Goal: Task Accomplishment & Management: Use online tool/utility

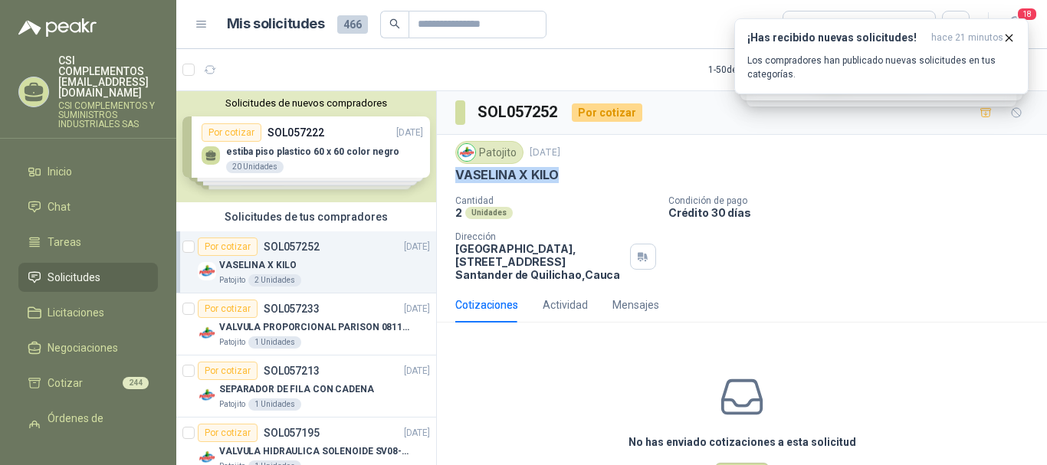
click at [46, 269] on li "Solicitudes" at bounding box center [88, 277] width 121 height 17
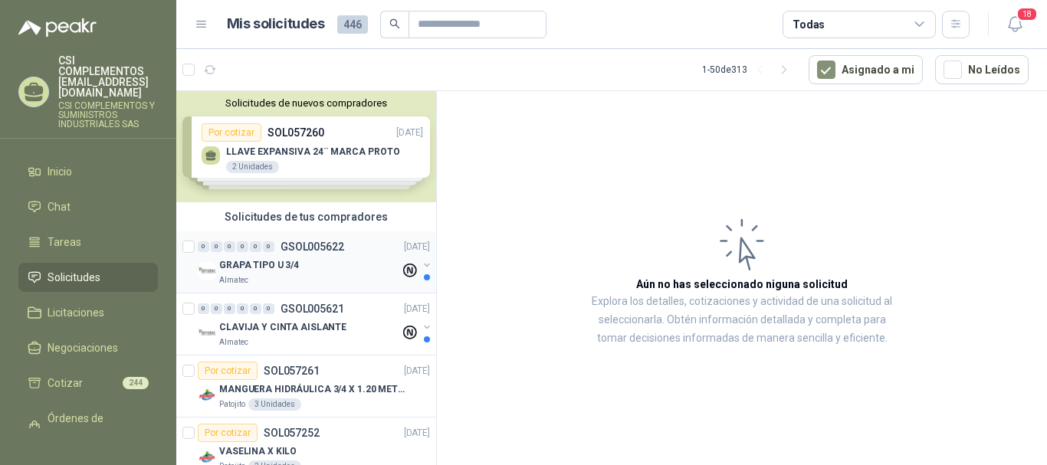
click at [304, 272] on div "GRAPA TIPO U 3/4" at bounding box center [309, 265] width 181 height 18
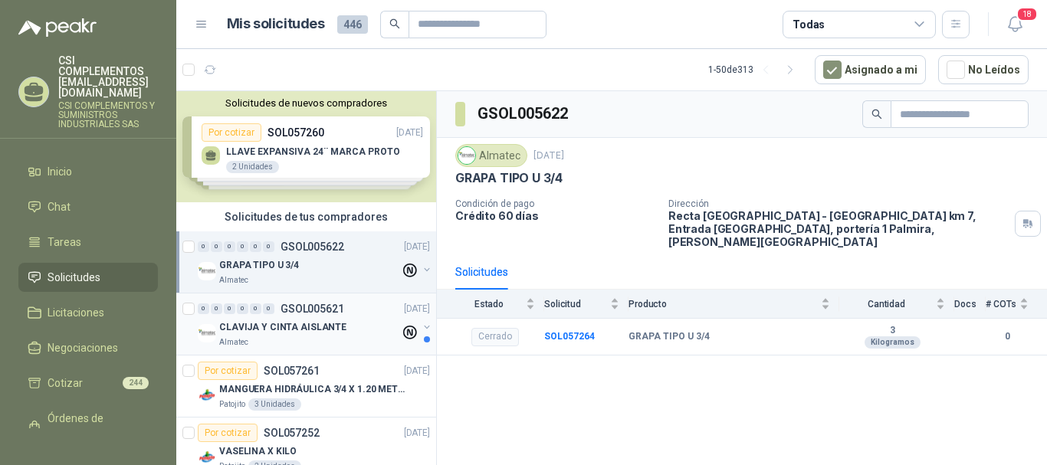
click at [284, 341] on div "Almatec" at bounding box center [309, 342] width 181 height 12
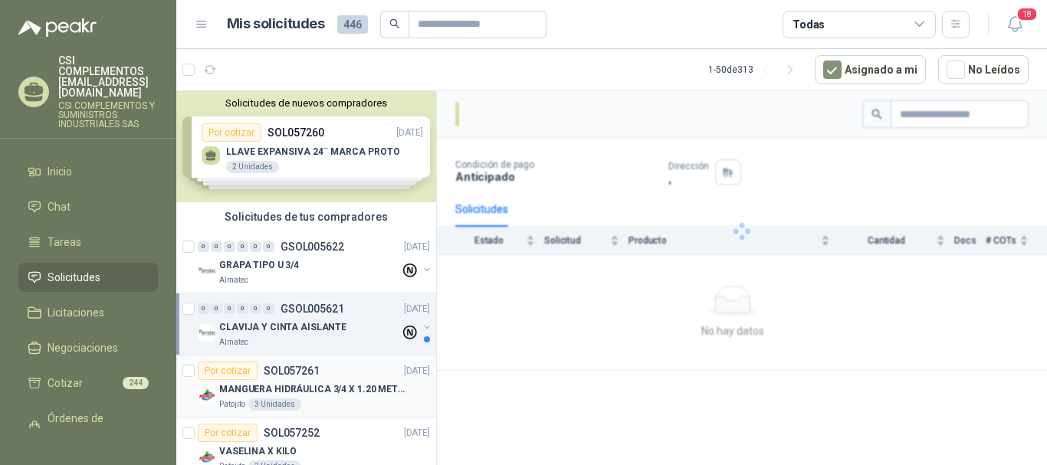
click at [300, 382] on p "MANGUERA HIDRÁULICA 3/4 X 1.20 METROS DE LONGITUD HR-HR-ACOPLADA" at bounding box center [314, 389] width 191 height 15
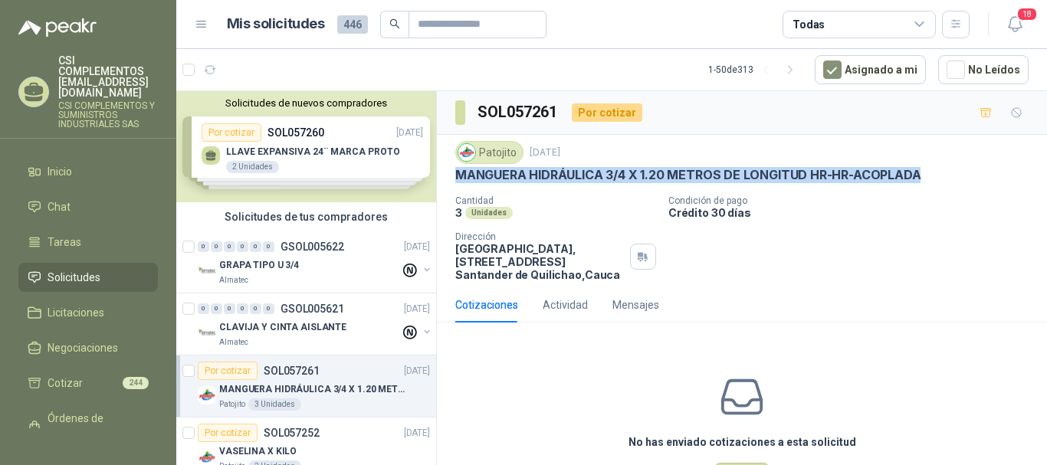
drag, startPoint x: 455, startPoint y: 176, endPoint x: 939, endPoint y: 169, distance: 483.7
click at [939, 169] on div "MANGUERA HIDRÁULICA 3/4 X 1.20 METROS DE LONGITUD HR-HR-ACOPLADA" at bounding box center [741, 175] width 573 height 16
copy p "MANGUERA HIDRÁULICA 3/4 X 1.20 METROS DE LONGITUD HR-HR-ACOPLADA"
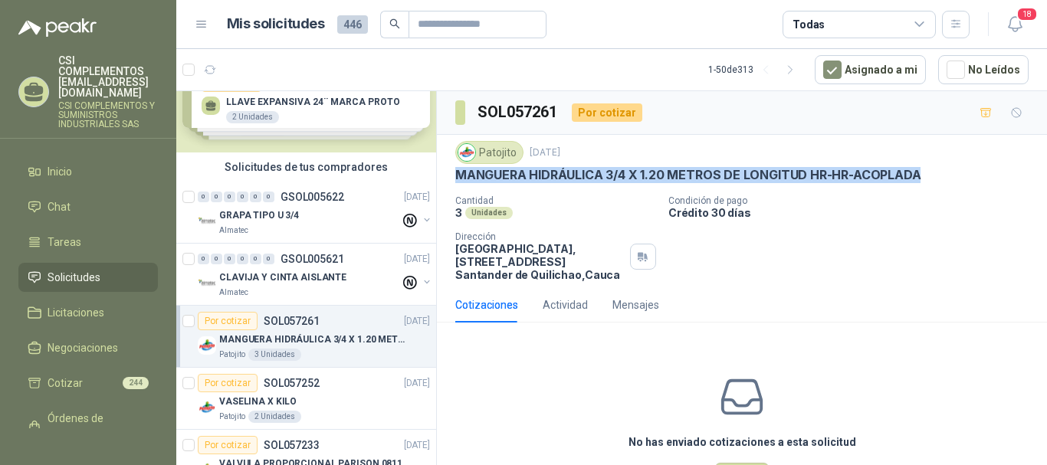
scroll to position [77, 0]
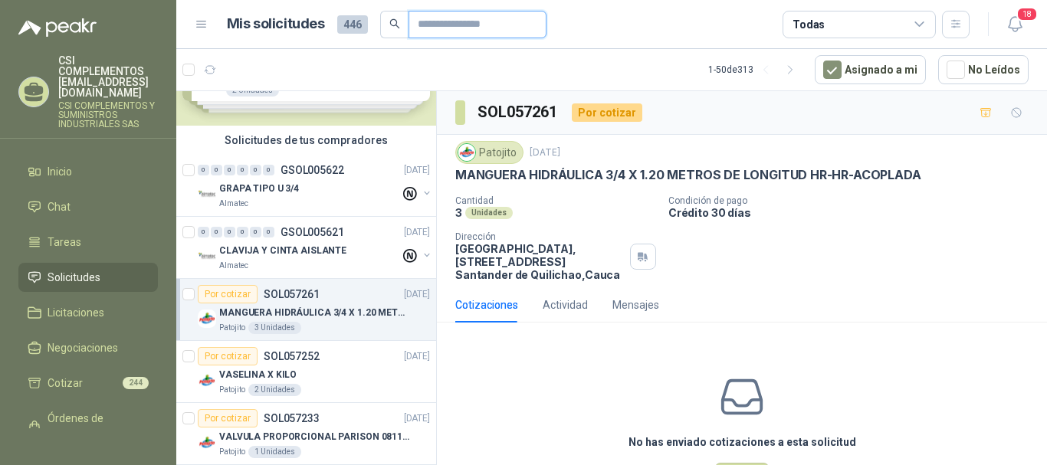
click at [453, 15] on input "text" at bounding box center [471, 24] width 107 height 26
type input "******"
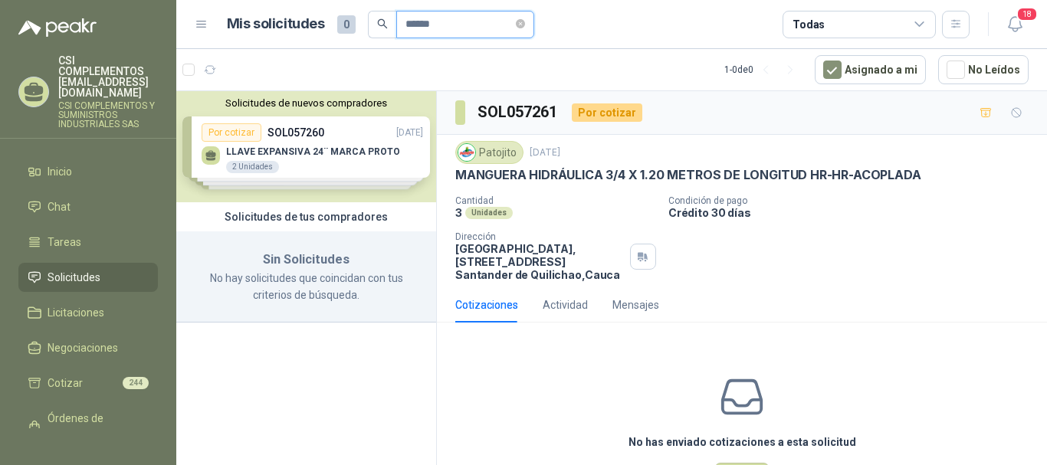
scroll to position [0, 0]
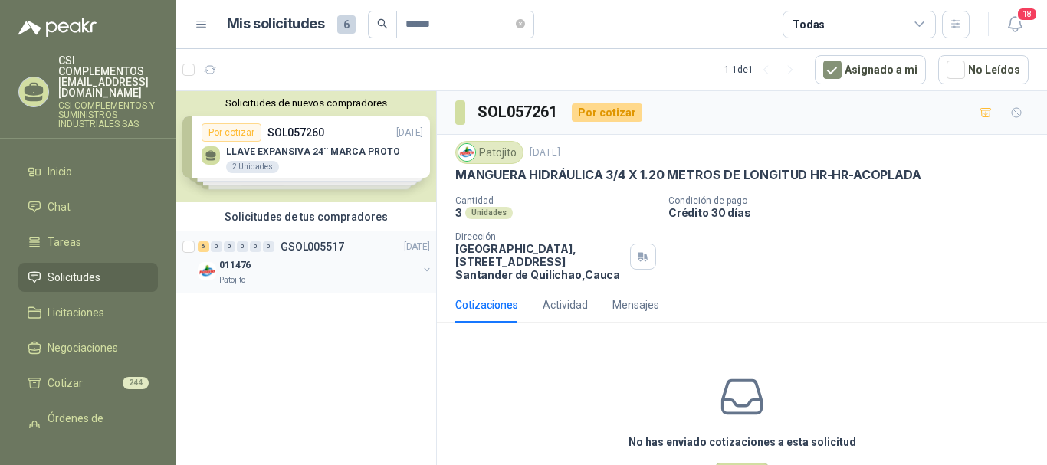
click at [325, 247] on p "GSOL005517" at bounding box center [313, 246] width 64 height 11
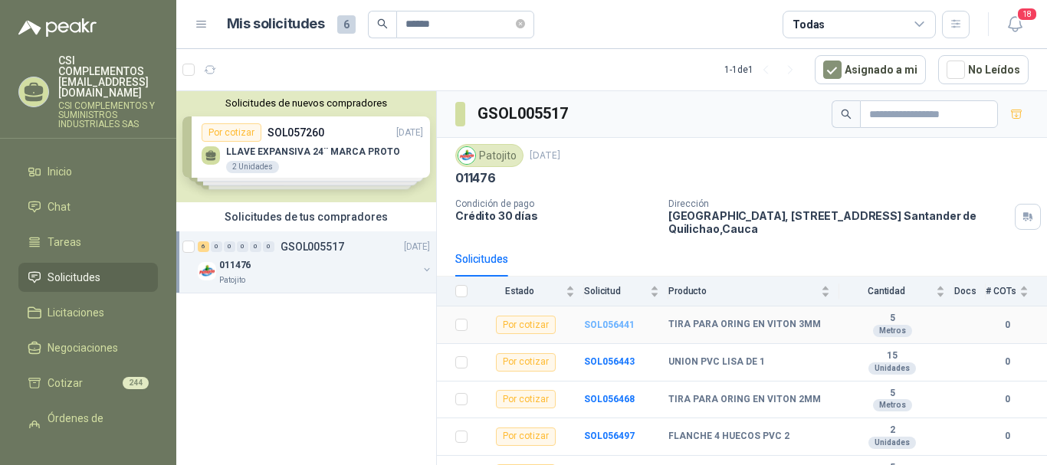
click at [629, 324] on b "SOL056441" at bounding box center [609, 325] width 51 height 11
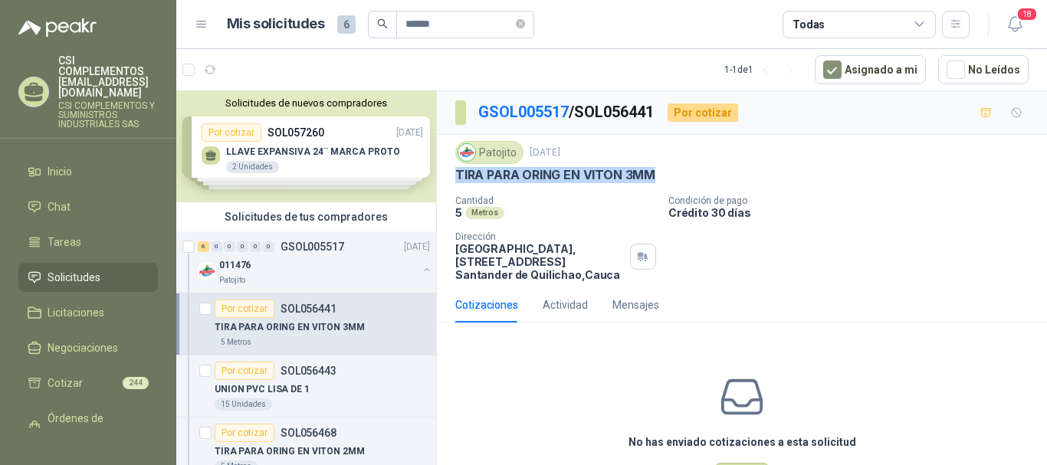
drag, startPoint x: 457, startPoint y: 173, endPoint x: 665, endPoint y: 177, distance: 208.5
click at [665, 177] on div "TIRA PARA ORING EN VITON 3MM" at bounding box center [741, 175] width 573 height 16
copy p "TIRA PARA ORING EN VITON 3MM"
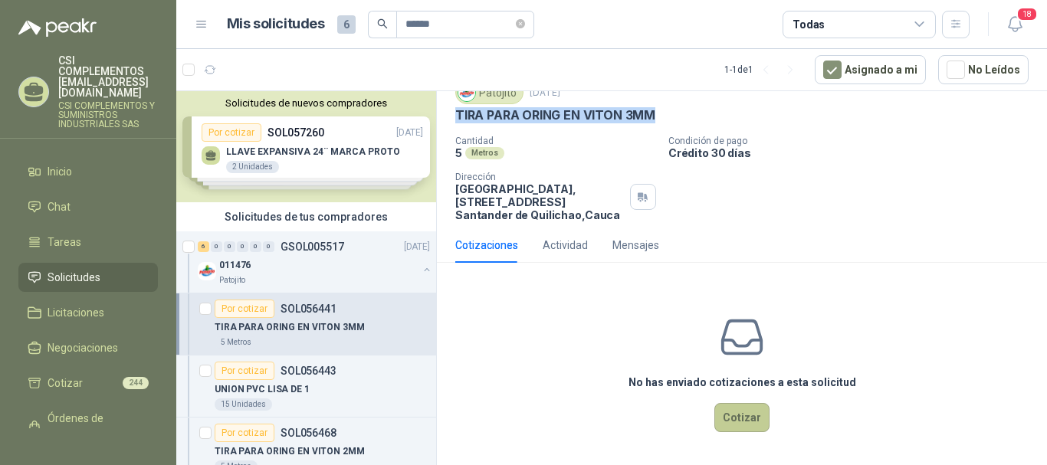
click at [714, 413] on button "Cotizar" at bounding box center [741, 417] width 55 height 29
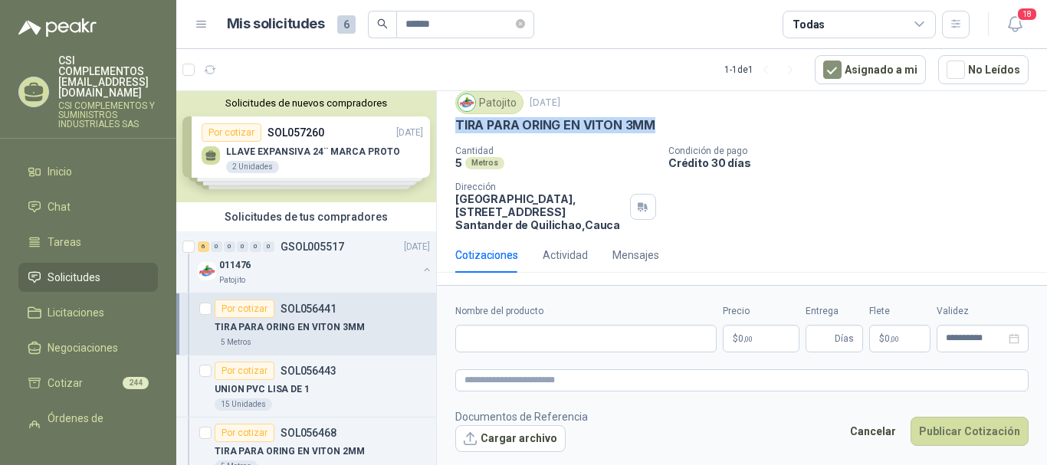
scroll to position [50, 0]
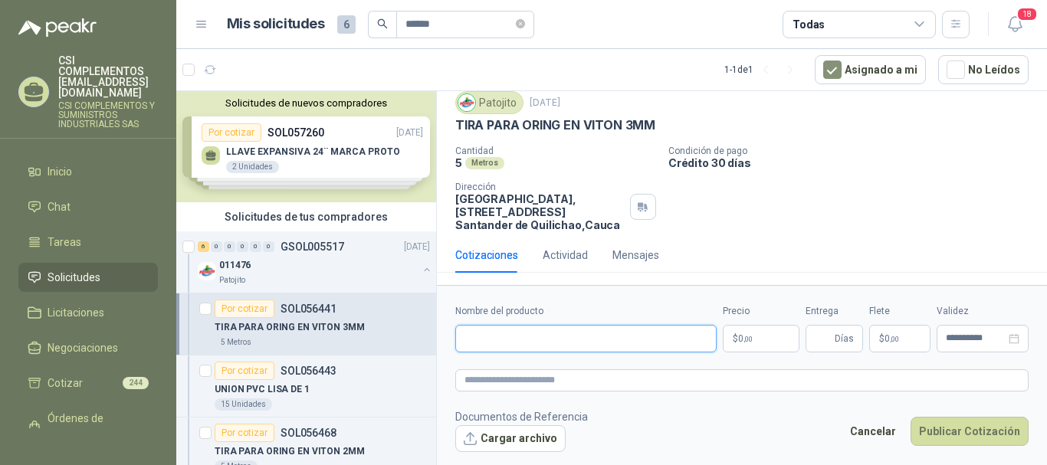
click at [532, 340] on input "Nombre del producto" at bounding box center [585, 339] width 261 height 28
paste input "**********"
type input "**********"
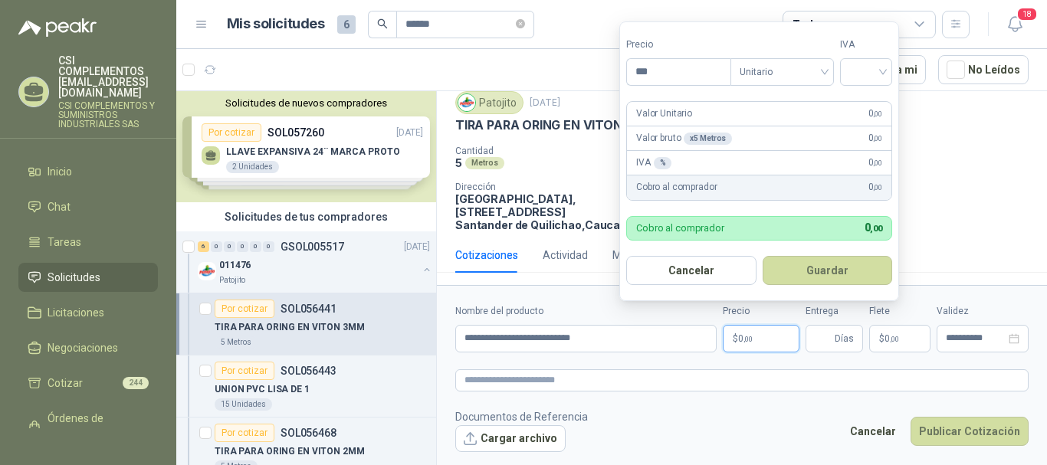
click at [737, 343] on p "$ 0 ,00" at bounding box center [761, 339] width 77 height 28
click at [821, 77] on span "Unitario" at bounding box center [782, 72] width 85 height 23
type input "********"
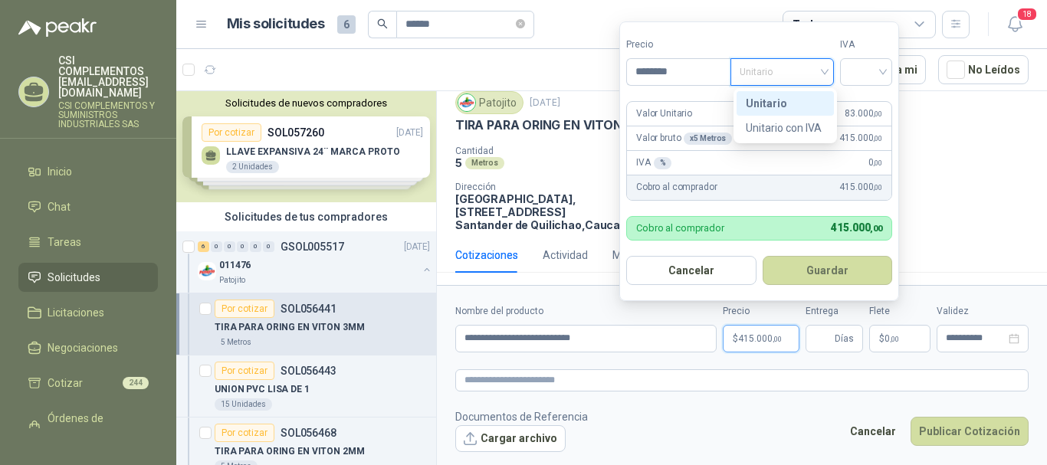
click at [802, 104] on div "Unitario" at bounding box center [785, 103] width 79 height 17
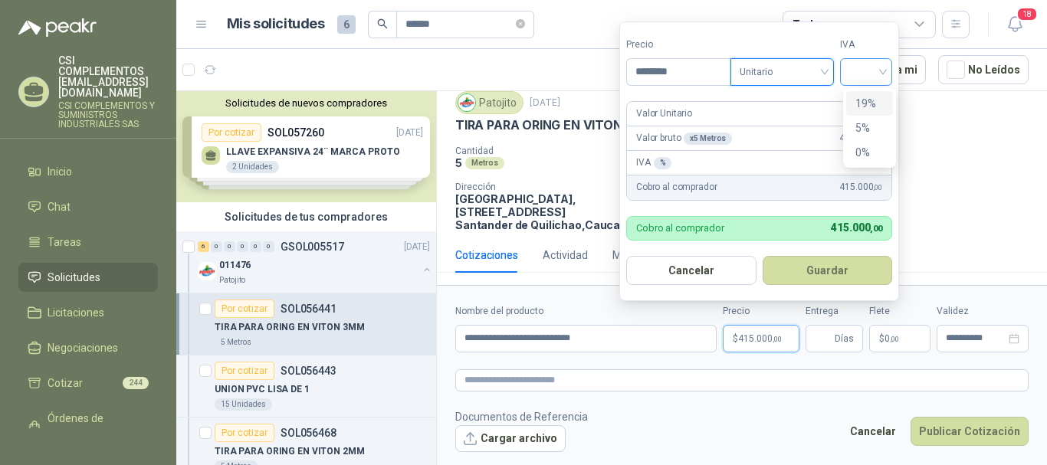
click at [887, 80] on div at bounding box center [866, 72] width 52 height 28
click at [858, 105] on div "19%" at bounding box center [869, 103] width 28 height 17
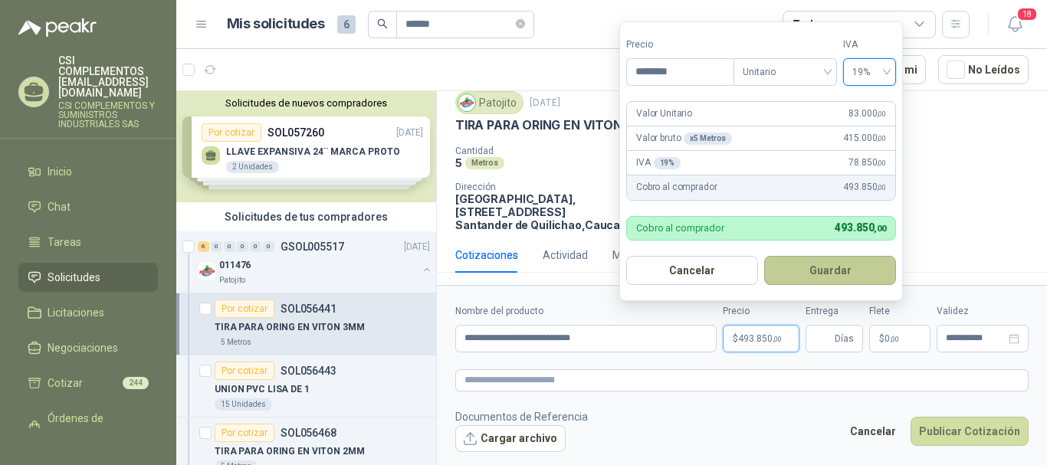
click at [829, 267] on button "Guardar" at bounding box center [830, 270] width 132 height 29
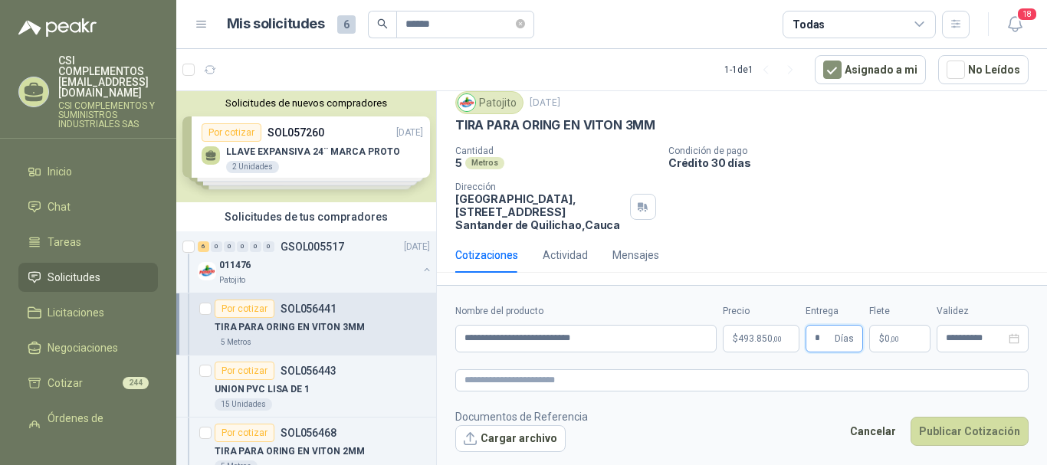
type input "*"
click at [890, 342] on span ",00" at bounding box center [894, 339] width 9 height 8
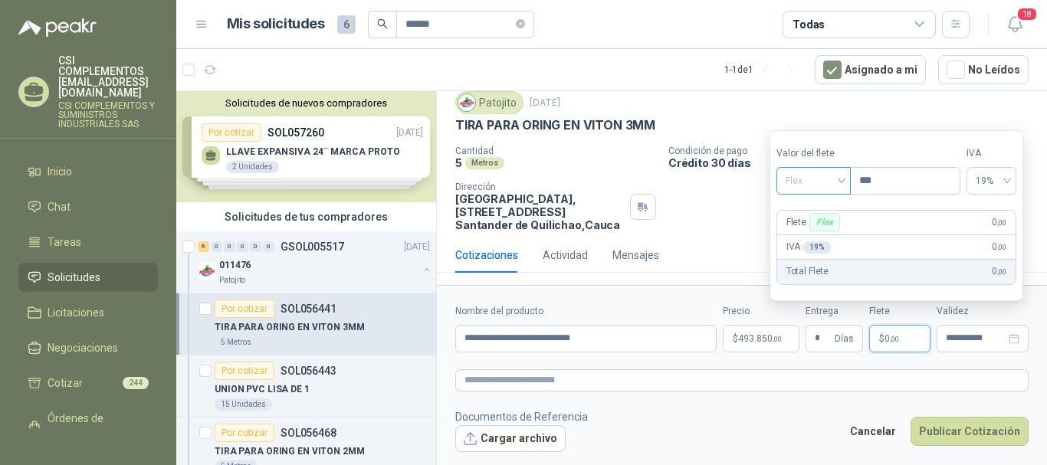
click at [842, 185] on span "Flex" at bounding box center [814, 180] width 56 height 23
click at [834, 235] on div "Incluido" at bounding box center [815, 237] width 53 height 17
click at [967, 333] on input "**********" at bounding box center [976, 338] width 60 height 10
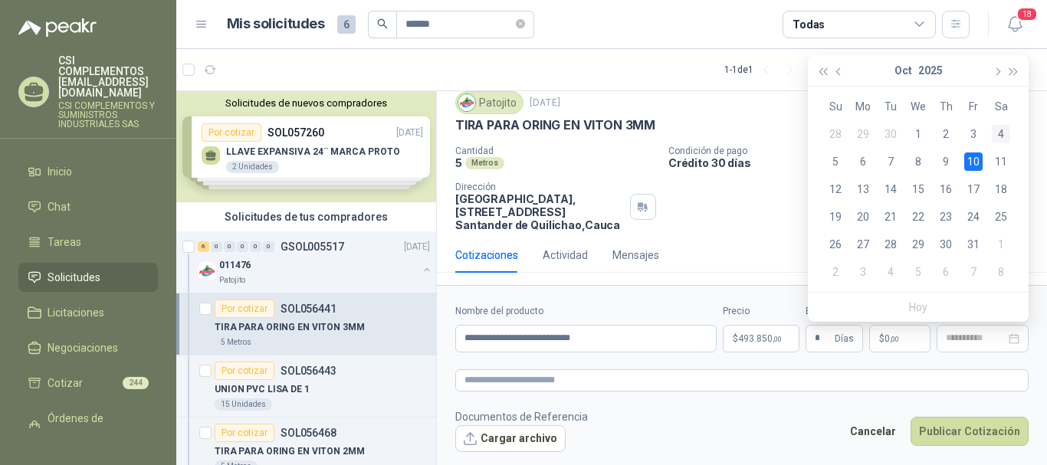
drag, startPoint x: 1005, startPoint y: 130, endPoint x: 978, endPoint y: 235, distance: 108.4
click at [1001, 130] on div "4" at bounding box center [1001, 134] width 18 height 18
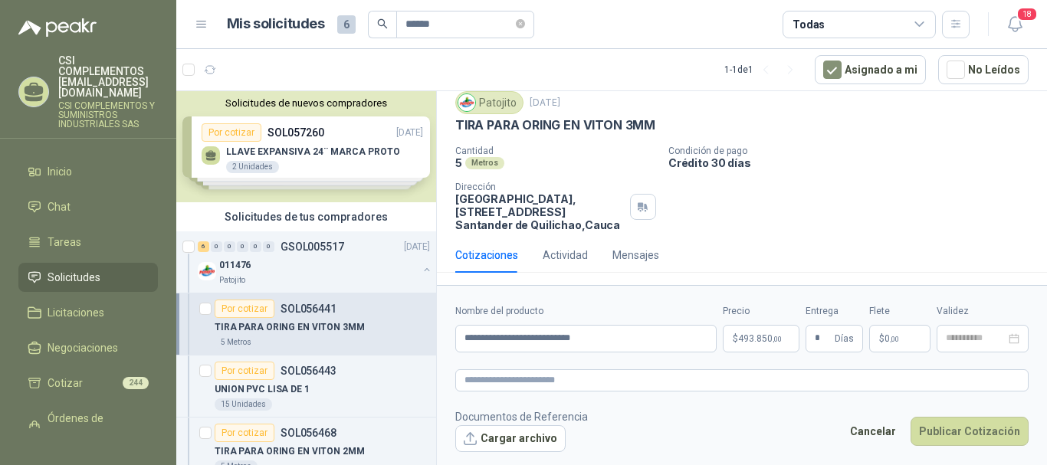
type input "**********"
click at [964, 433] on button "Publicar Cotización" at bounding box center [970, 431] width 118 height 29
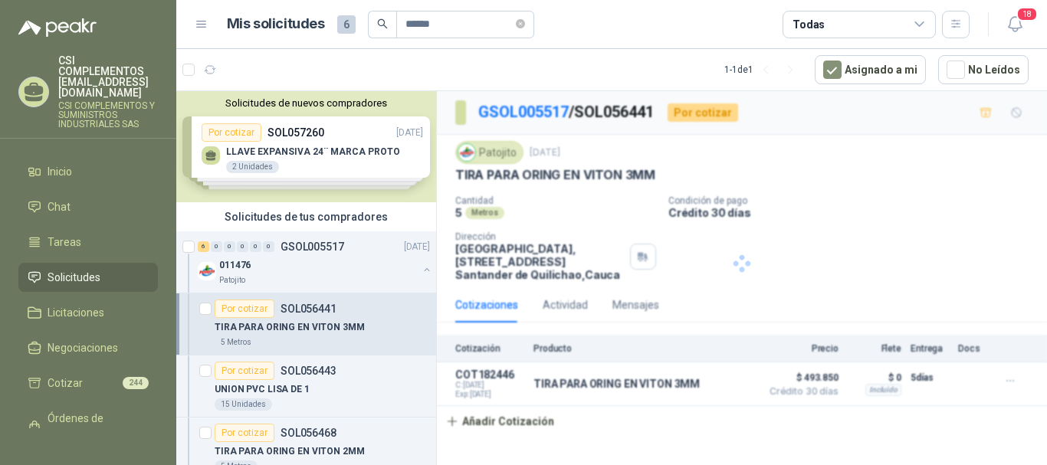
scroll to position [0, 0]
click at [281, 275] on div "Patojito" at bounding box center [318, 280] width 199 height 12
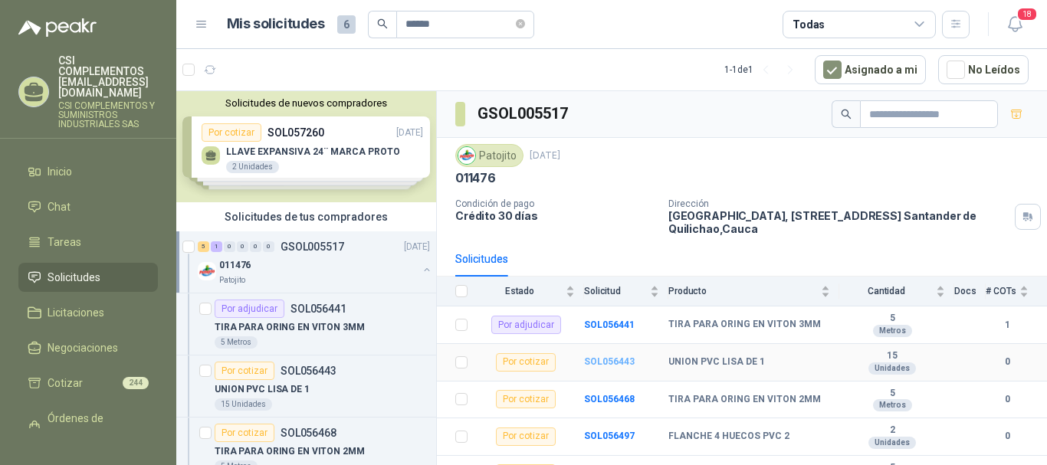
click at [603, 363] on b "SOL056443" at bounding box center [609, 361] width 51 height 11
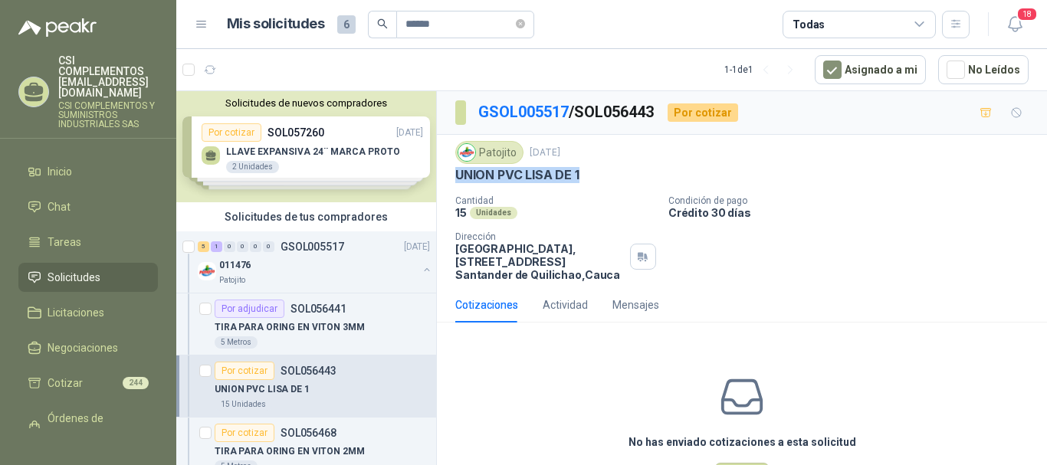
drag, startPoint x: 451, startPoint y: 180, endPoint x: 591, endPoint y: 176, distance: 139.6
click at [591, 176] on div "Patojito [DATE] UNION PVC [PERSON_NAME] DE 1 Cantidad 15 Unidades Condición de …" at bounding box center [742, 211] width 610 height 153
copy p "UNION PVC LISA DE 1"
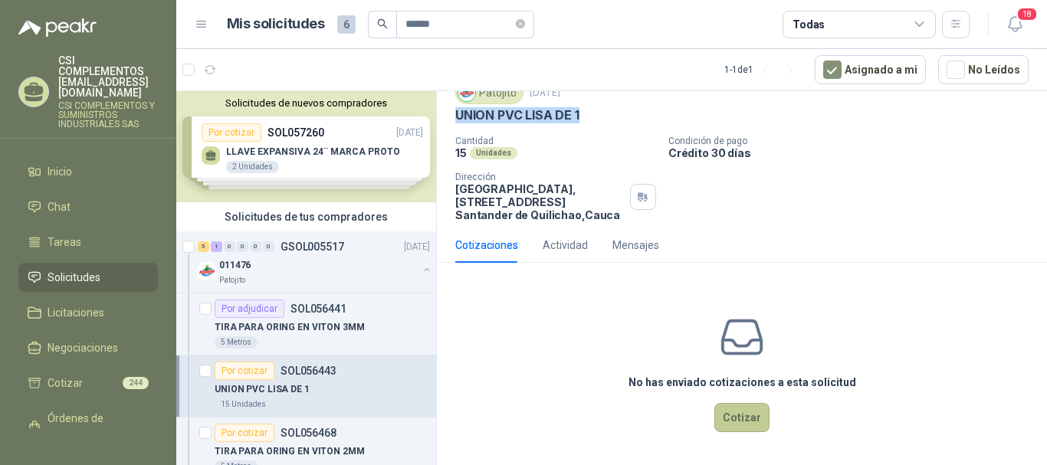
click at [730, 414] on button "Cotizar" at bounding box center [741, 417] width 55 height 29
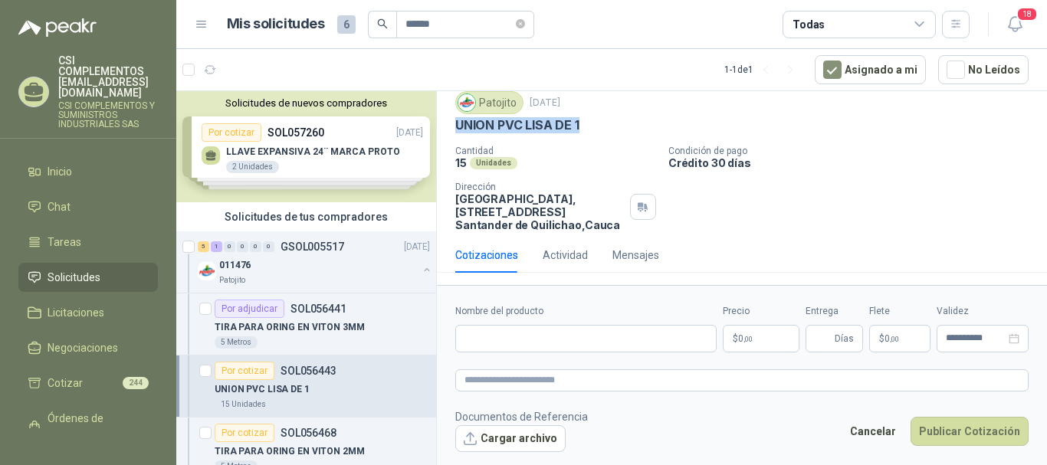
scroll to position [50, 0]
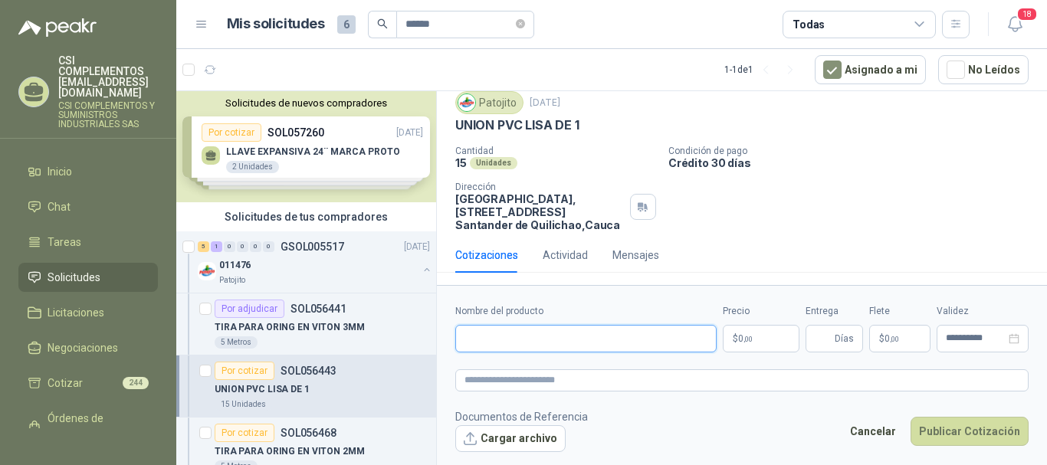
click at [523, 351] on input "Nombre del producto" at bounding box center [585, 339] width 261 height 28
paste input "**********"
type input "**********"
click at [745, 345] on p "$ 0 ,00" at bounding box center [761, 339] width 77 height 28
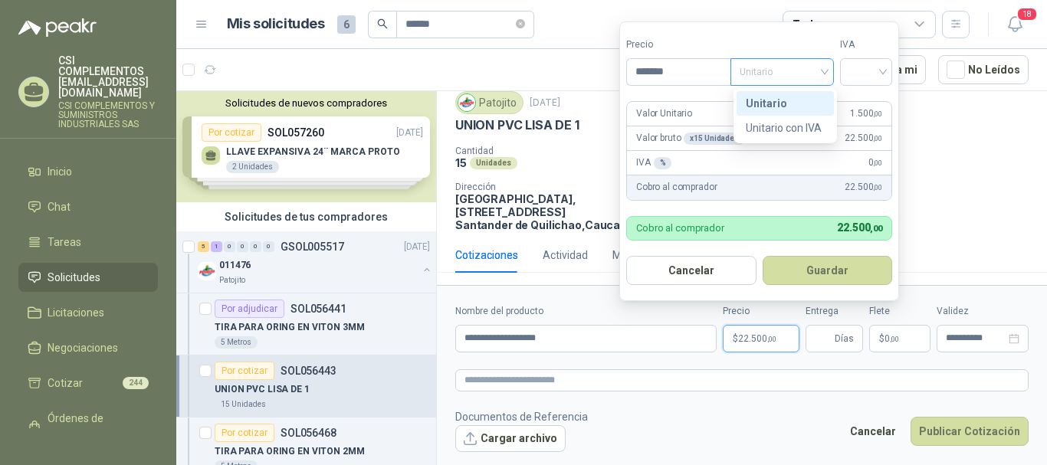
click at [829, 69] on div "Unitario" at bounding box center [781, 72] width 103 height 28
type input "*******"
click at [800, 100] on div "Unitario" at bounding box center [785, 103] width 79 height 17
click at [822, 73] on span "Unitario" at bounding box center [782, 72] width 85 height 23
click at [806, 110] on div "Unitario" at bounding box center [785, 103] width 79 height 17
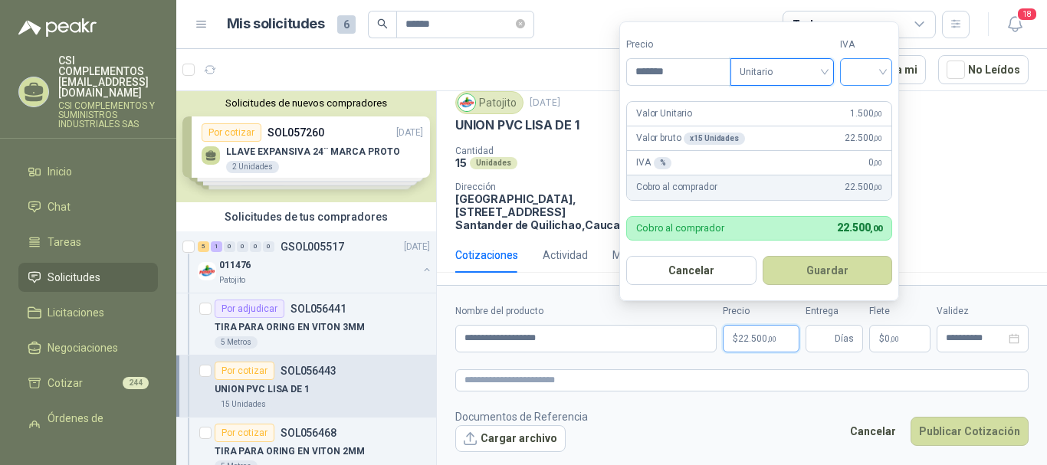
click at [887, 66] on div at bounding box center [866, 72] width 52 height 28
click at [868, 98] on div "19%" at bounding box center [869, 103] width 28 height 17
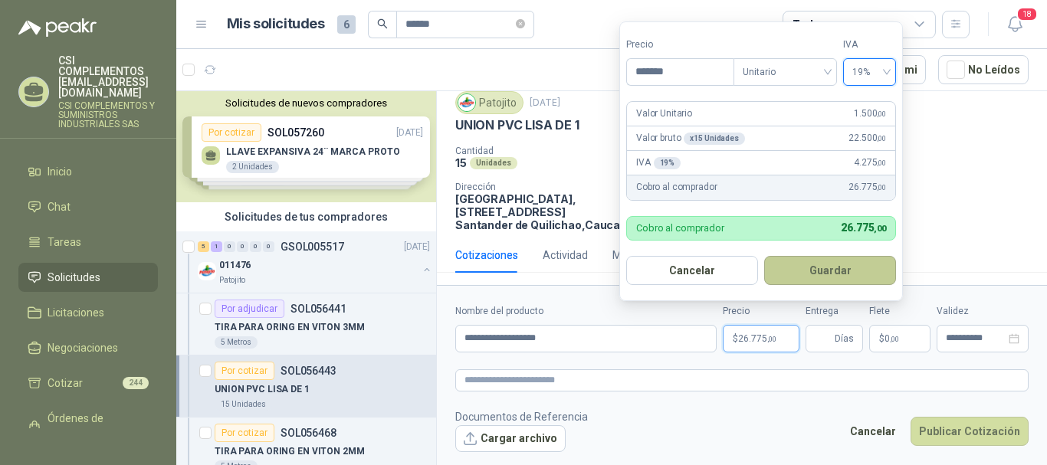
click at [827, 267] on button "Guardar" at bounding box center [830, 270] width 132 height 29
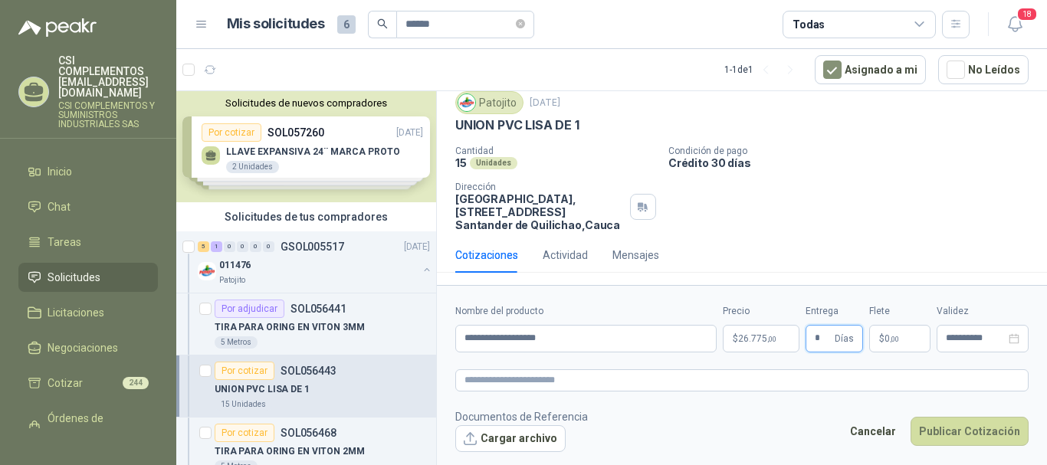
type input "*"
click at [890, 336] on span ",00" at bounding box center [894, 339] width 9 height 8
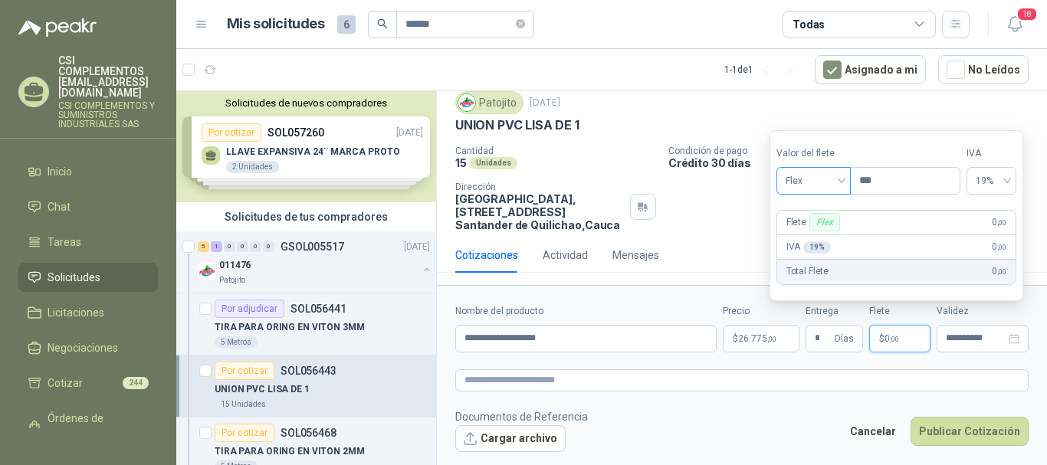
click at [842, 185] on span "Flex" at bounding box center [814, 180] width 56 height 23
click at [829, 235] on div "Incluido" at bounding box center [815, 237] width 53 height 17
click at [975, 333] on input "**********" at bounding box center [976, 338] width 60 height 10
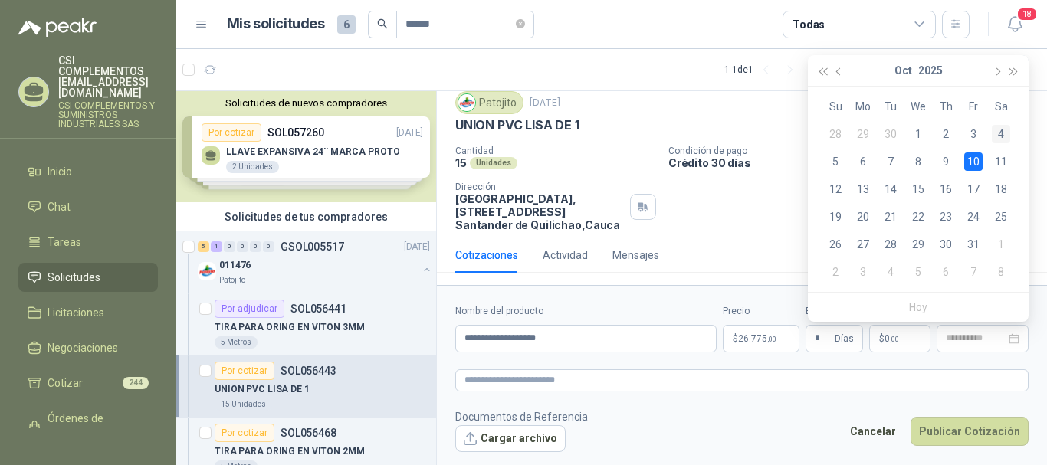
click at [1002, 128] on div "4" at bounding box center [1001, 134] width 18 height 18
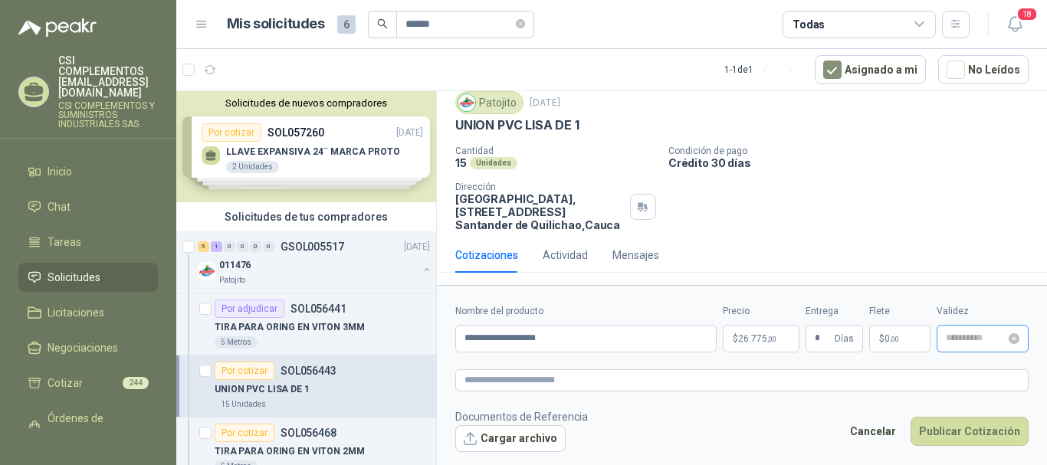
type input "**********"
click at [976, 422] on button "Publicar Cotización" at bounding box center [970, 431] width 118 height 29
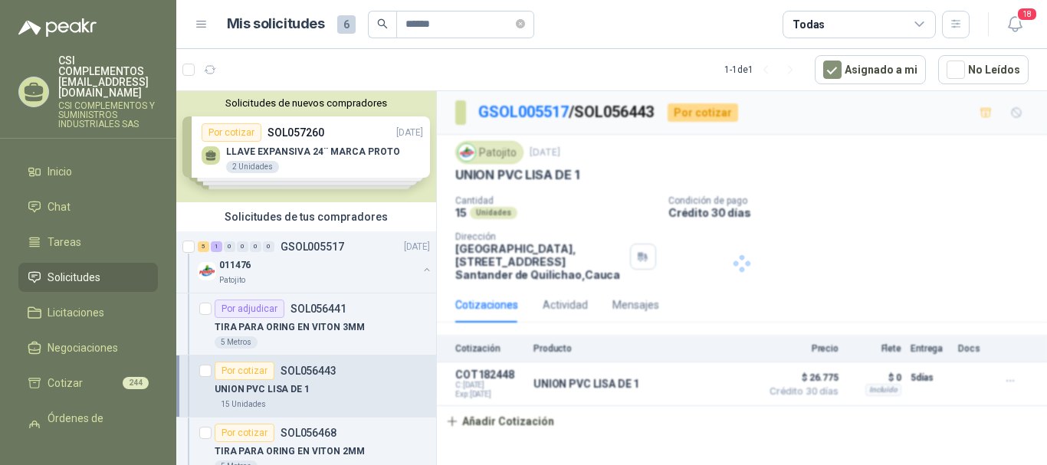
scroll to position [0, 0]
click at [297, 260] on div "011476" at bounding box center [318, 265] width 199 height 18
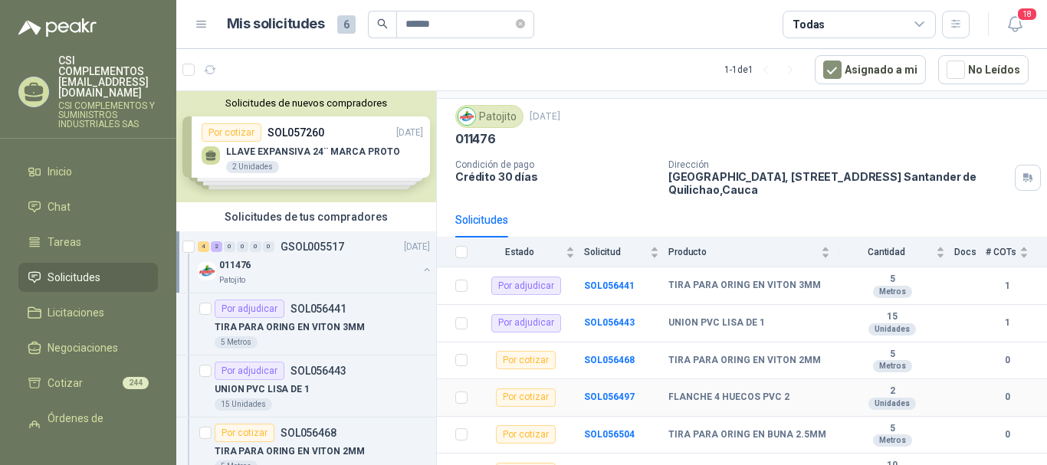
scroll to position [60, 0]
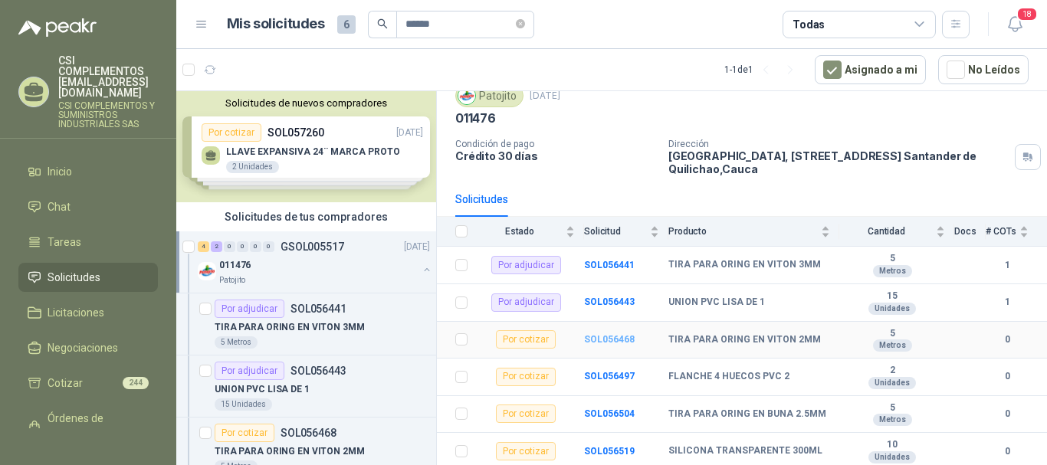
click at [602, 340] on b "SOL056468" at bounding box center [609, 339] width 51 height 11
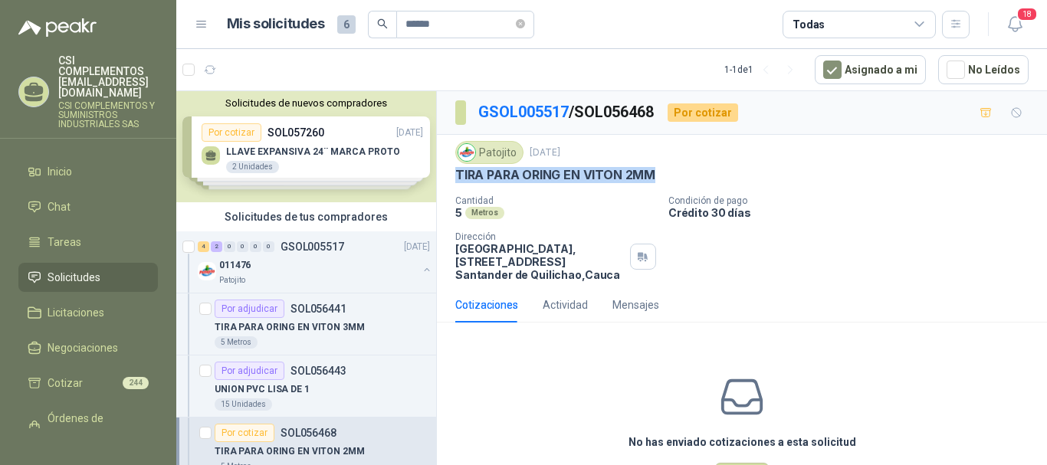
drag, startPoint x: 458, startPoint y: 179, endPoint x: 667, endPoint y: 173, distance: 208.6
click at [667, 173] on div "TIRA PARA ORING EN VITON 2MM" at bounding box center [741, 175] width 573 height 16
copy p "TIRA PARA ORING EN VITON 2MM"
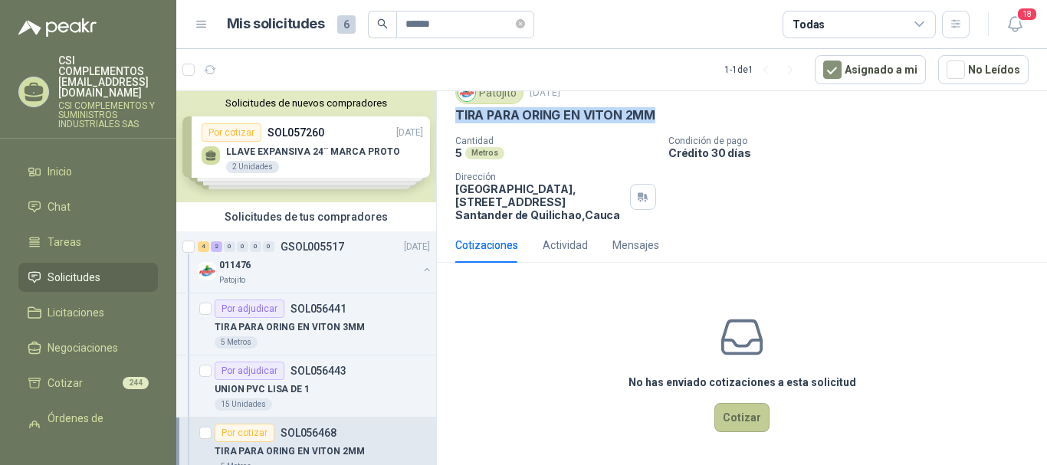
click at [722, 424] on button "Cotizar" at bounding box center [741, 417] width 55 height 29
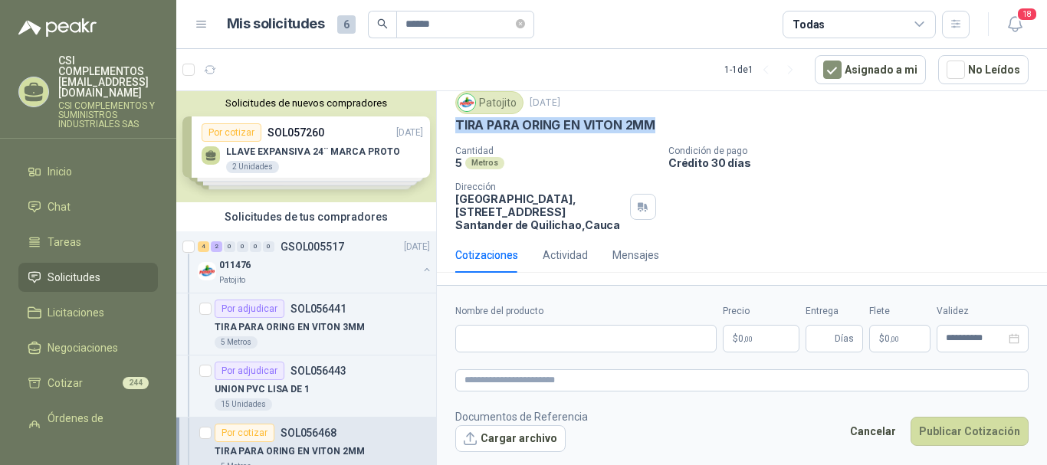
scroll to position [50, 0]
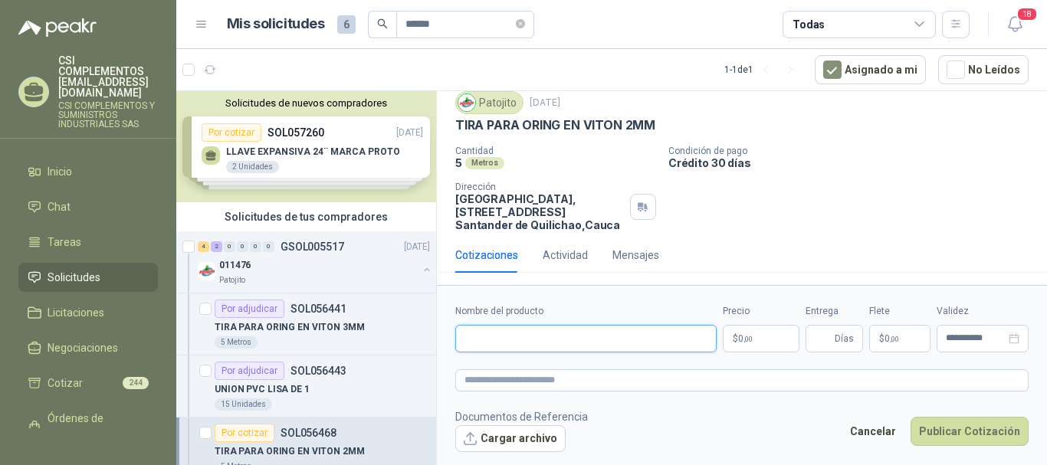
click at [543, 343] on input "Nombre del producto" at bounding box center [585, 339] width 261 height 28
paste input "**********"
type input "**********"
click at [761, 338] on p "$ 0 ,00" at bounding box center [761, 339] width 77 height 28
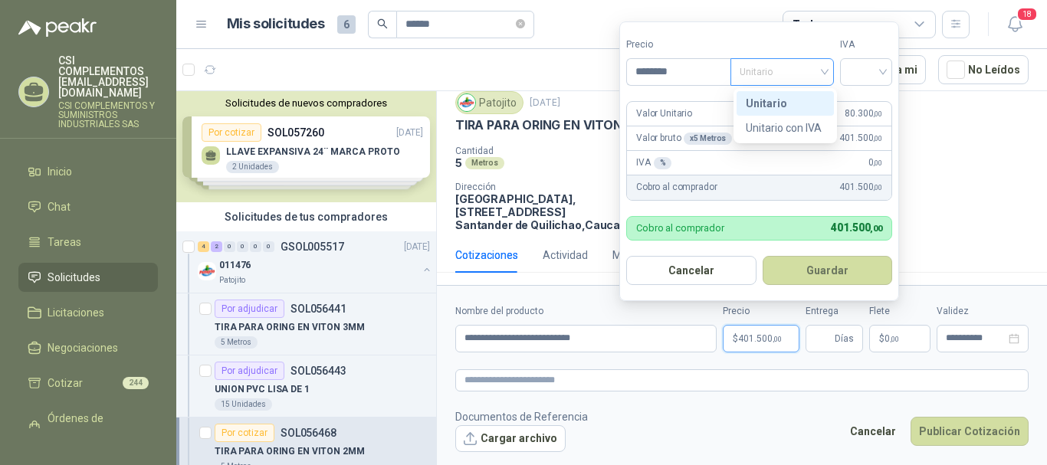
click at [832, 75] on div "Unitario" at bounding box center [781, 72] width 103 height 28
type input "********"
click at [769, 108] on div "Unitario" at bounding box center [785, 103] width 79 height 17
click at [883, 79] on input "search" at bounding box center [866, 70] width 34 height 23
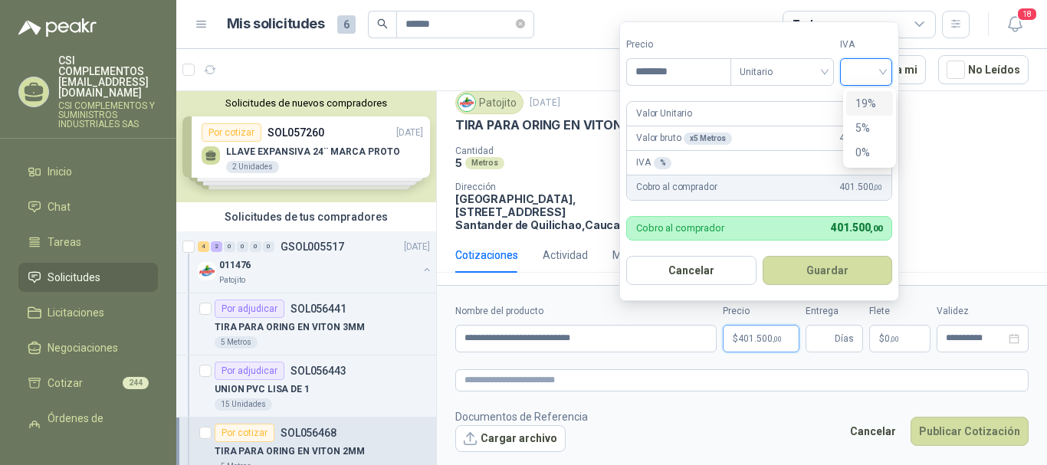
click at [880, 104] on div "19%" at bounding box center [869, 103] width 28 height 17
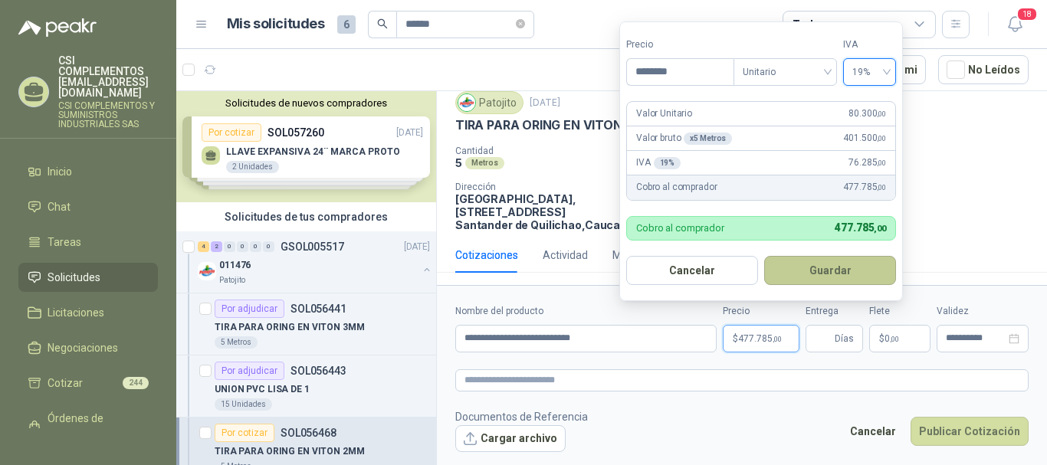
click at [831, 265] on button "Guardar" at bounding box center [830, 270] width 132 height 29
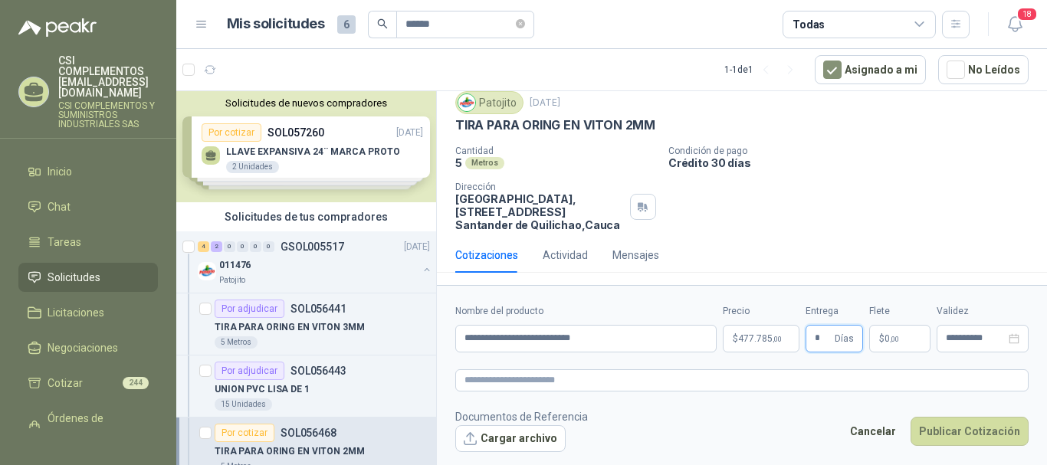
type input "*"
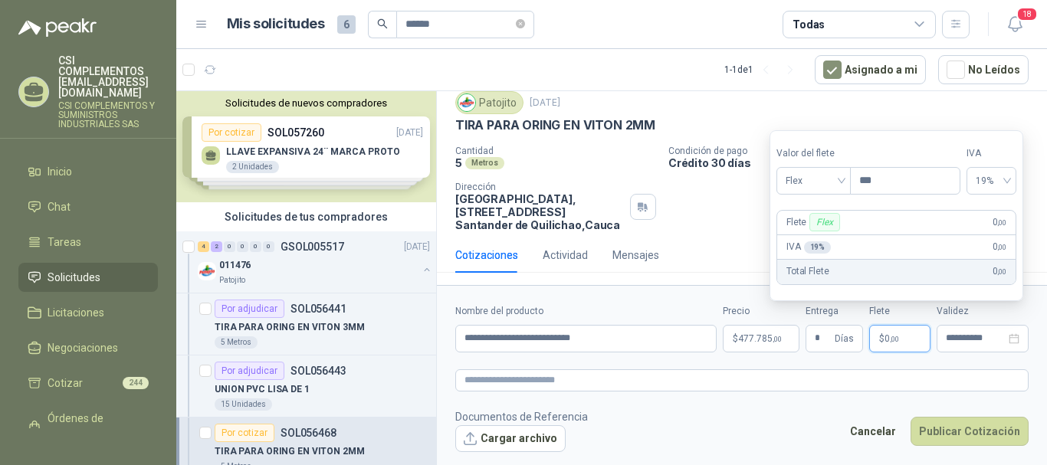
click at [890, 340] on span ",00" at bounding box center [894, 339] width 9 height 8
click at [848, 182] on div "Flex" at bounding box center [813, 181] width 74 height 28
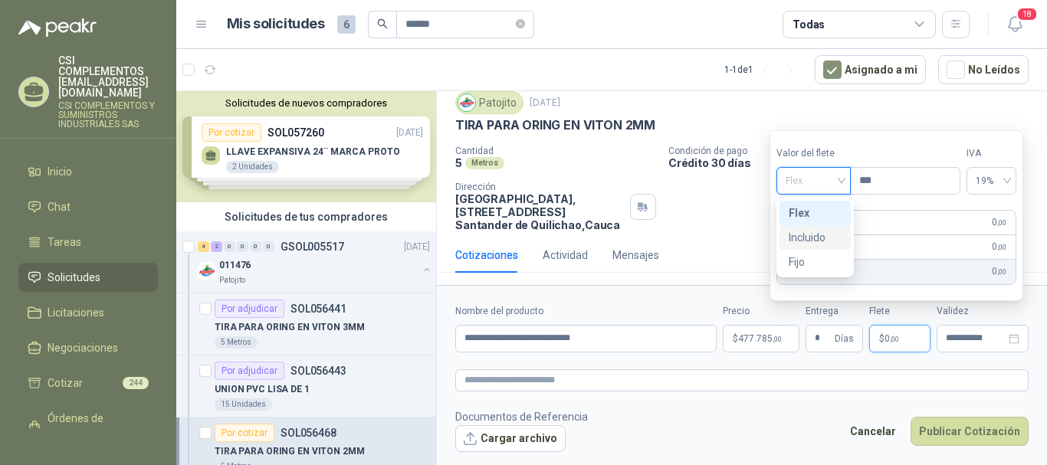
click at [834, 231] on div "Incluido" at bounding box center [815, 237] width 53 height 17
click at [957, 331] on div "**********" at bounding box center [983, 339] width 92 height 28
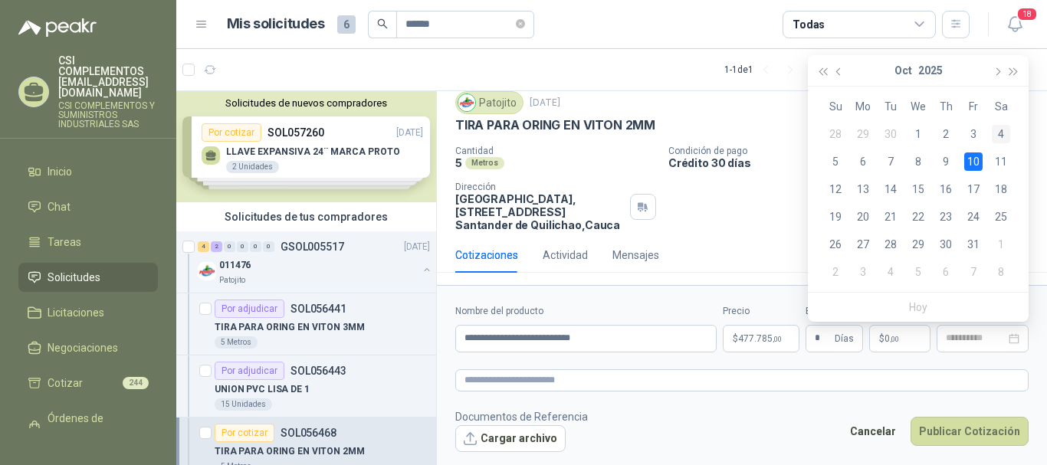
click at [1001, 127] on div "4" at bounding box center [1001, 134] width 18 height 18
type input "**********"
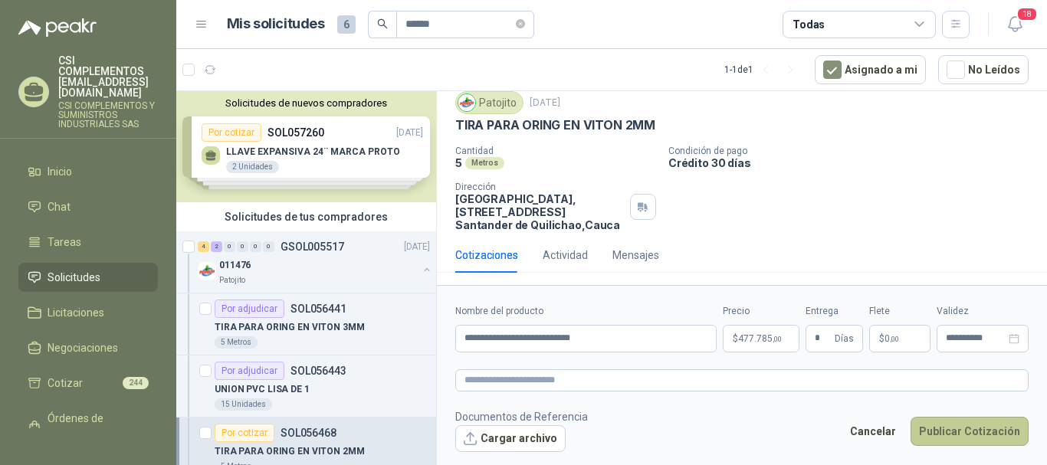
click at [968, 427] on button "Publicar Cotización" at bounding box center [970, 431] width 118 height 29
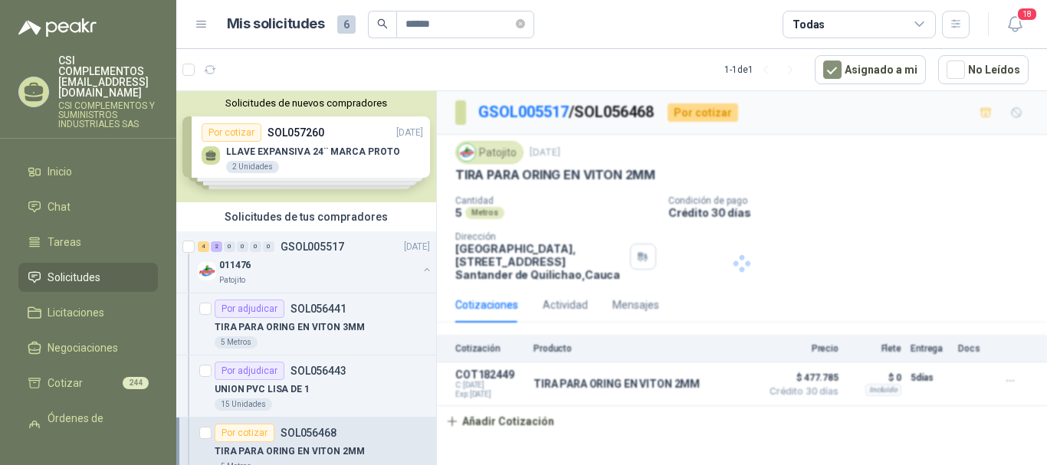
scroll to position [0, 0]
click at [287, 244] on p "GSOL005517" at bounding box center [313, 246] width 64 height 11
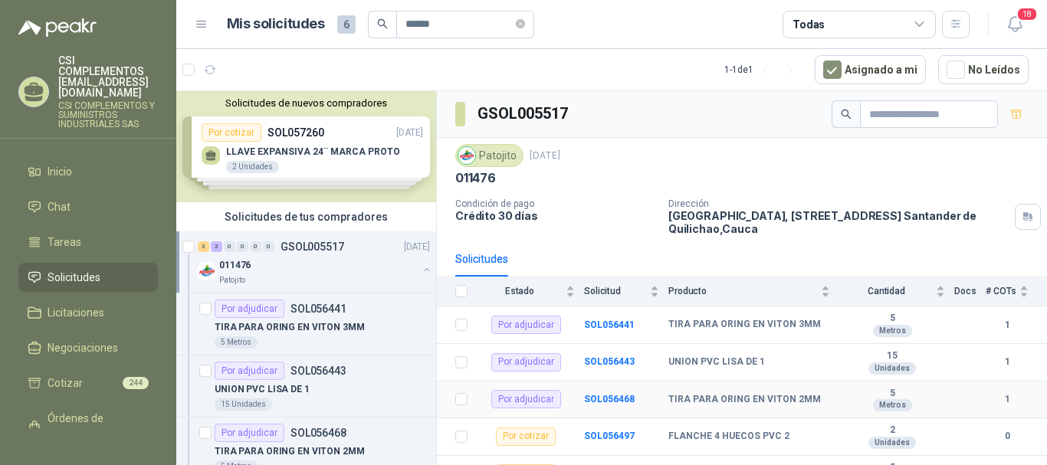
scroll to position [60, 0]
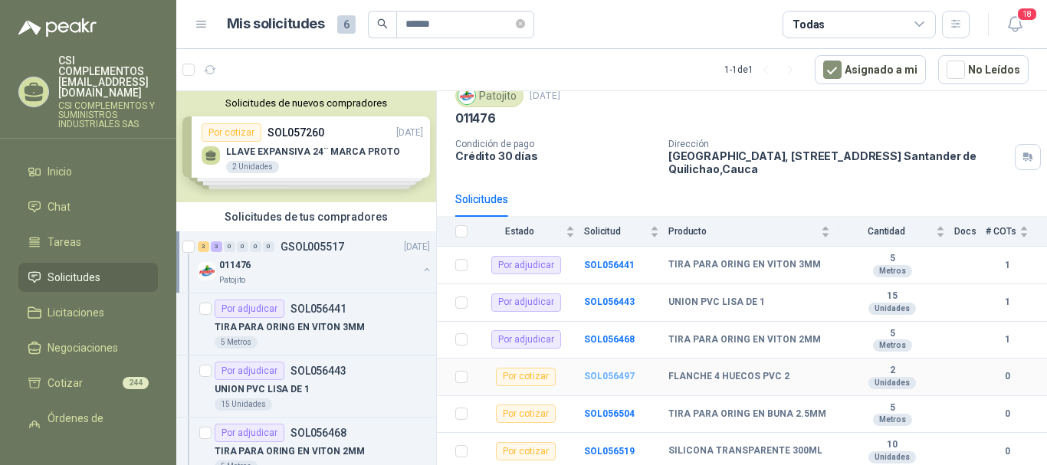
click at [619, 373] on b "SOL056497" at bounding box center [609, 376] width 51 height 11
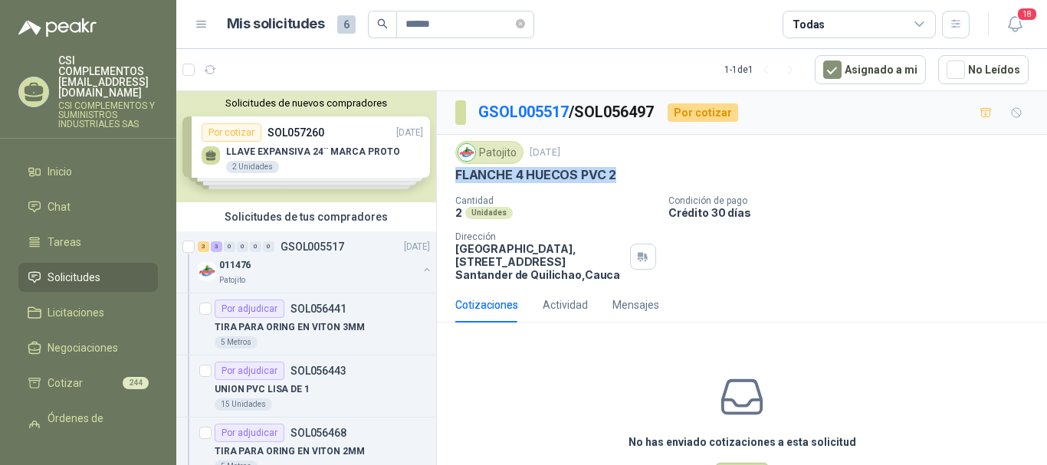
drag, startPoint x: 454, startPoint y: 174, endPoint x: 619, endPoint y: 184, distance: 165.1
click at [619, 184] on div "Patojito [DATE] FLANCHE 4 HUECOS PVC 2 Cantidad 2 Unidades Condición de pago Cr…" at bounding box center [742, 211] width 610 height 153
copy p "FLANCHE 4 HUECOS PVC 2"
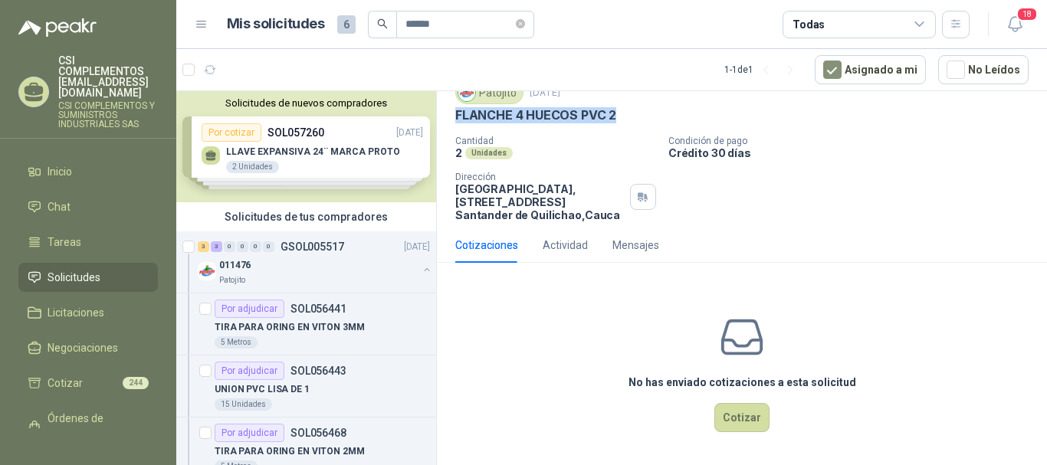
click at [749, 430] on button "Cotizar" at bounding box center [741, 417] width 55 height 29
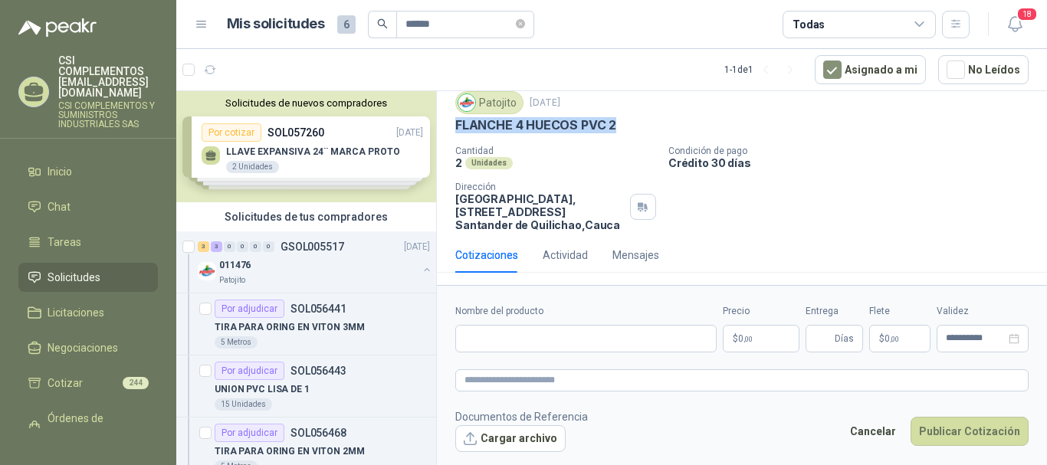
scroll to position [50, 0]
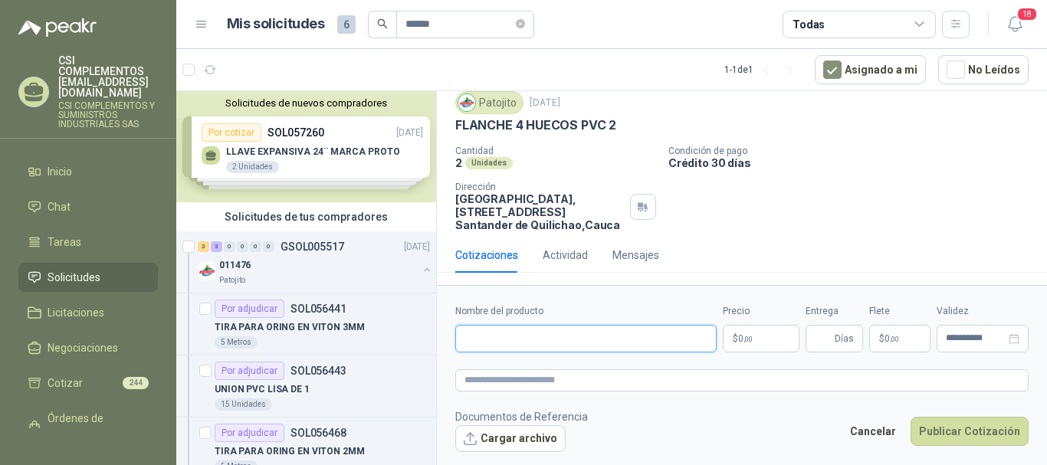
click at [538, 349] on input "Nombre del producto" at bounding box center [585, 339] width 261 height 28
paste input "**********"
type input "**********"
click at [743, 348] on p "$ 0 ,00" at bounding box center [761, 339] width 77 height 28
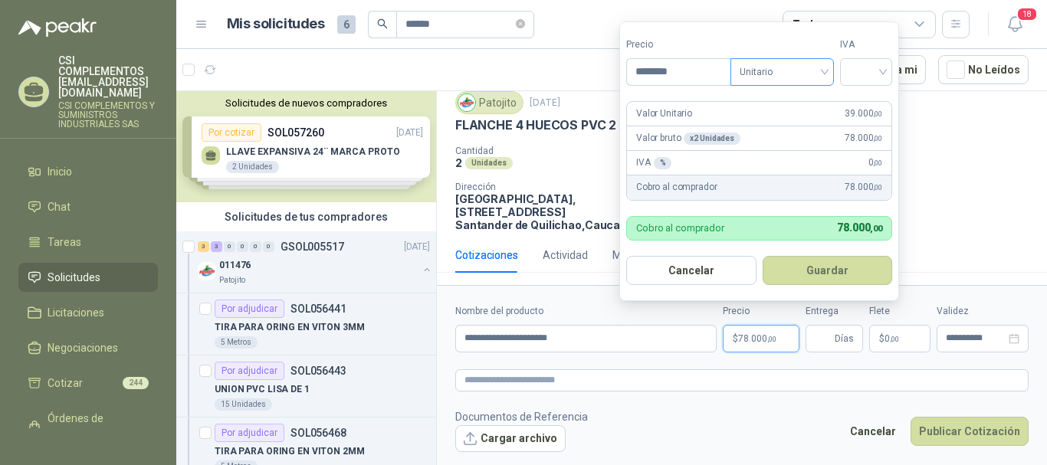
click at [821, 72] on span "Unitario" at bounding box center [782, 72] width 85 height 23
type input "********"
click at [755, 94] on div "Unitario" at bounding box center [785, 103] width 97 height 25
click at [883, 77] on input "search" at bounding box center [866, 70] width 34 height 23
click at [866, 105] on div "19%" at bounding box center [869, 103] width 28 height 17
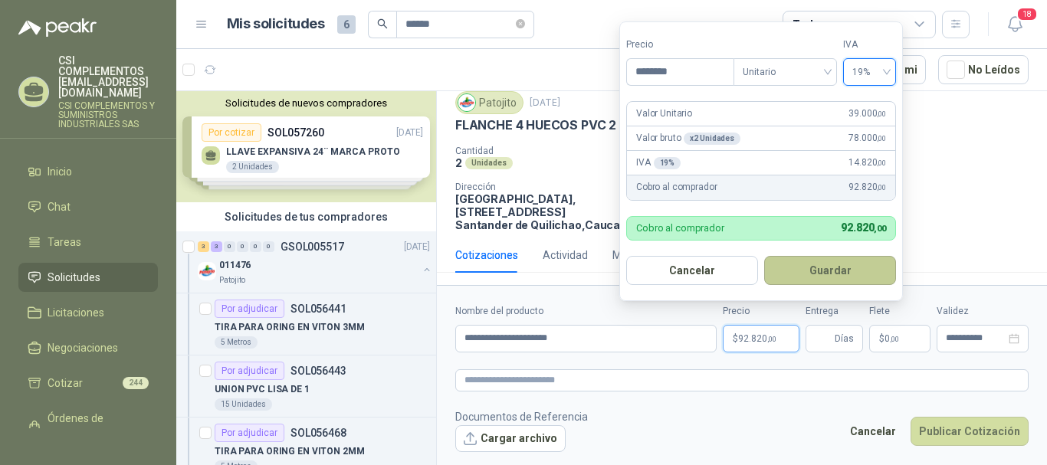
click at [835, 269] on button "Guardar" at bounding box center [830, 270] width 132 height 29
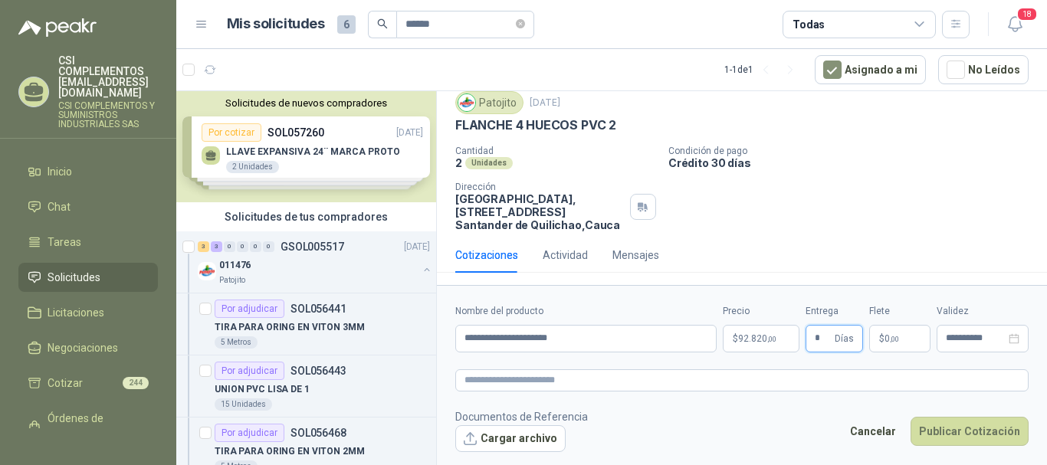
type input "*"
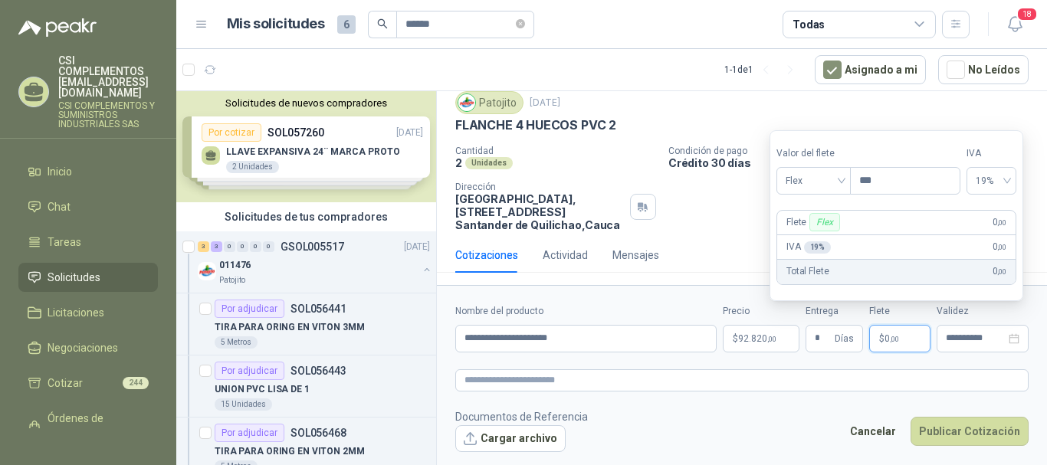
click at [882, 337] on span "$" at bounding box center [881, 338] width 5 height 9
click at [842, 178] on span "Flex" at bounding box center [814, 180] width 56 height 23
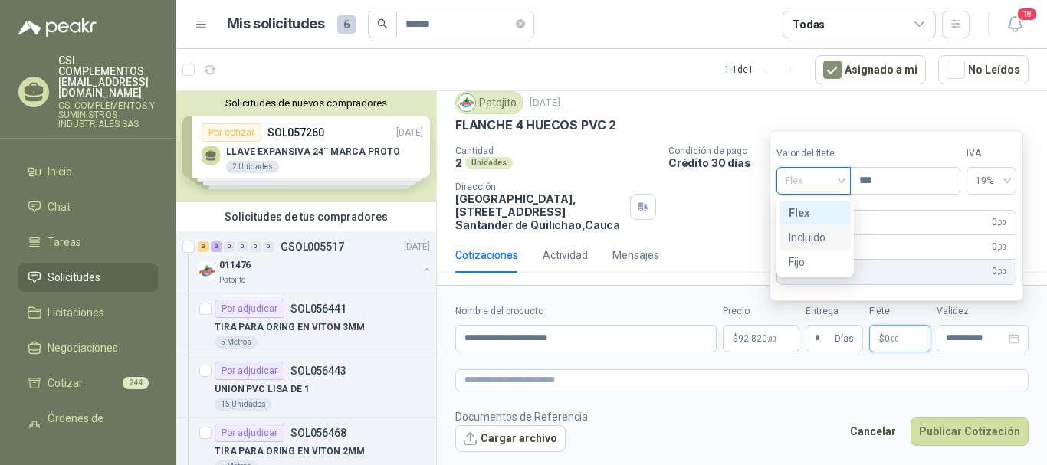
click at [820, 241] on div "Incluido" at bounding box center [815, 237] width 53 height 17
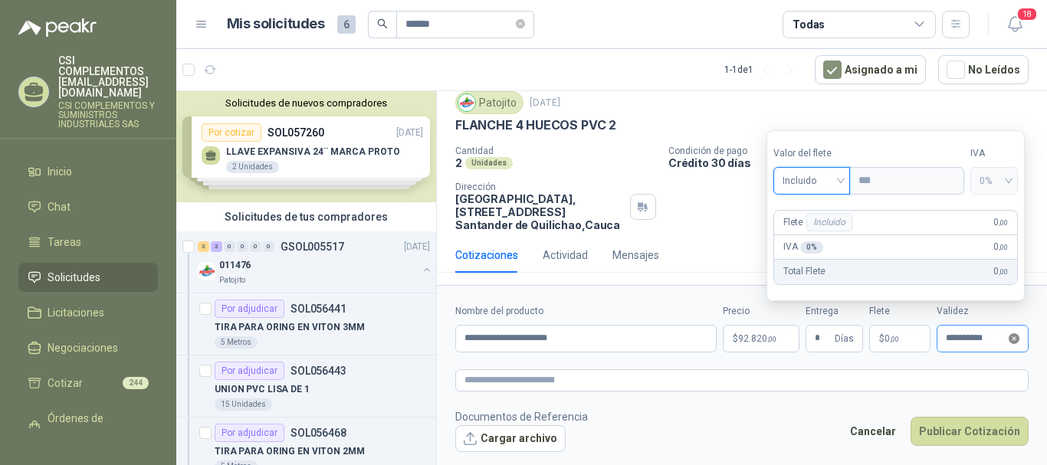
click at [1011, 337] on icon "close-circle" at bounding box center [1014, 338] width 11 height 11
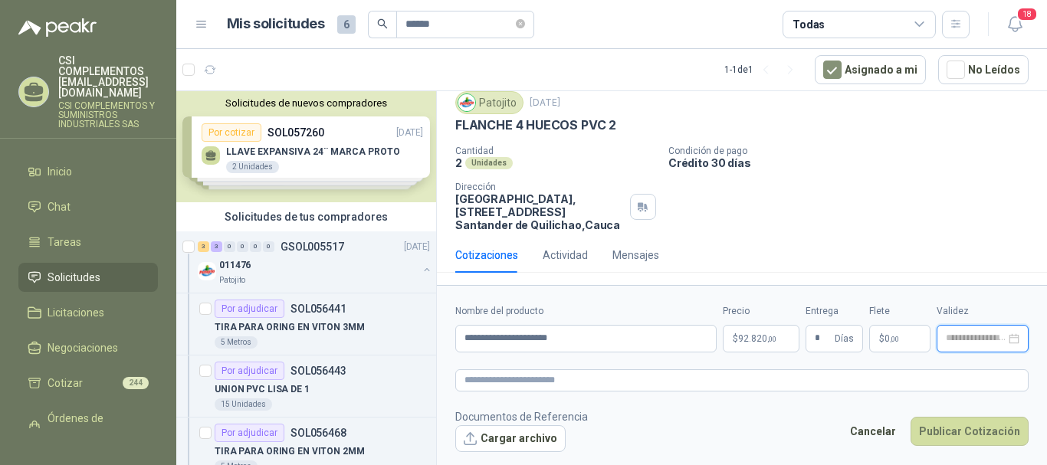
click at [992, 336] on input at bounding box center [976, 338] width 60 height 10
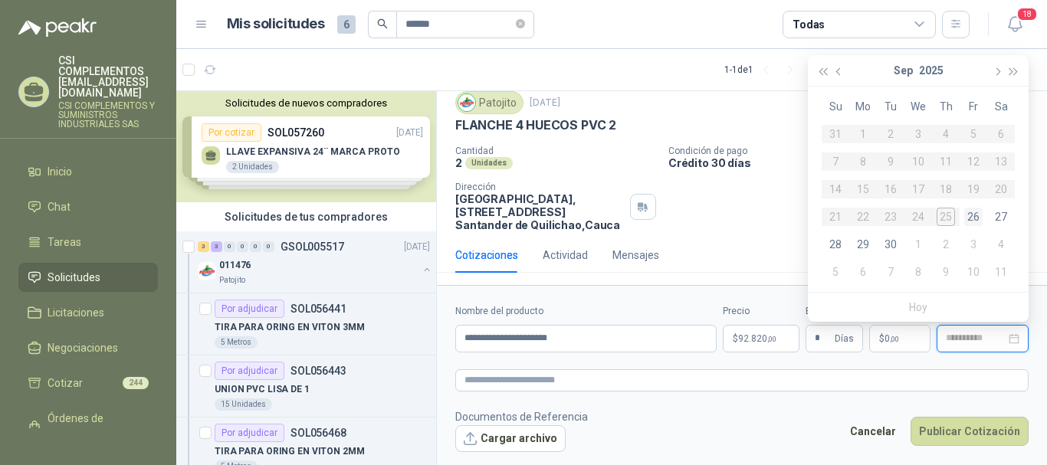
type input "**********"
click at [1000, 248] on div "4" at bounding box center [1001, 244] width 18 height 18
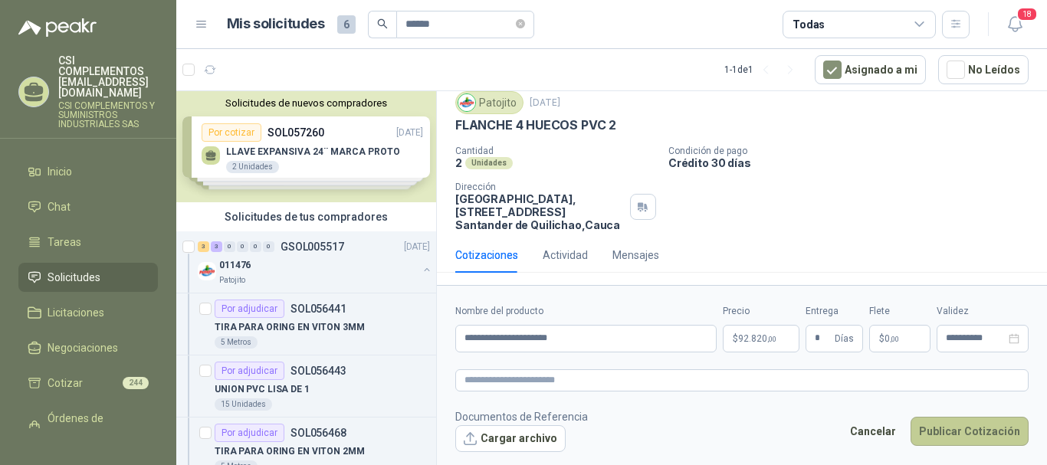
click at [951, 427] on button "Publicar Cotización" at bounding box center [970, 431] width 118 height 29
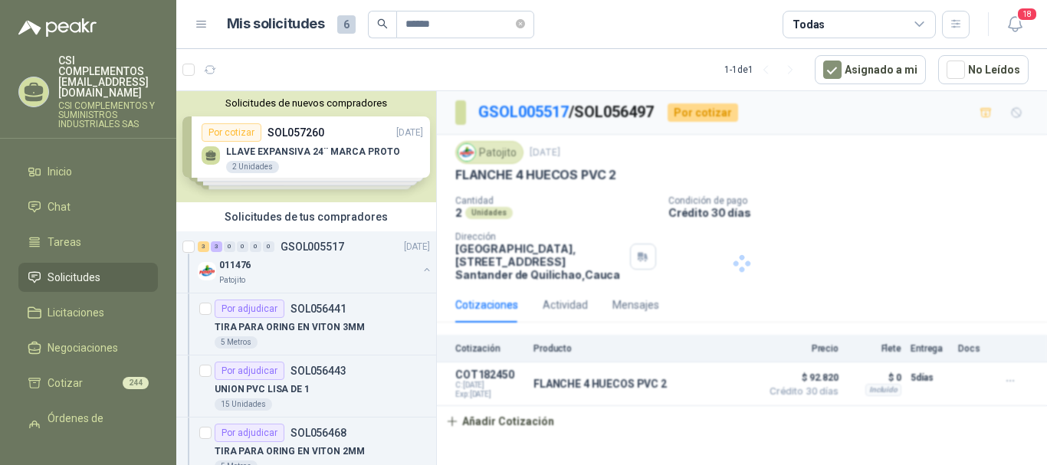
scroll to position [0, 0]
click at [286, 267] on div "011476" at bounding box center [318, 265] width 199 height 18
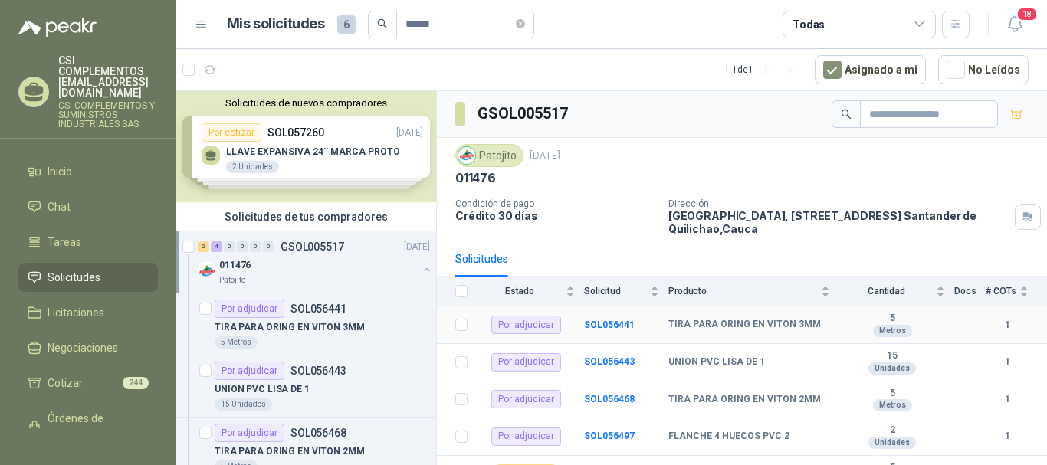
scroll to position [60, 0]
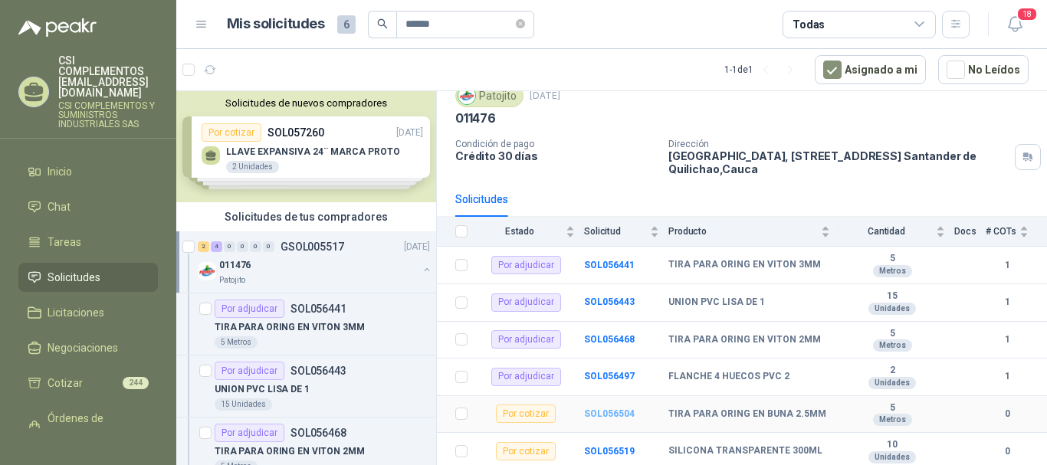
click at [605, 413] on b "SOL056504" at bounding box center [609, 414] width 51 height 11
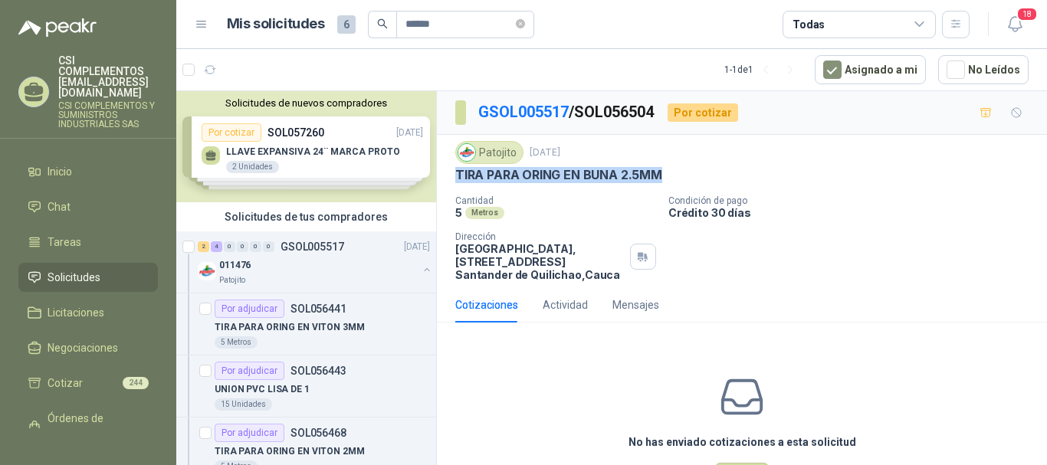
drag, startPoint x: 452, startPoint y: 175, endPoint x: 691, endPoint y: 172, distance: 238.4
click at [691, 172] on div "Patojito [DATE] TIRA PARA ORING EN BUNA 2.5MM Cantidad 5 Metros Condición de pa…" at bounding box center [742, 211] width 610 height 153
copy p "TIRA PARA ORING EN BUNA 2.5MM"
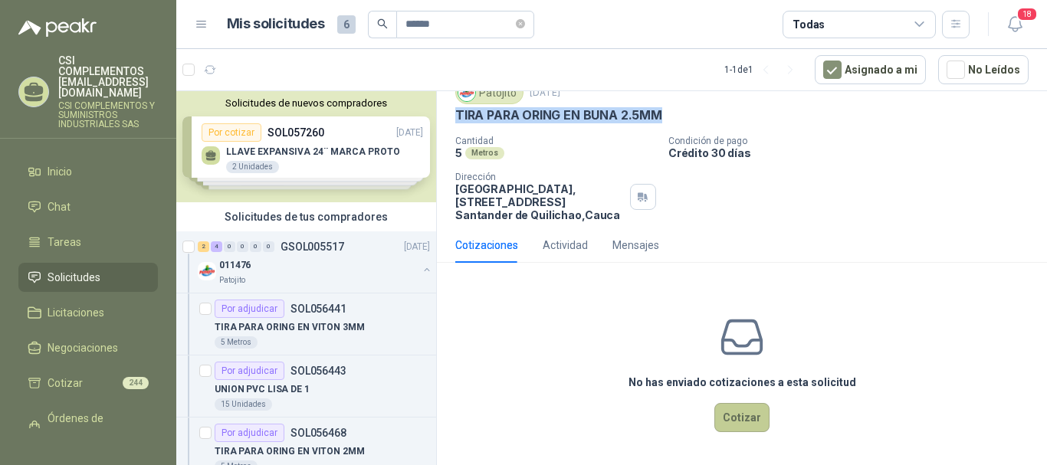
click at [733, 409] on button "Cotizar" at bounding box center [741, 417] width 55 height 29
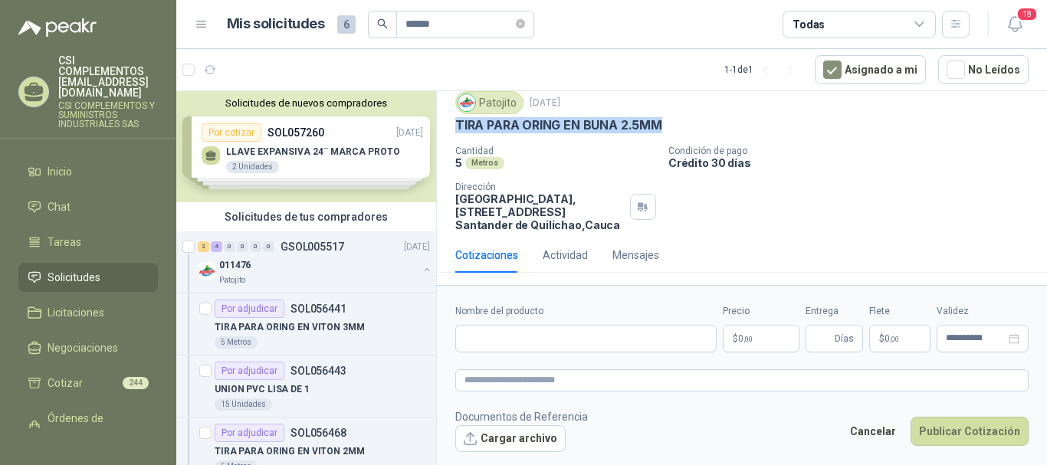
scroll to position [50, 0]
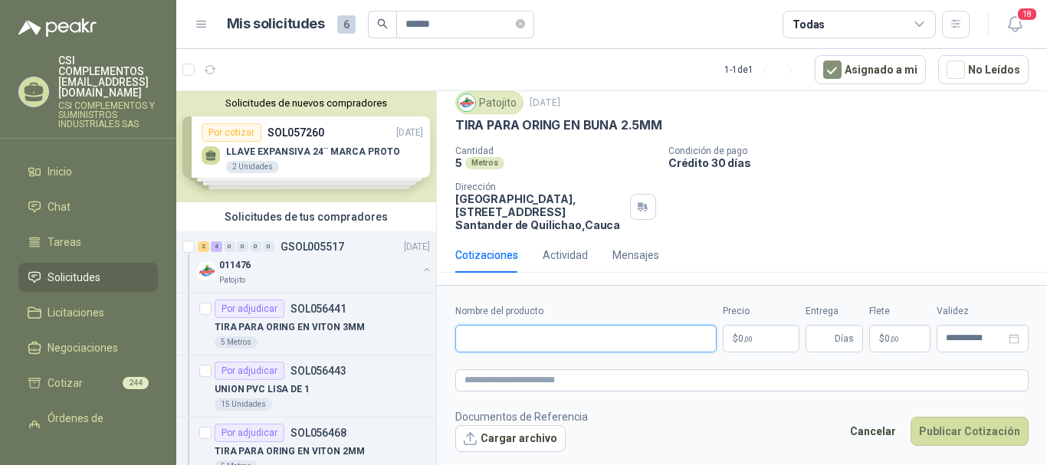
click at [521, 345] on input "Nombre del producto" at bounding box center [585, 339] width 261 height 28
paste input "**********"
type input "**********"
click at [763, 341] on p "$ 0 ,00" at bounding box center [761, 339] width 77 height 28
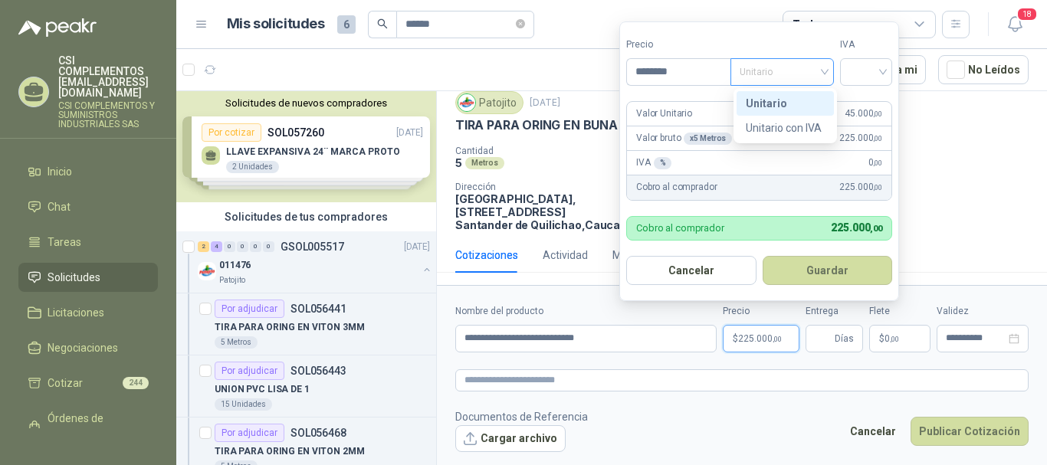
click at [821, 77] on span "Unitario" at bounding box center [782, 72] width 85 height 23
type input "********"
click at [789, 105] on div "Unitario" at bounding box center [785, 103] width 79 height 17
click at [890, 74] on div at bounding box center [866, 72] width 52 height 28
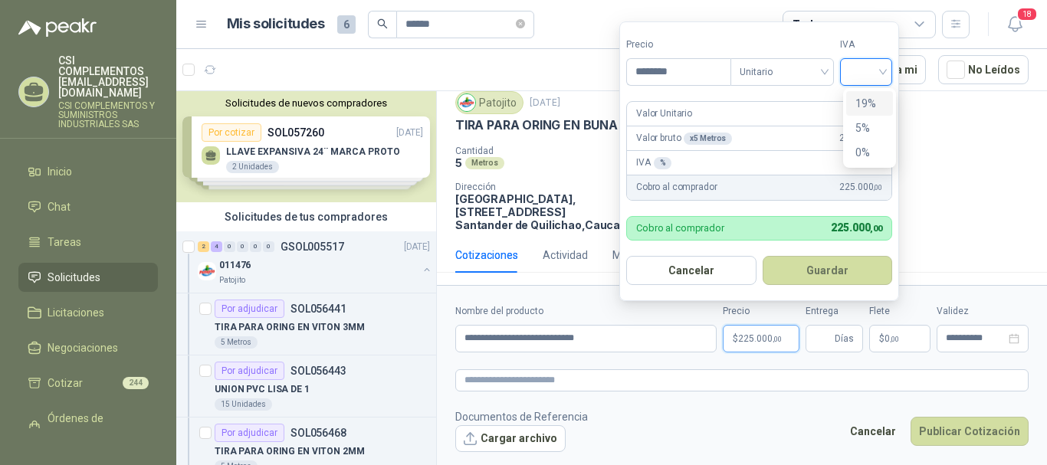
click at [868, 101] on div "19%" at bounding box center [869, 103] width 28 height 17
drag, startPoint x: 820, startPoint y: 264, endPoint x: 823, endPoint y: 284, distance: 19.4
click at [820, 265] on button "Guardar" at bounding box center [830, 270] width 132 height 29
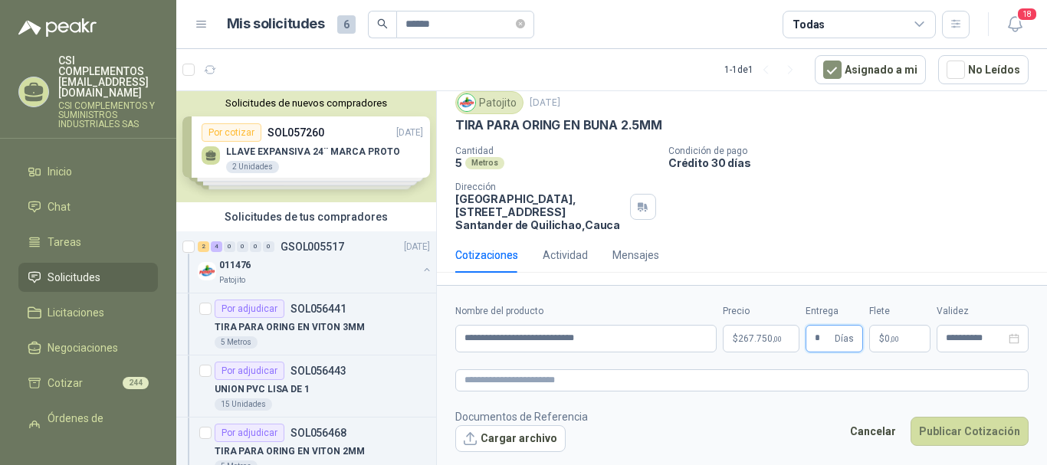
type input "*"
click at [889, 346] on p "$ 0 ,00" at bounding box center [899, 339] width 61 height 28
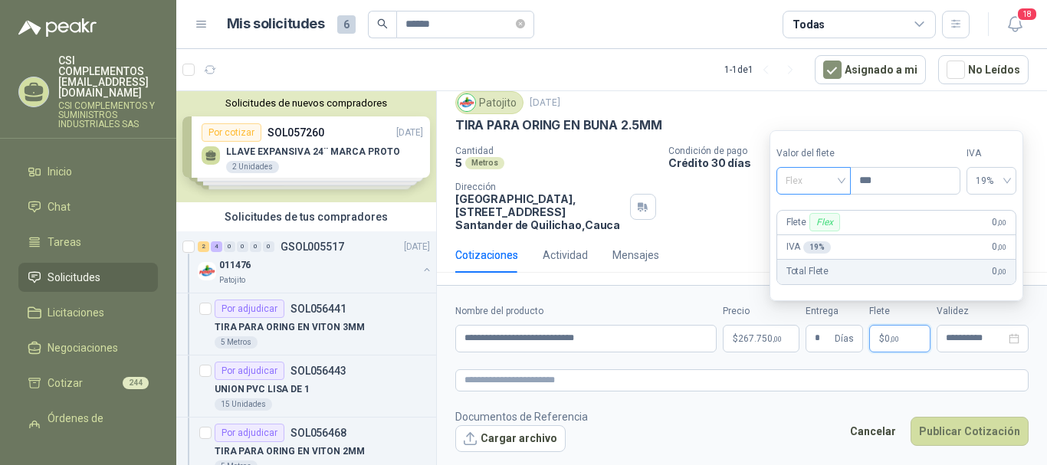
click at [845, 187] on div "Flex" at bounding box center [813, 181] width 74 height 28
click at [812, 243] on div "Incluido" at bounding box center [815, 237] width 53 height 17
click at [958, 333] on input "**********" at bounding box center [976, 338] width 60 height 10
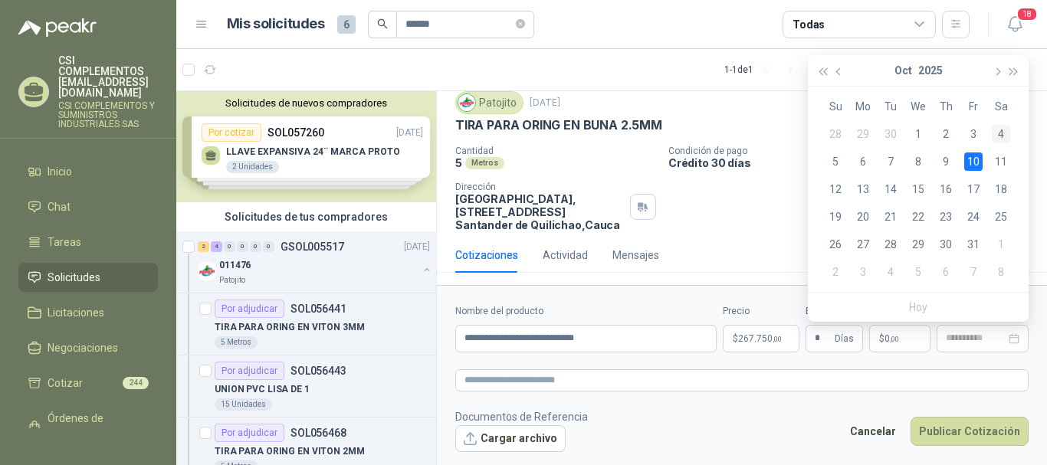
click at [996, 134] on div "4" at bounding box center [1001, 134] width 18 height 18
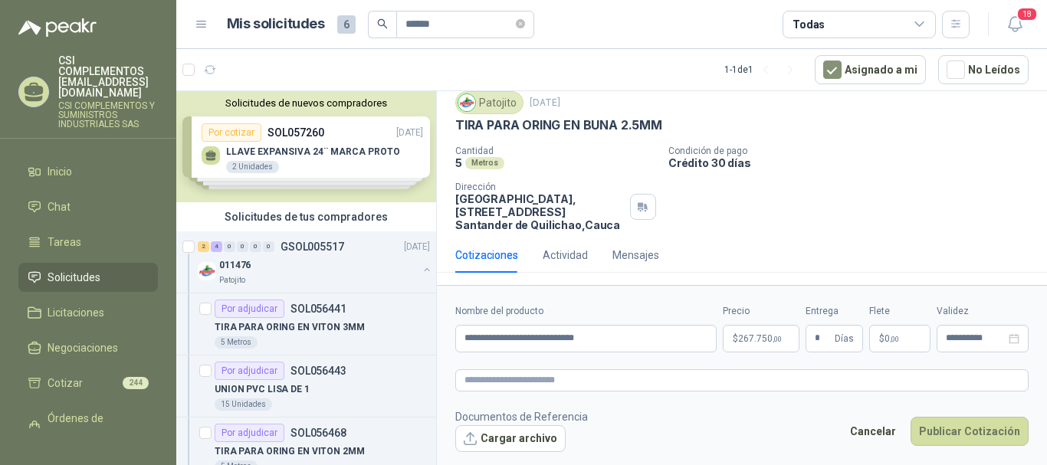
type input "**********"
click at [970, 422] on button "Publicar Cotización" at bounding box center [970, 431] width 118 height 29
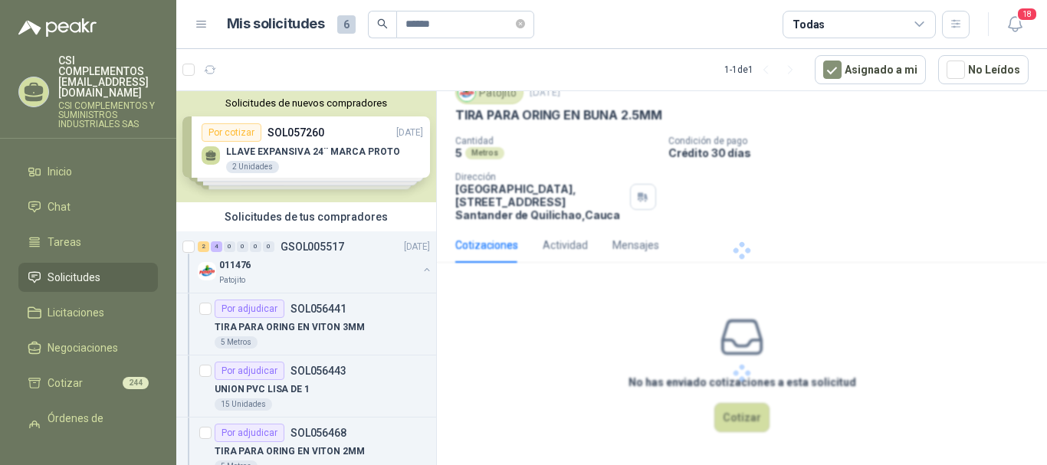
scroll to position [0, 0]
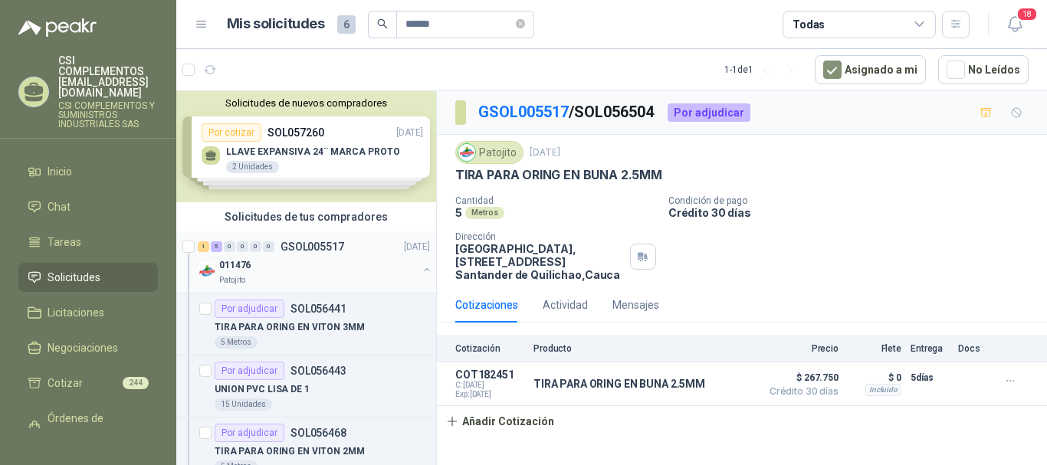
click at [229, 267] on p "011476" at bounding box center [234, 265] width 31 height 15
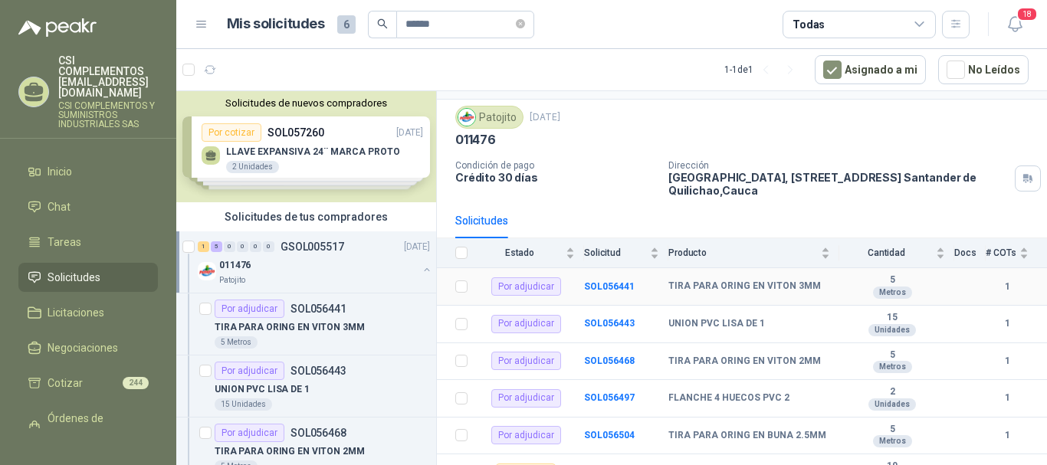
scroll to position [60, 0]
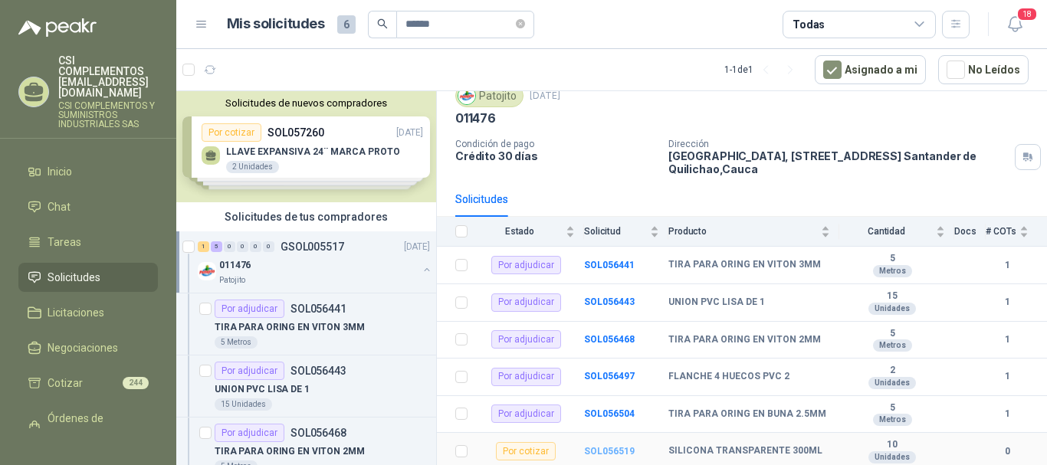
click at [613, 449] on b "SOL056519" at bounding box center [609, 451] width 51 height 11
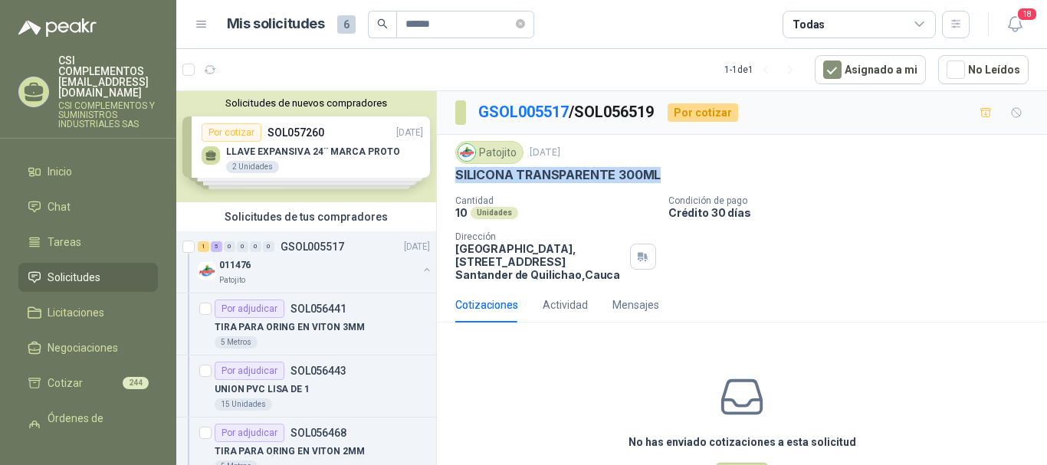
drag, startPoint x: 454, startPoint y: 176, endPoint x: 690, endPoint y: 183, distance: 236.2
click at [690, 183] on div "Patojito [DATE] SILICONA TRANSPARENTE 300ML Cantidad 10 Unidades Condición de p…" at bounding box center [742, 211] width 610 height 153
copy p "SILICONA TRANSPARENTE 300ML"
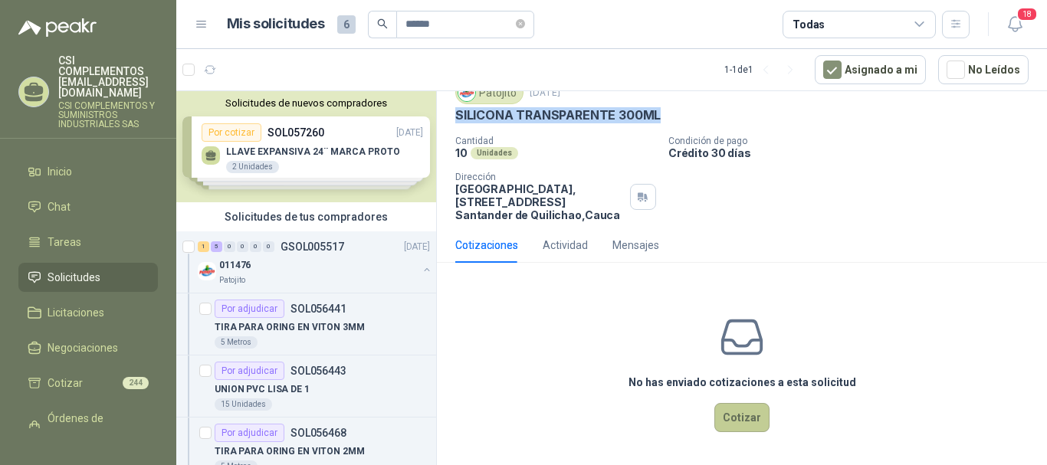
click at [731, 418] on button "Cotizar" at bounding box center [741, 417] width 55 height 29
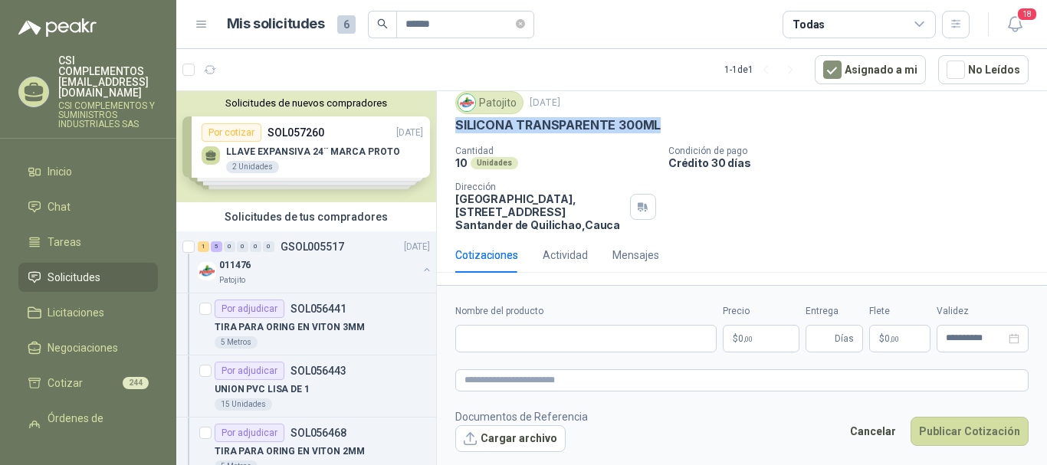
scroll to position [50, 0]
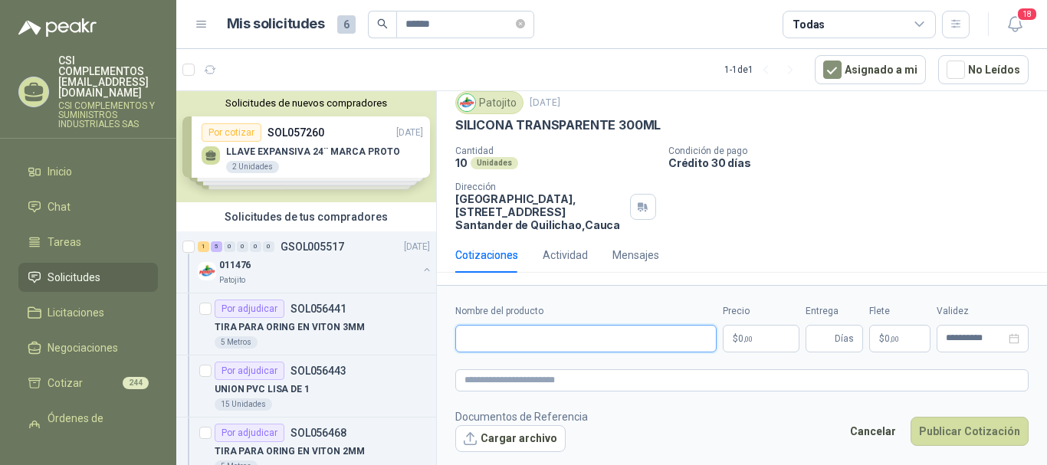
click at [477, 343] on input "Nombre del producto" at bounding box center [585, 339] width 261 height 28
paste input "**********"
type input "**********"
click at [750, 335] on span ",00" at bounding box center [747, 339] width 9 height 8
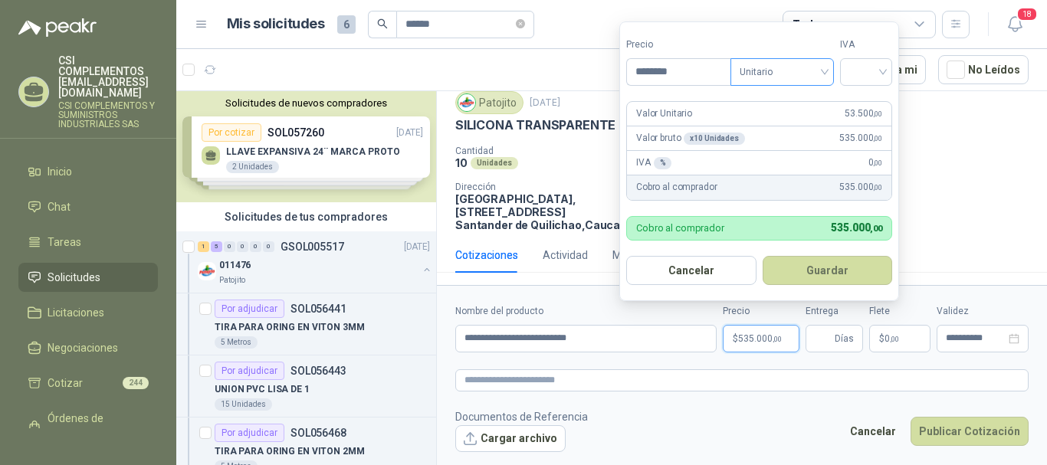
click at [829, 69] on div "Unitario" at bounding box center [781, 72] width 103 height 28
type input "********"
click at [796, 95] on div "Unitario" at bounding box center [785, 103] width 79 height 17
click at [887, 77] on div at bounding box center [866, 72] width 52 height 28
click at [871, 99] on div "19%" at bounding box center [869, 103] width 28 height 17
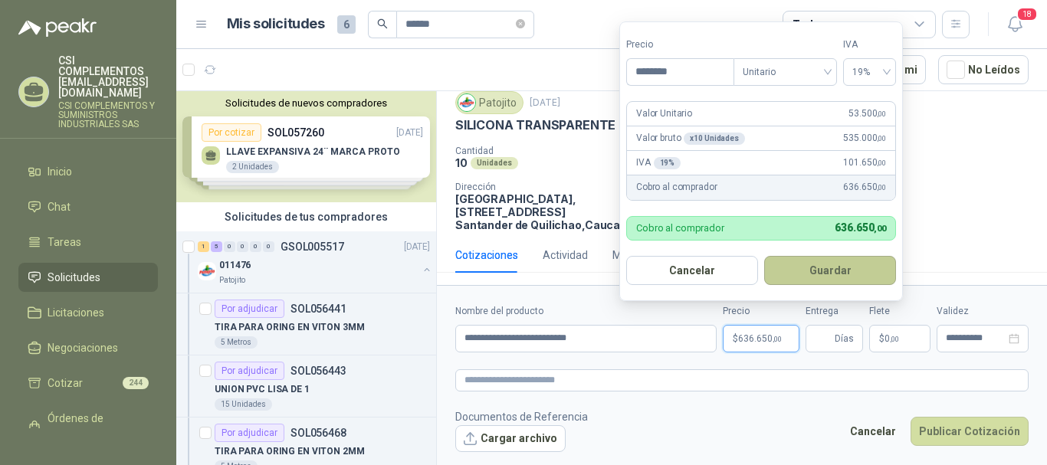
click at [833, 264] on button "Guardar" at bounding box center [830, 270] width 132 height 29
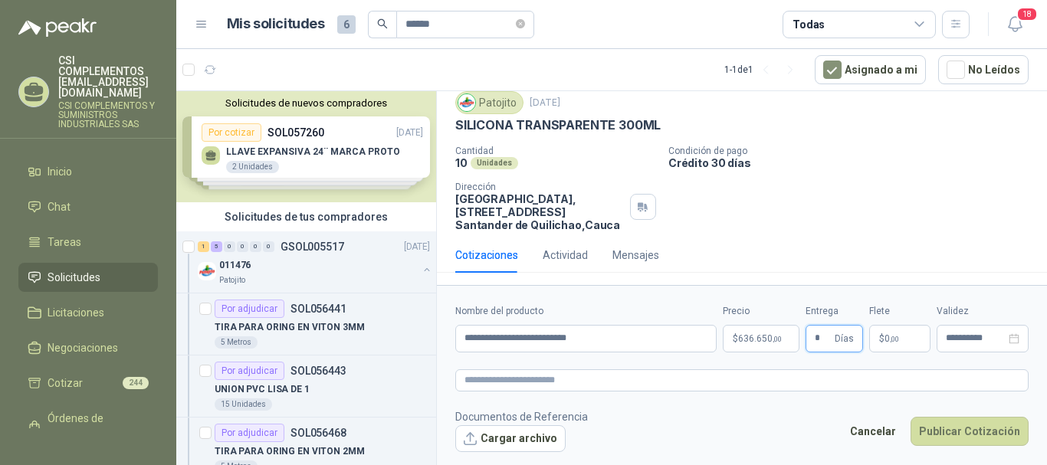
type input "*"
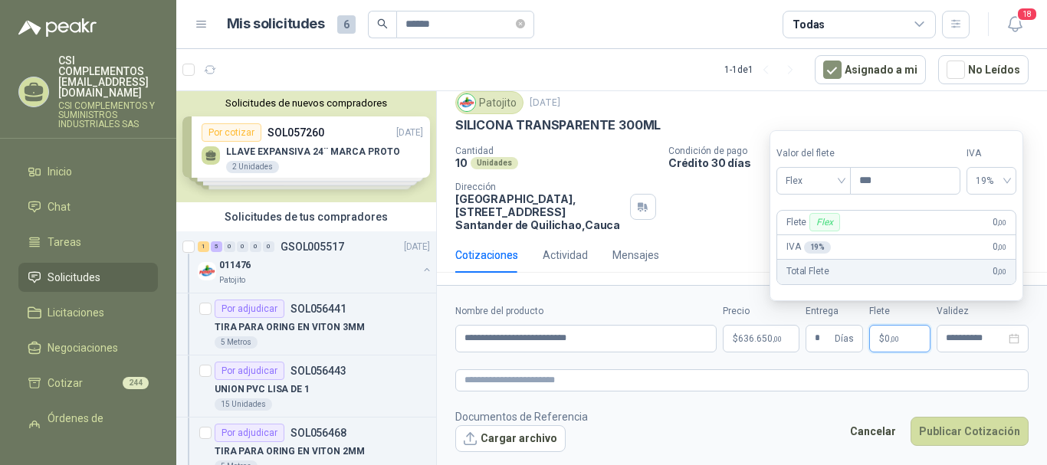
click at [892, 326] on p "$ 0 ,00" at bounding box center [899, 339] width 61 height 28
click at [846, 176] on div "Flex" at bounding box center [813, 181] width 74 height 28
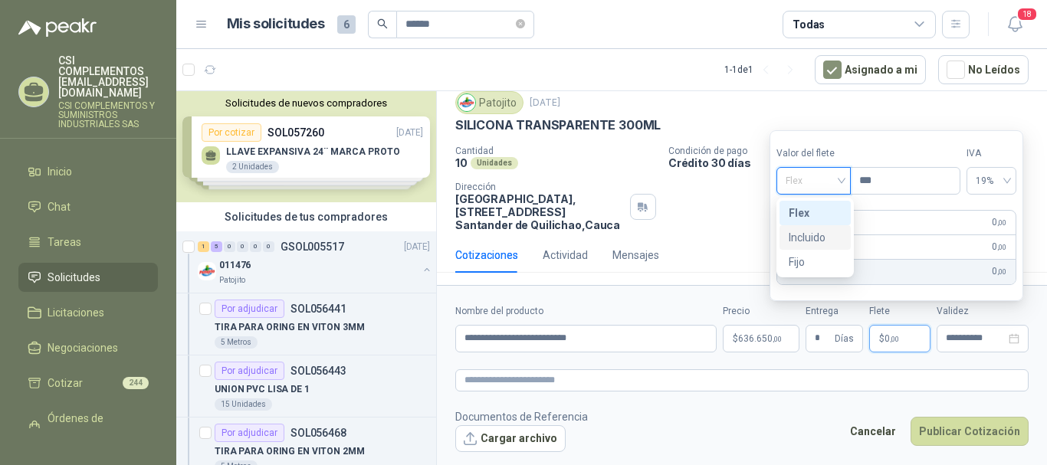
click at [816, 238] on div "Incluido" at bounding box center [815, 237] width 53 height 17
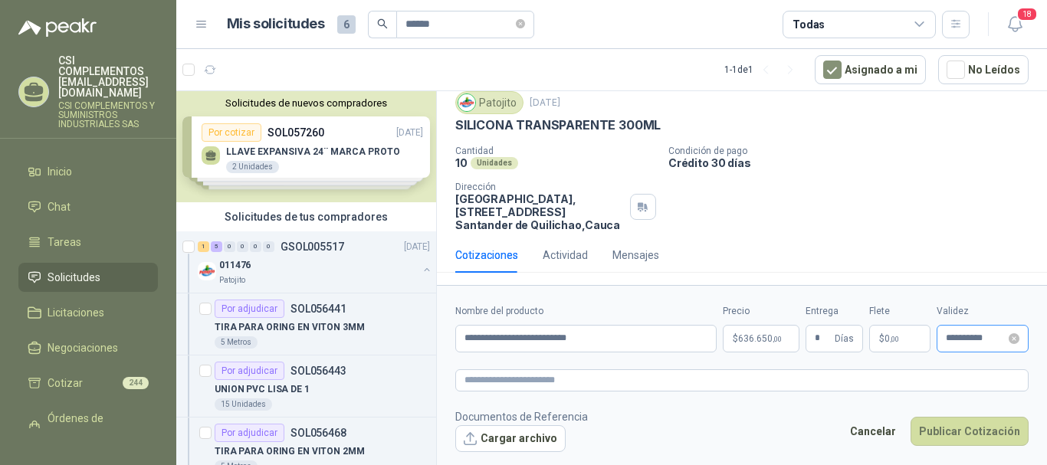
click at [960, 332] on div "**********" at bounding box center [983, 339] width 92 height 28
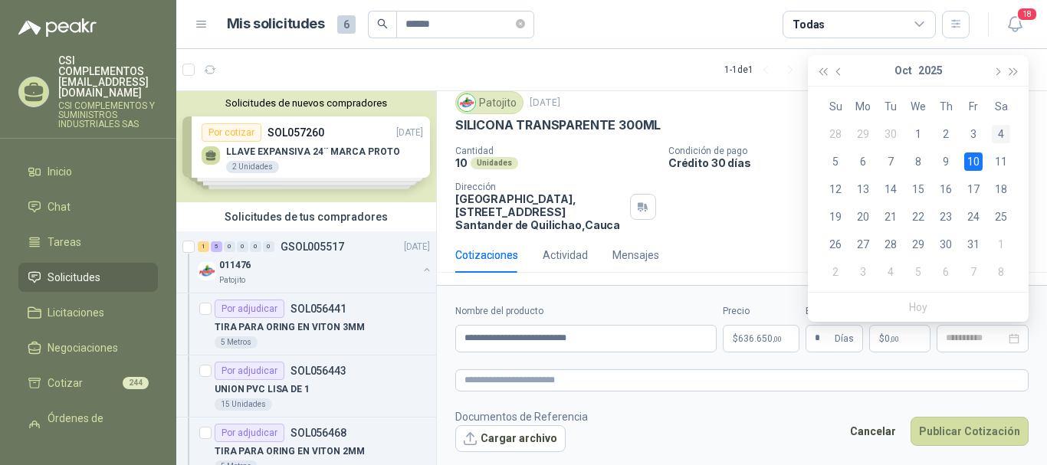
click at [1002, 139] on div "4" at bounding box center [1001, 134] width 18 height 18
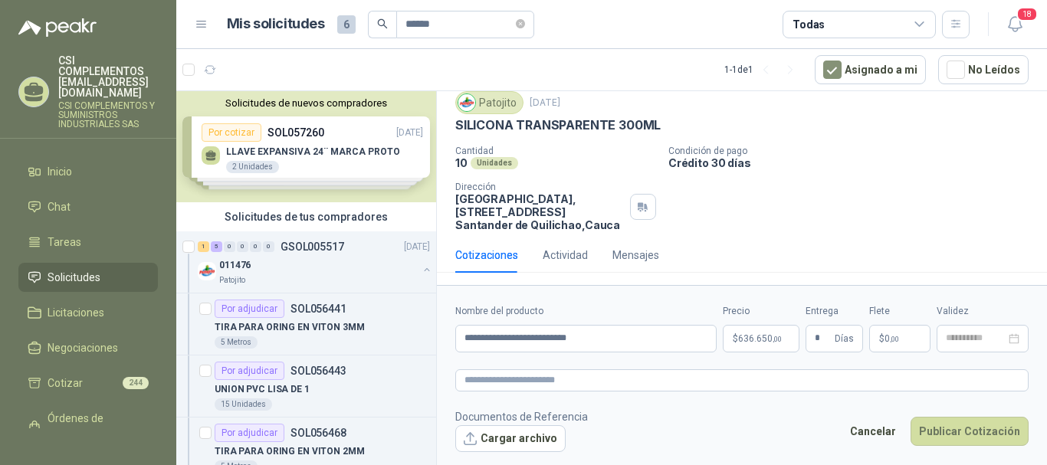
type input "**********"
click at [956, 417] on button "Publicar Cotización" at bounding box center [970, 431] width 118 height 29
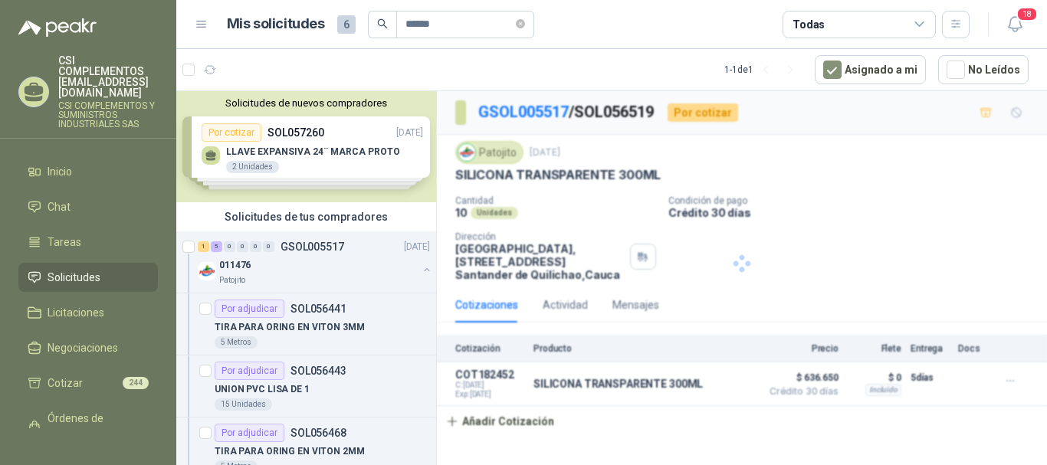
scroll to position [0, 0]
click at [451, 31] on input "******" at bounding box center [458, 24] width 107 height 26
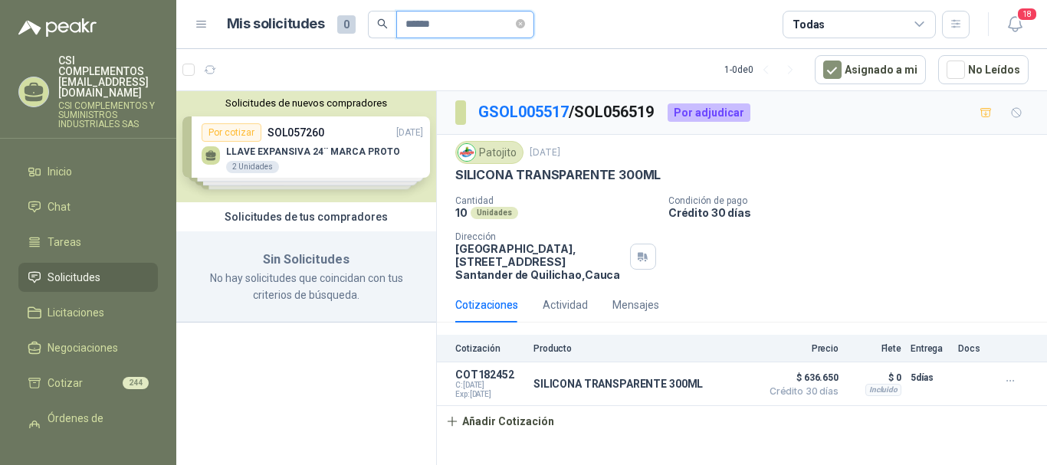
type input "******"
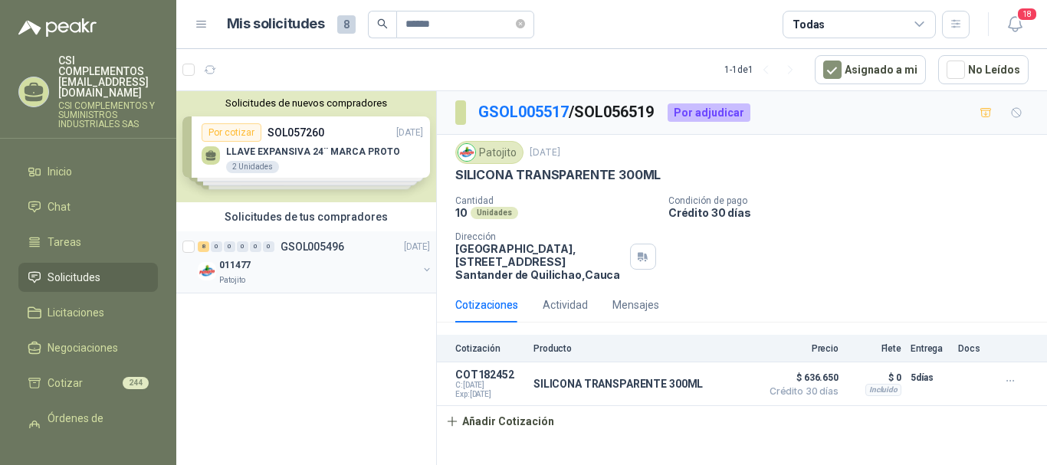
click at [294, 277] on div "Patojito" at bounding box center [318, 280] width 199 height 12
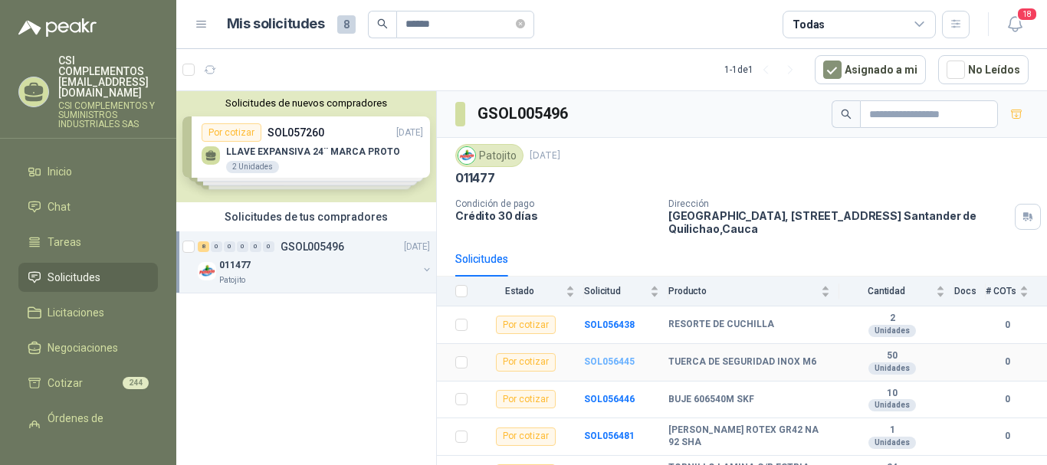
click at [622, 364] on b "SOL056445" at bounding box center [609, 361] width 51 height 11
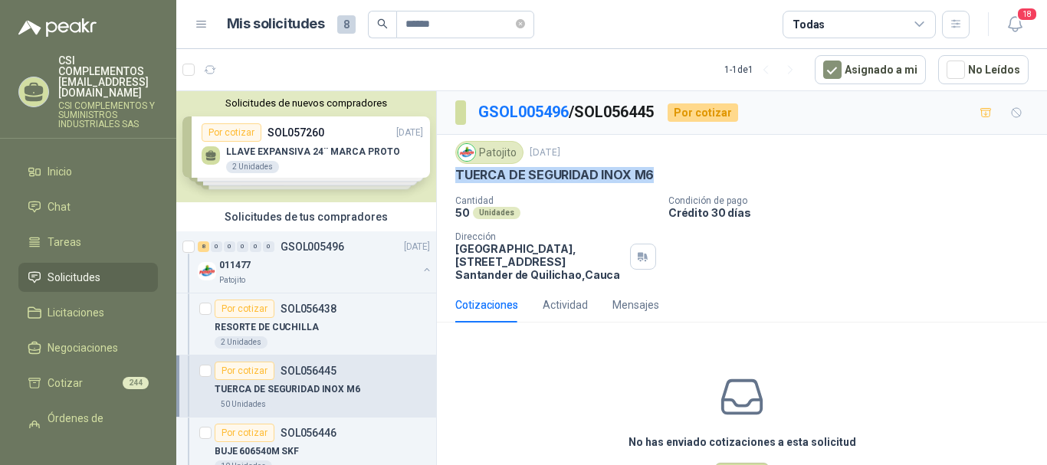
drag, startPoint x: 458, startPoint y: 173, endPoint x: 673, endPoint y: 188, distance: 215.1
click at [673, 188] on div "Patojito [DATE] TUERCA DE SEGURIDAD INOX M6 Cantidad 50 Unidades Condición de p…" at bounding box center [741, 211] width 573 height 140
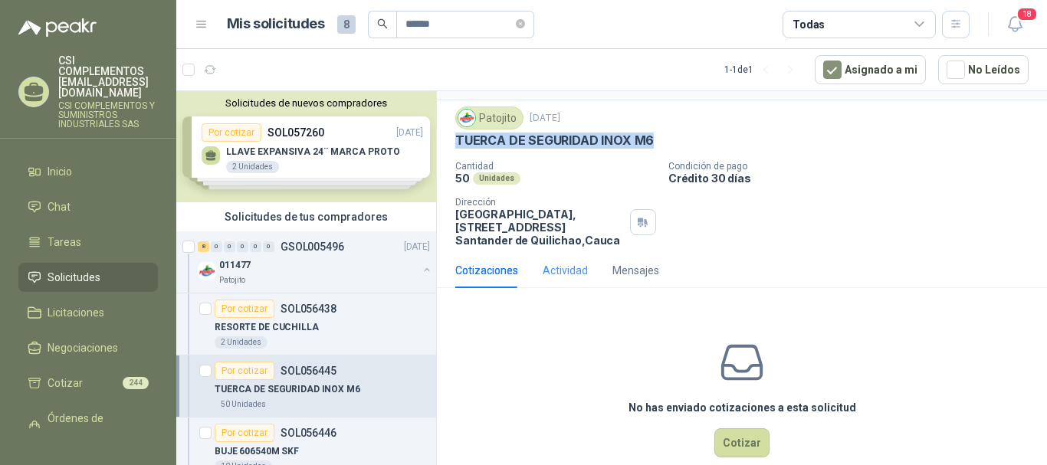
scroll to position [61, 0]
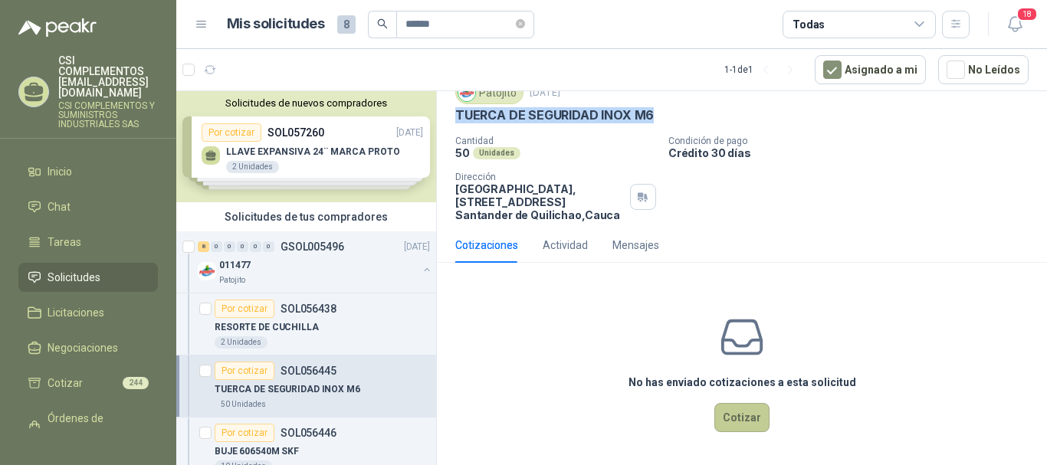
click at [729, 417] on button "Cotizar" at bounding box center [741, 417] width 55 height 29
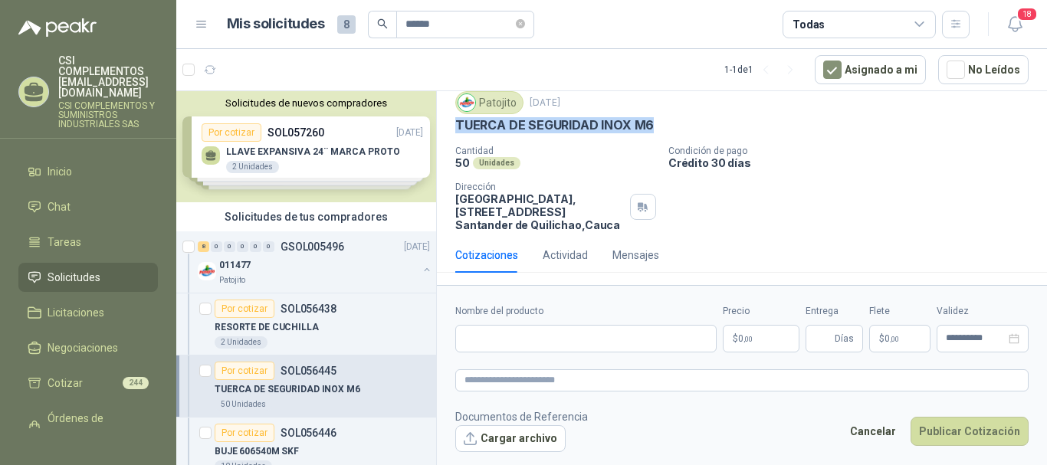
scroll to position [50, 0]
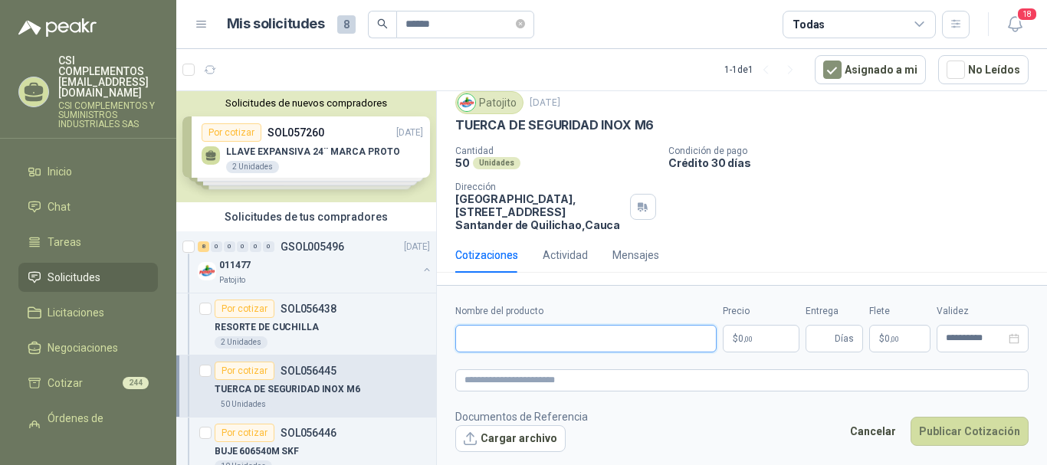
click at [515, 337] on input "Nombre del producto" at bounding box center [585, 339] width 261 height 28
paste input "**********"
type input "**********"
click at [751, 331] on p "$ 0 ,00" at bounding box center [761, 339] width 77 height 28
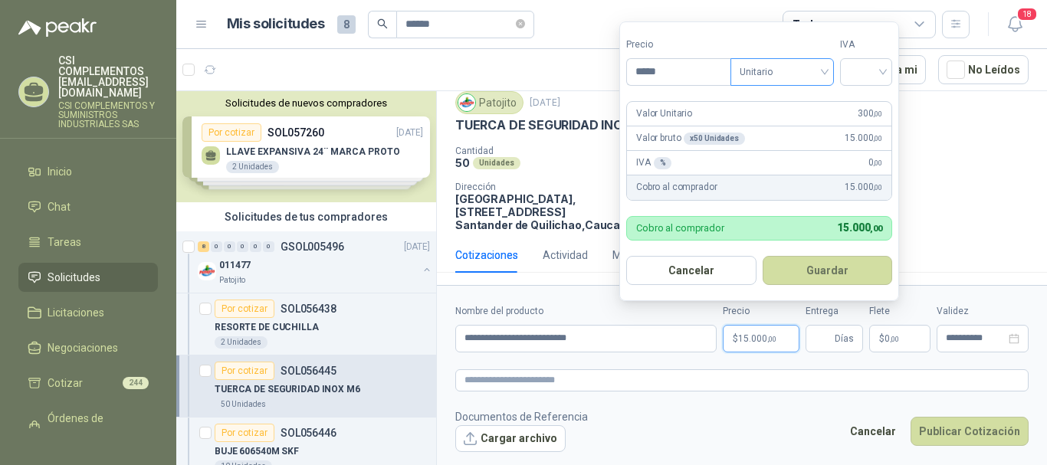
click at [816, 76] on span "Unitario" at bounding box center [782, 72] width 85 height 23
type input "*****"
click at [776, 105] on div "Unitario" at bounding box center [785, 103] width 79 height 17
click at [889, 77] on div at bounding box center [866, 72] width 52 height 28
click at [878, 106] on div "19%" at bounding box center [869, 103] width 28 height 17
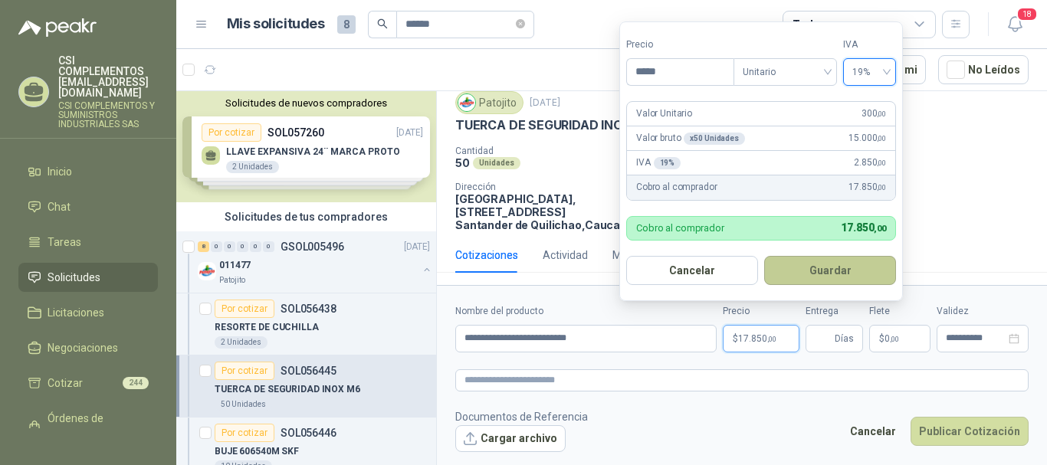
click at [818, 269] on button "Guardar" at bounding box center [830, 270] width 132 height 29
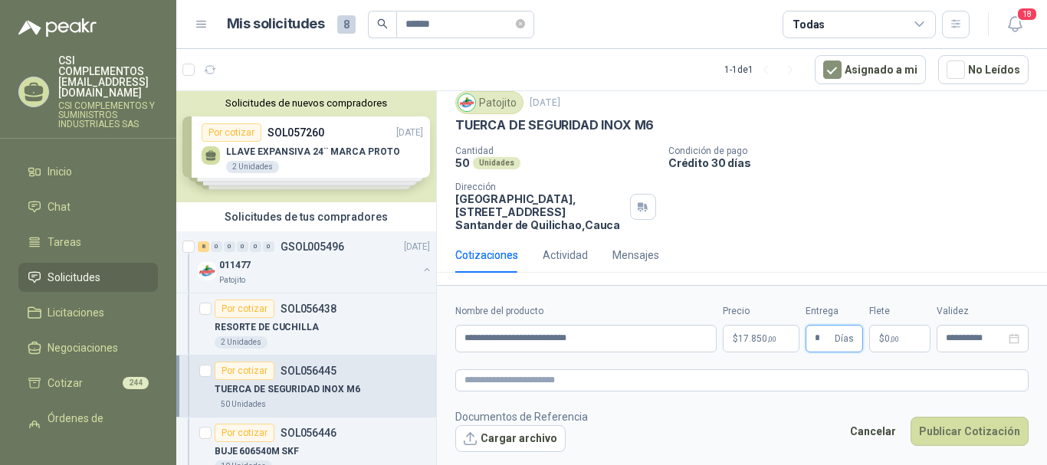
type input "*"
click at [902, 330] on p "$ 0 ,00" at bounding box center [899, 339] width 61 height 28
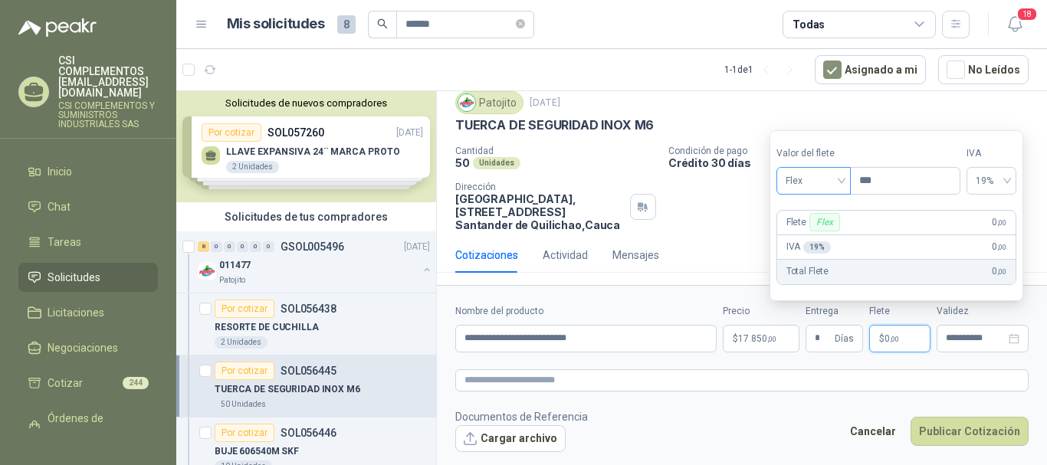
click at [847, 180] on div "Flex" at bounding box center [813, 181] width 74 height 28
click at [830, 236] on div "Incluido" at bounding box center [815, 237] width 53 height 17
click at [1015, 343] on icon "close-circle" at bounding box center [1014, 338] width 11 height 11
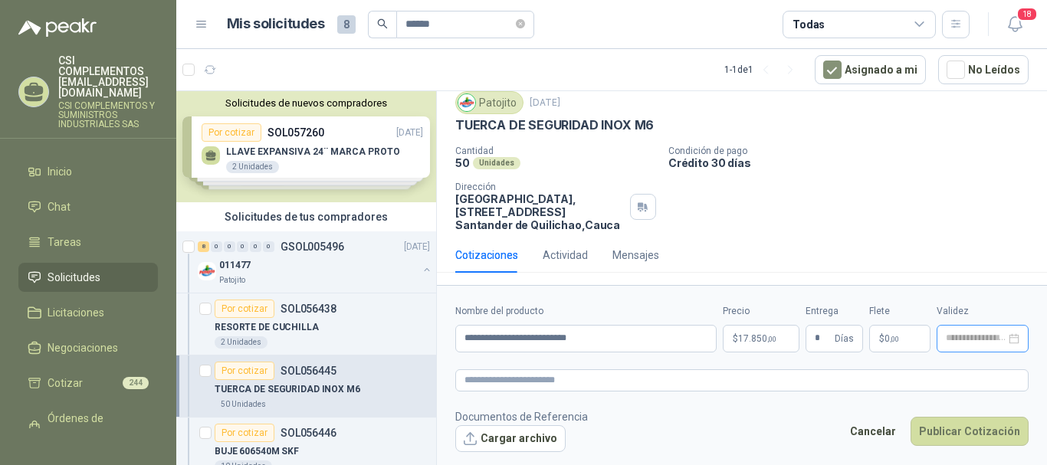
click at [1010, 341] on div at bounding box center [983, 338] width 74 height 11
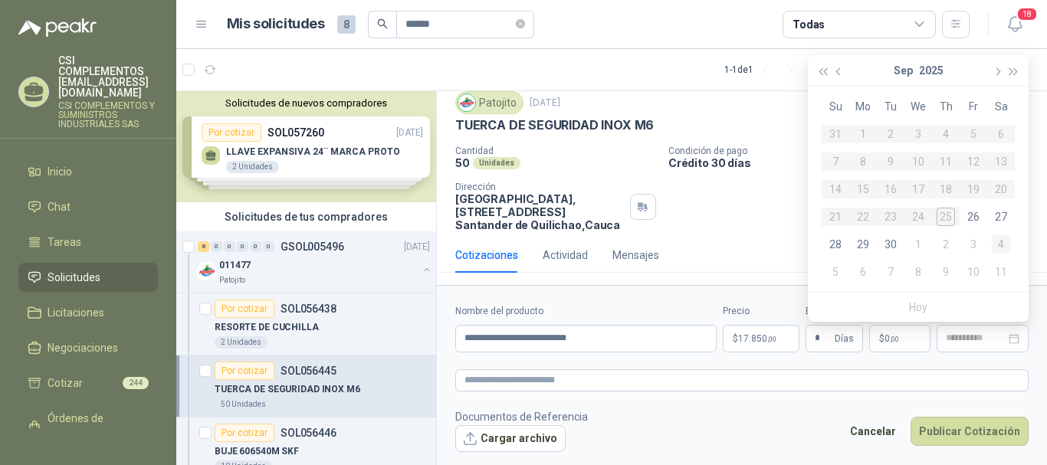
click at [997, 238] on div "4" at bounding box center [1001, 244] width 18 height 18
type input "**********"
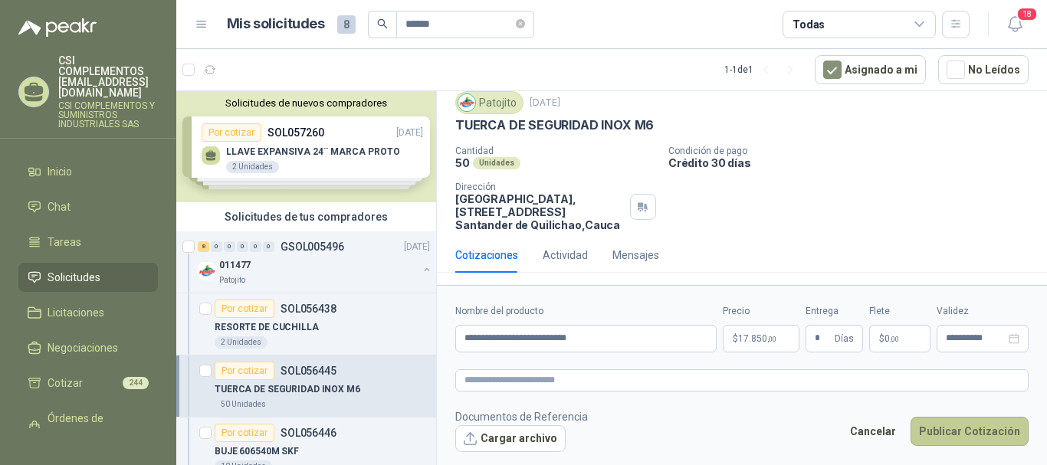
click at [965, 433] on button "Publicar Cotización" at bounding box center [970, 431] width 118 height 29
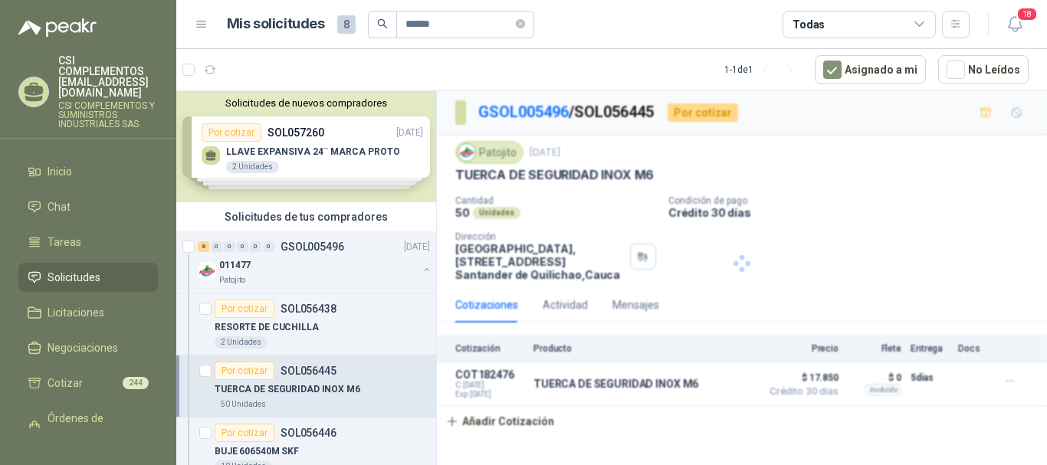
scroll to position [0, 0]
click at [340, 261] on div "011477" at bounding box center [318, 265] width 199 height 18
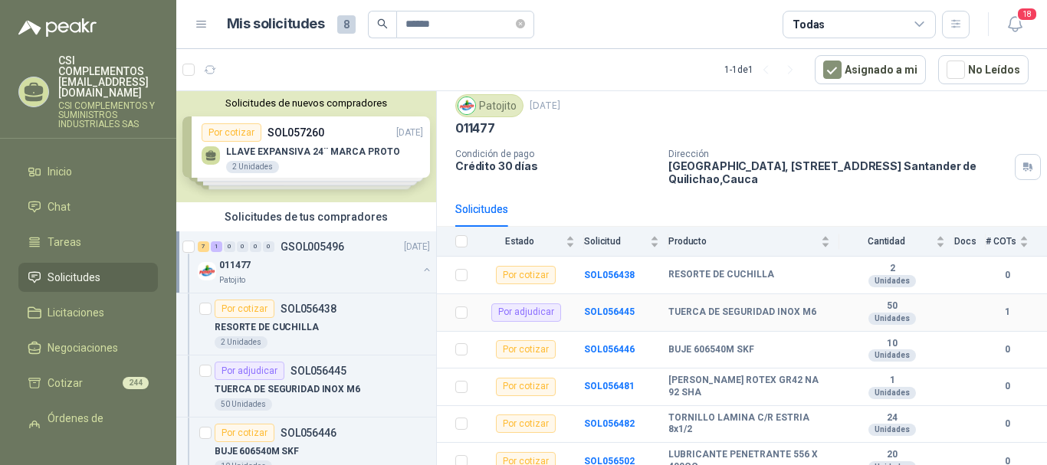
scroll to position [77, 0]
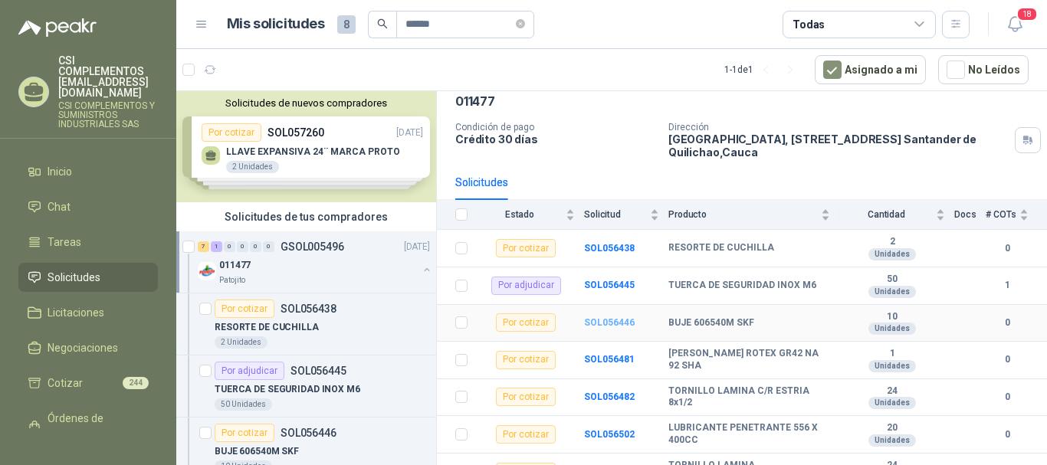
click at [601, 322] on b "SOL056446" at bounding box center [609, 322] width 51 height 11
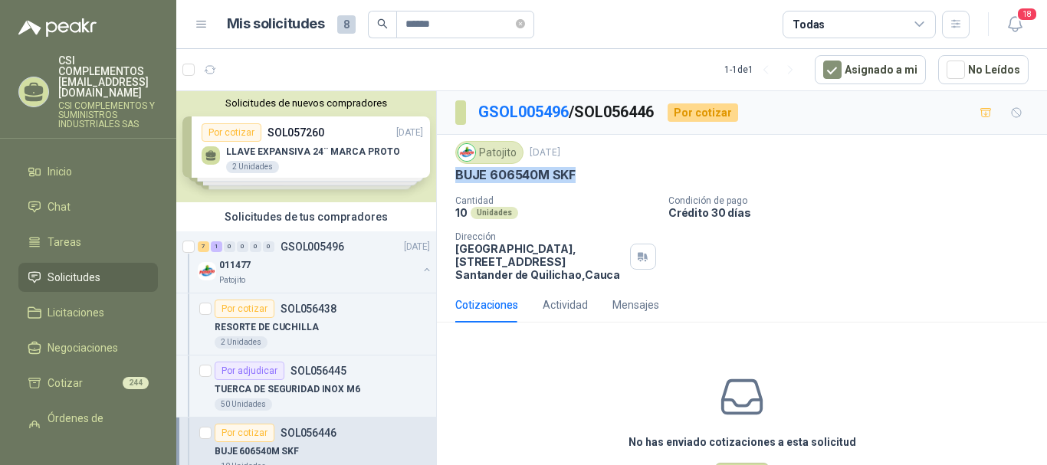
drag, startPoint x: 455, startPoint y: 182, endPoint x: 582, endPoint y: 186, distance: 127.3
click at [582, 186] on div "Patojito [DATE] BUJE 606540M SKF Cantidad 10 Unidades Condición de pago Crédito…" at bounding box center [741, 211] width 573 height 140
copy p "BUJE 606540M SKF"
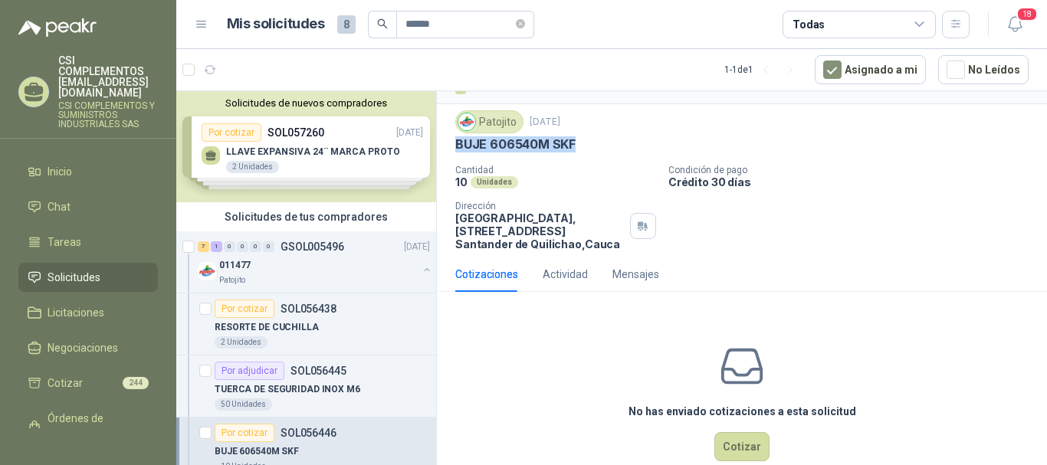
scroll to position [61, 0]
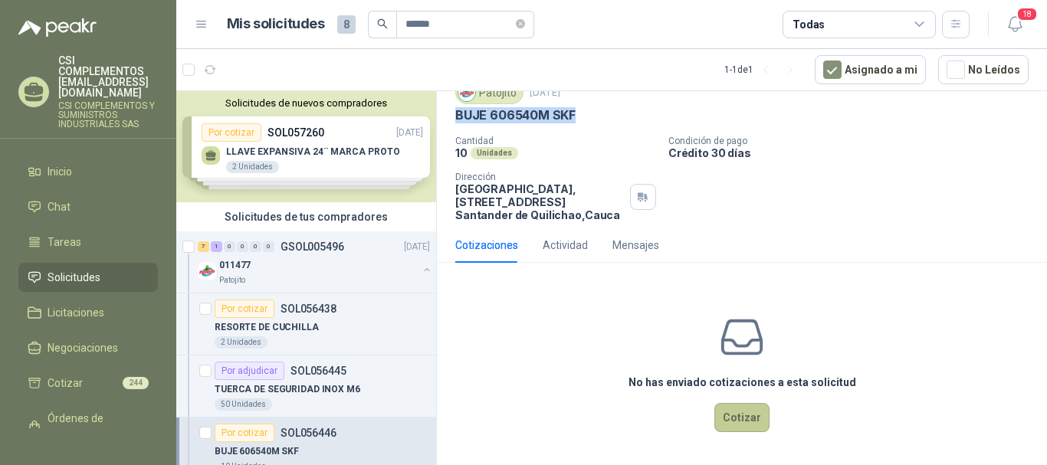
click at [745, 417] on button "Cotizar" at bounding box center [741, 417] width 55 height 29
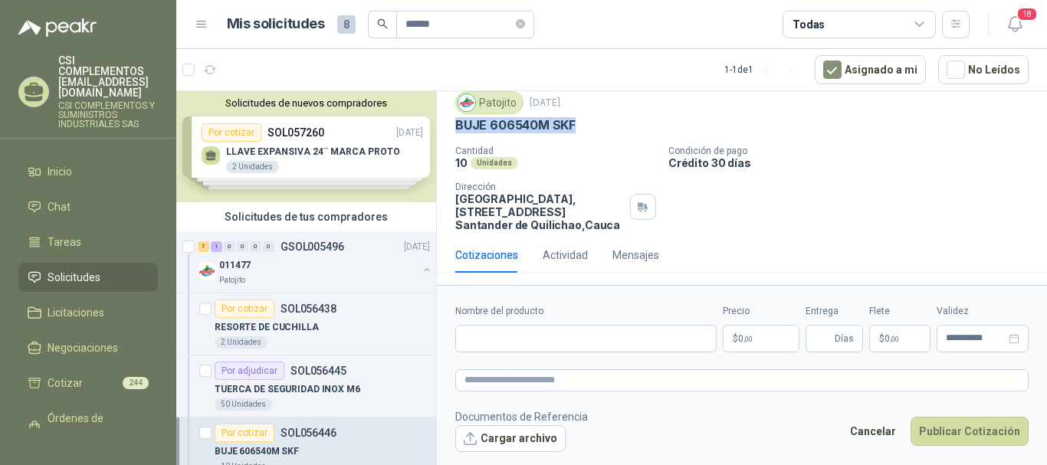
scroll to position [50, 0]
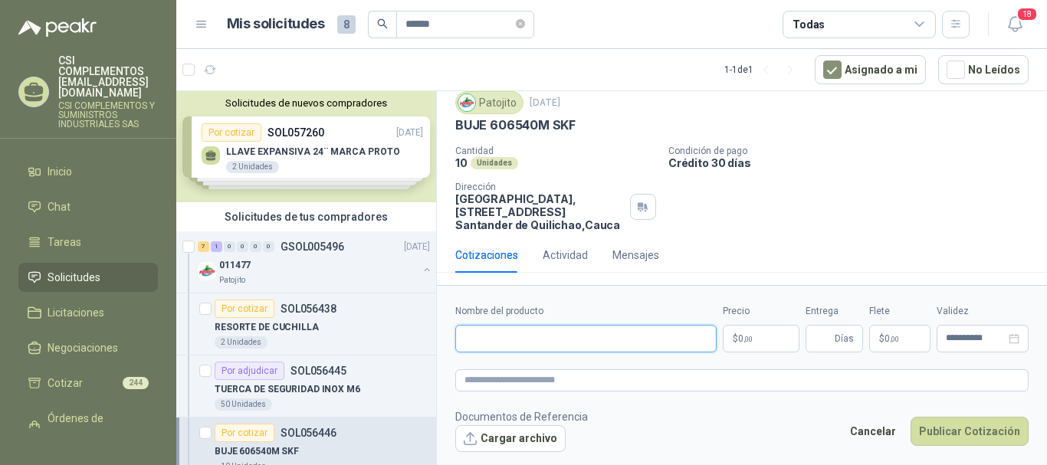
click at [537, 343] on input "Nombre del producto" at bounding box center [585, 339] width 261 height 28
paste input "**********"
type input "**********"
click at [760, 343] on p "$ 0 ,00" at bounding box center [761, 339] width 77 height 28
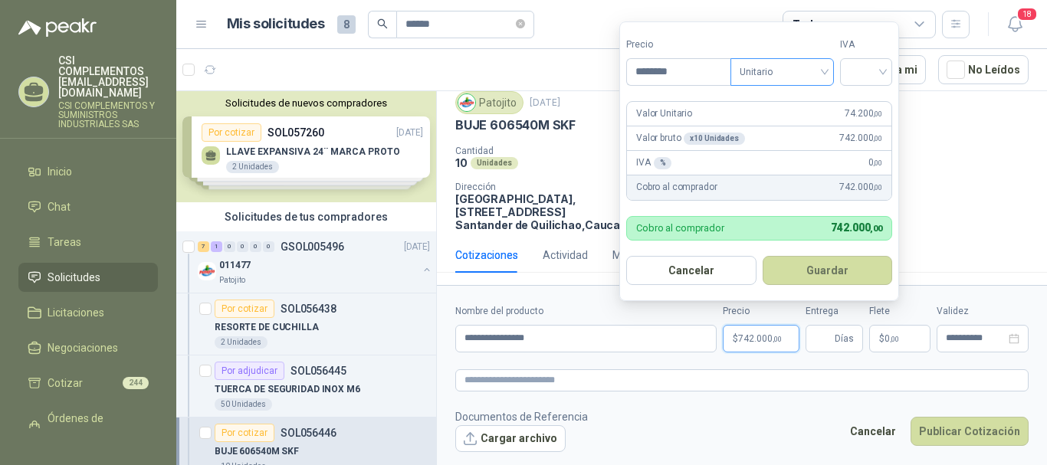
click at [829, 74] on div "Unitario" at bounding box center [781, 72] width 103 height 28
type input "********"
click at [812, 100] on div "Unitario" at bounding box center [785, 103] width 79 height 17
click at [882, 67] on input "search" at bounding box center [866, 70] width 34 height 23
click at [867, 99] on div "19%" at bounding box center [869, 103] width 28 height 17
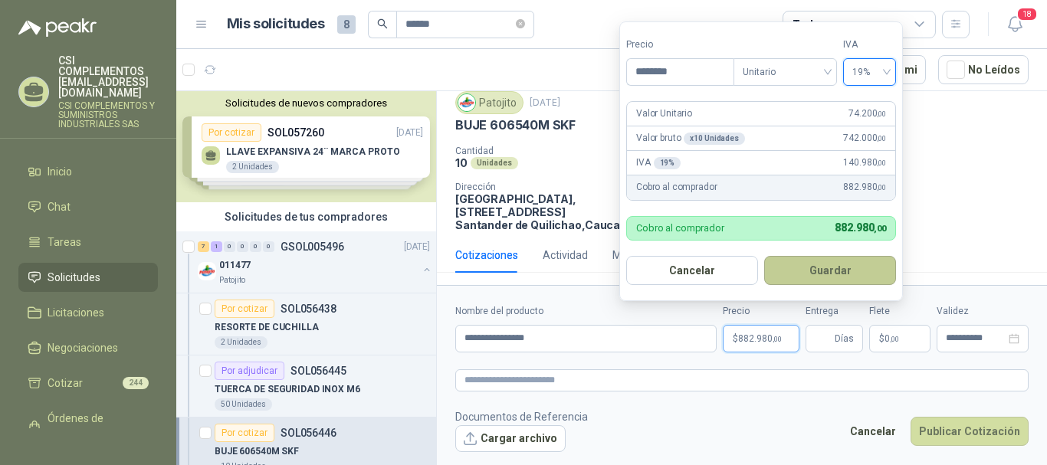
click at [836, 274] on button "Guardar" at bounding box center [830, 270] width 132 height 29
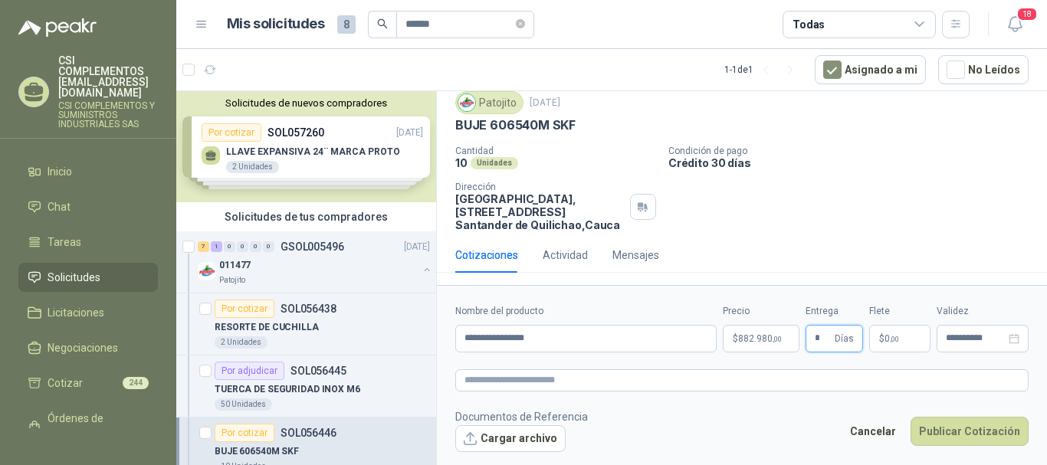
type input "*"
click at [901, 337] on p "$ 0 ,00" at bounding box center [899, 339] width 61 height 28
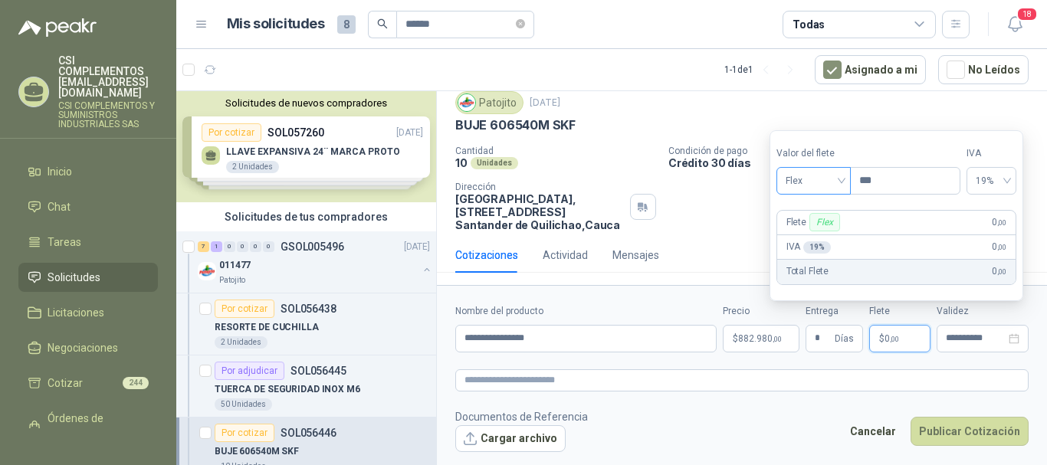
click at [848, 172] on div "Flex" at bounding box center [813, 181] width 74 height 28
click at [807, 238] on div "Incluido" at bounding box center [815, 237] width 53 height 17
click at [902, 340] on p "$ 0 ,00" at bounding box center [899, 339] width 61 height 28
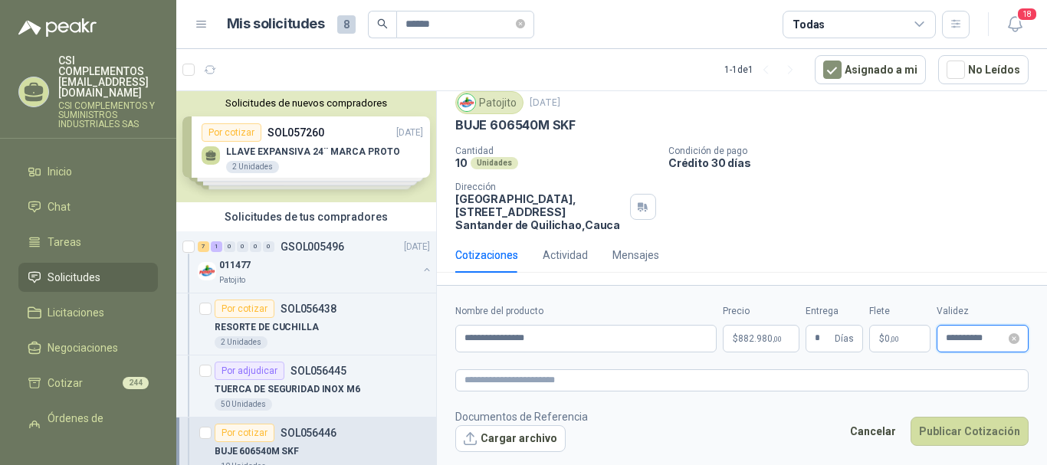
click at [975, 336] on input "**********" at bounding box center [976, 338] width 60 height 10
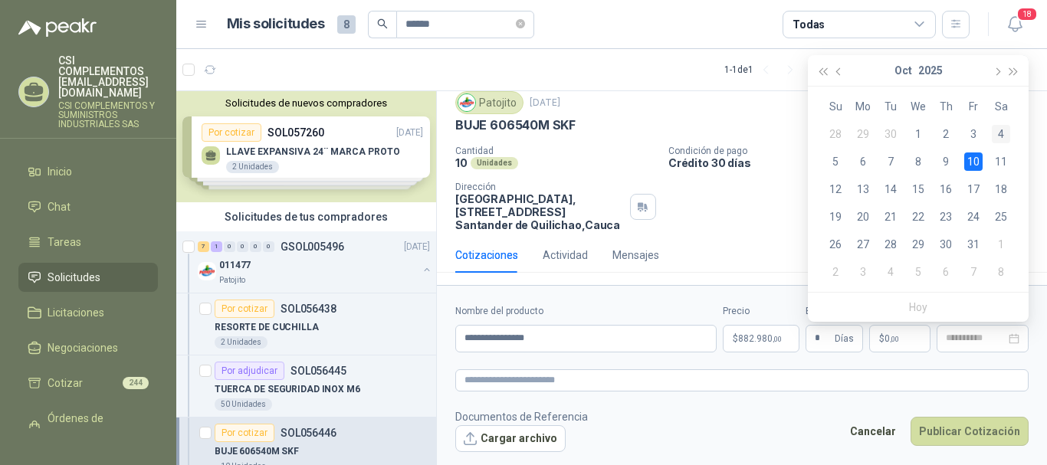
click at [999, 139] on div "4" at bounding box center [1001, 134] width 18 height 18
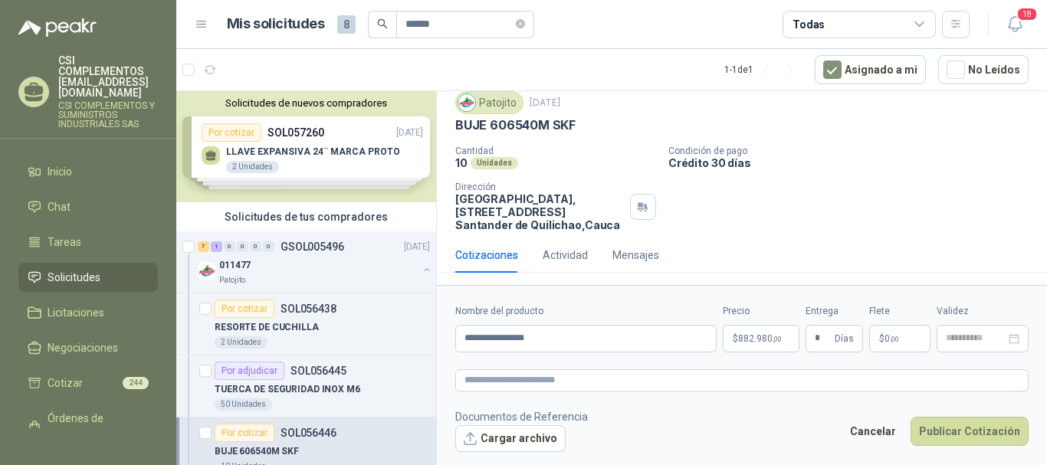
type input "**********"
click at [951, 431] on button "Publicar Cotización" at bounding box center [970, 431] width 118 height 29
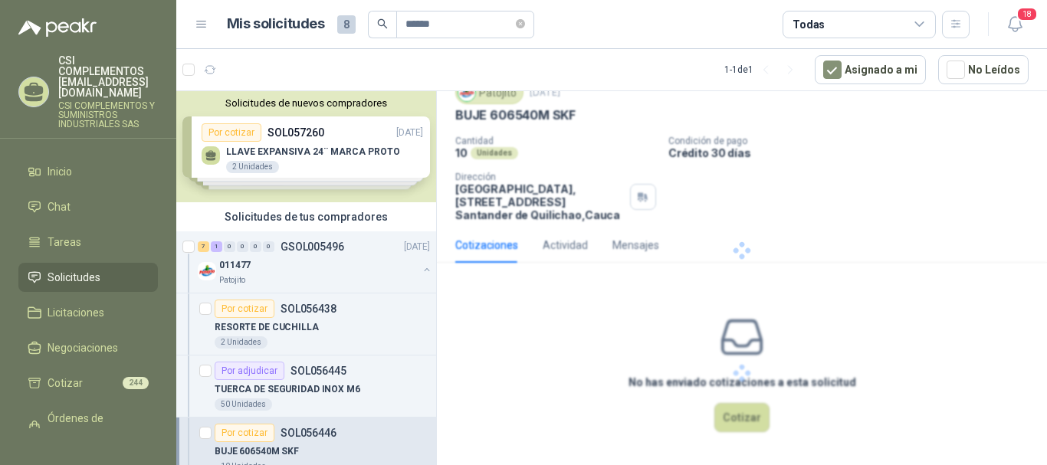
scroll to position [0, 0]
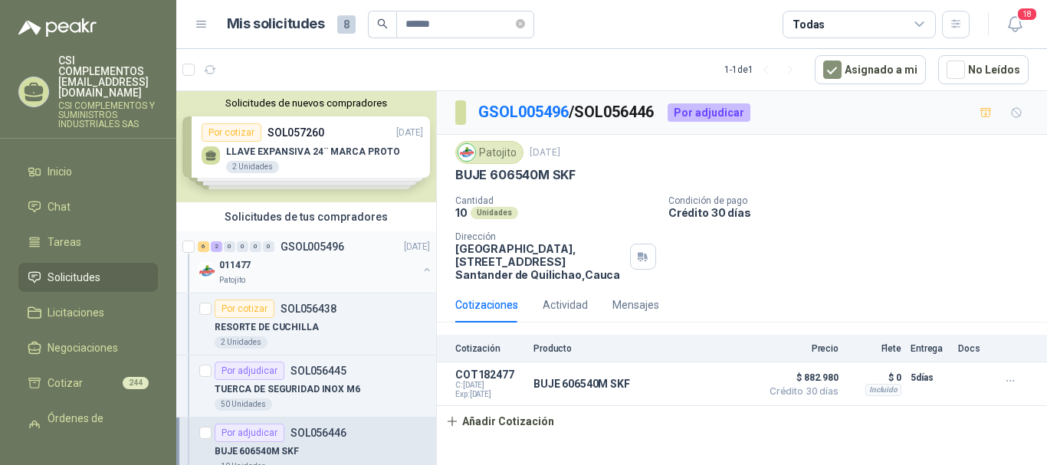
click at [320, 271] on div "011477" at bounding box center [318, 265] width 199 height 18
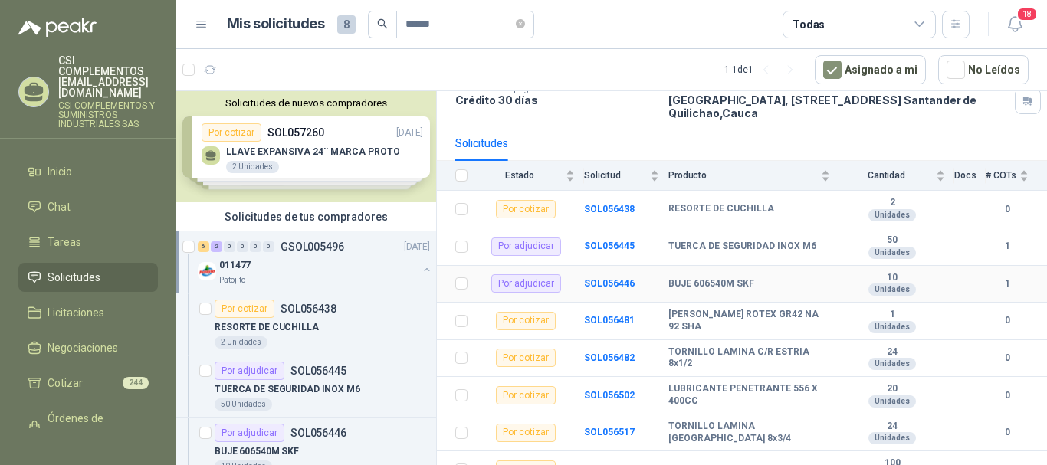
scroll to position [134, 0]
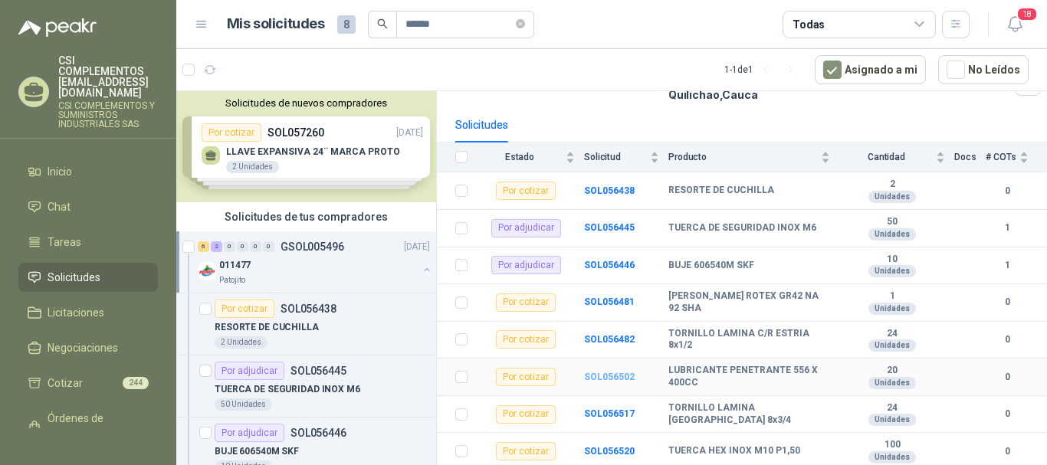
click at [612, 374] on b "SOL056502" at bounding box center [609, 377] width 51 height 11
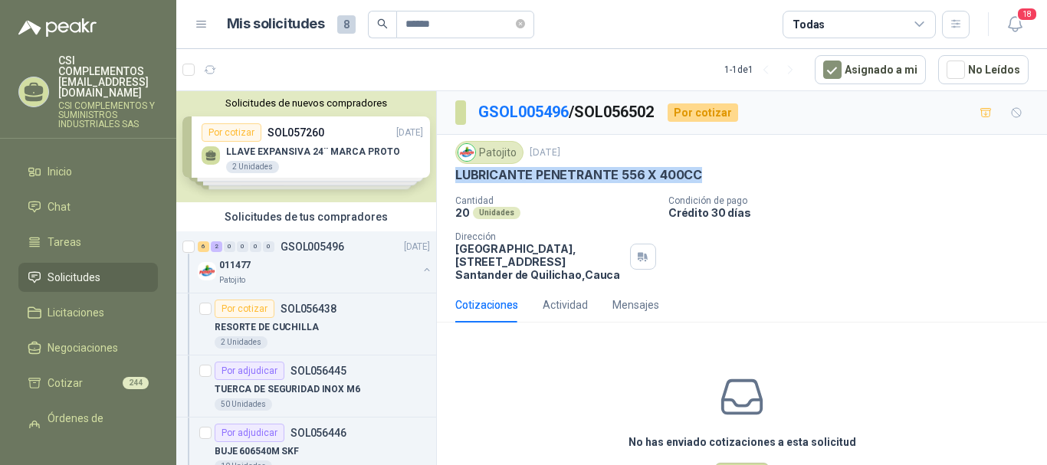
drag, startPoint x: 456, startPoint y: 177, endPoint x: 715, endPoint y: 172, distance: 259.1
click at [715, 172] on div "LUBRICANTE PENETRANTE 556 X 400CC" at bounding box center [741, 175] width 573 height 16
copy p "LUBRICANTE PENETRANTE 556 X 400CC"
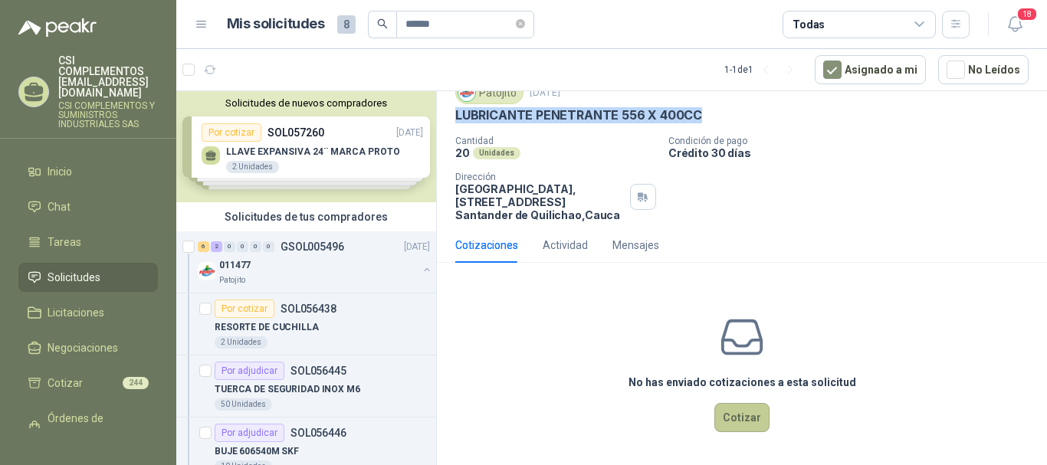
click at [737, 404] on button "Cotizar" at bounding box center [741, 417] width 55 height 29
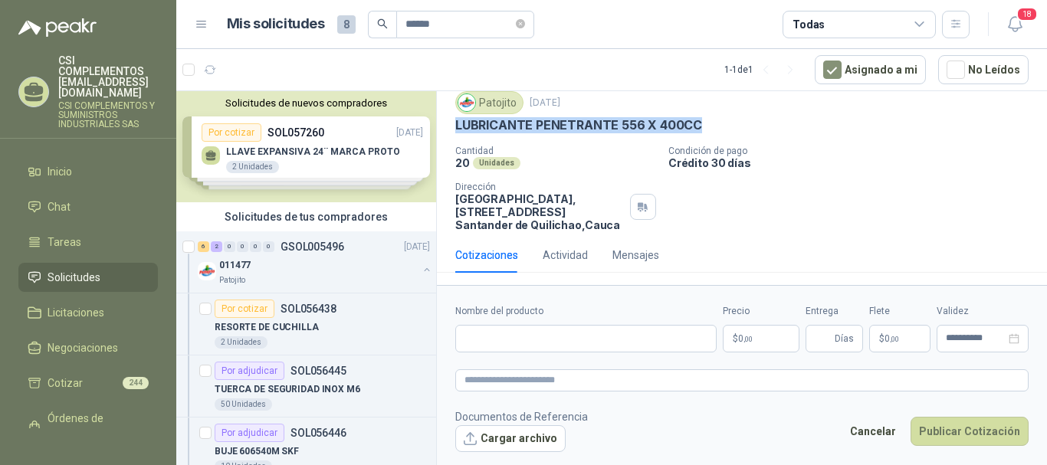
scroll to position [50, 0]
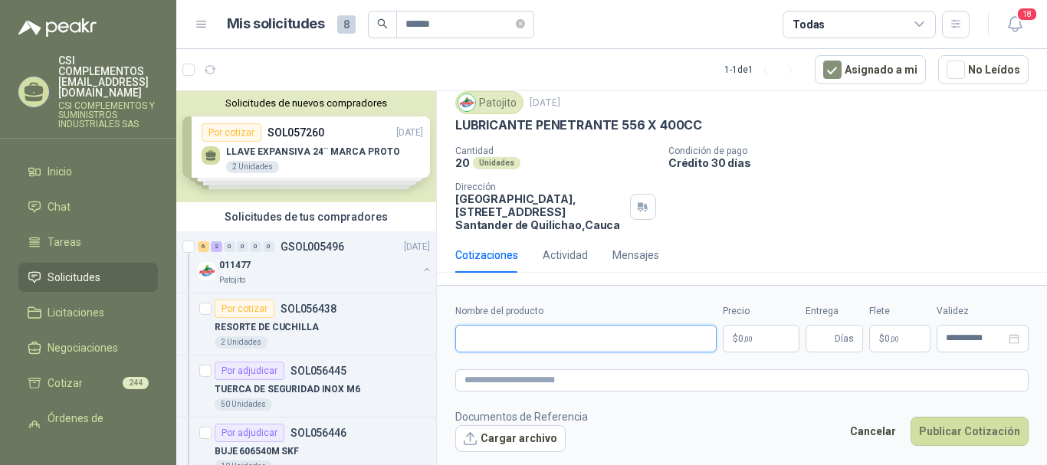
click at [513, 340] on input "Nombre del producto" at bounding box center [585, 339] width 261 height 28
paste input "**********"
type input "**********"
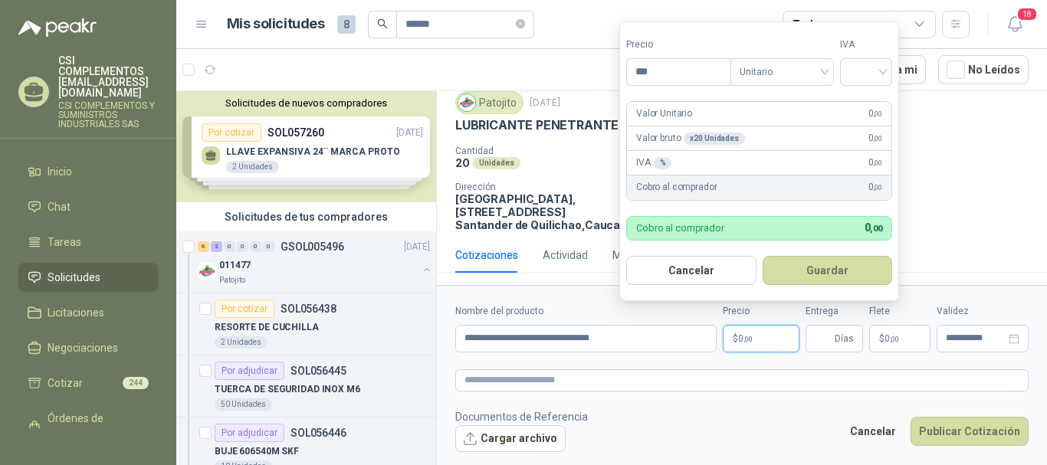
click at [763, 333] on p "$ 0 ,00" at bounding box center [761, 339] width 77 height 28
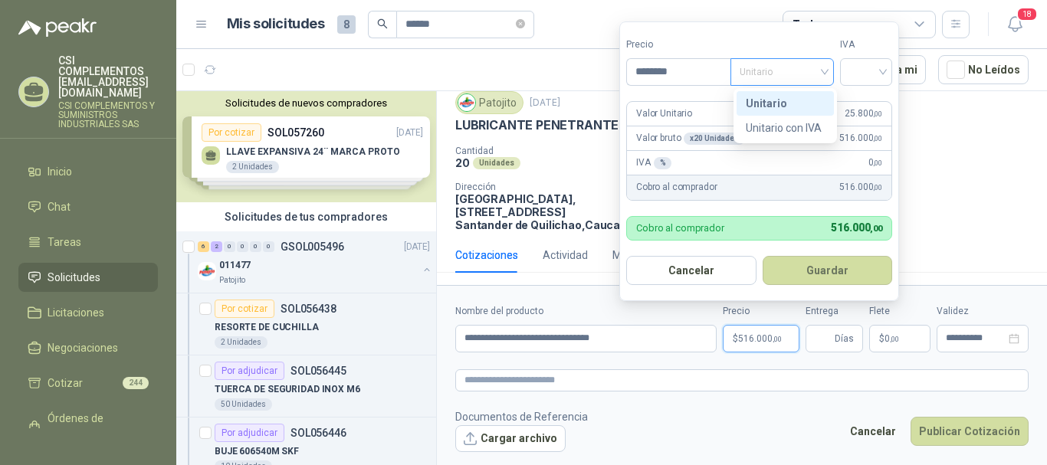
click at [825, 74] on span "Unitario" at bounding box center [782, 72] width 85 height 23
type input "********"
click at [803, 100] on div "Unitario" at bounding box center [785, 103] width 79 height 17
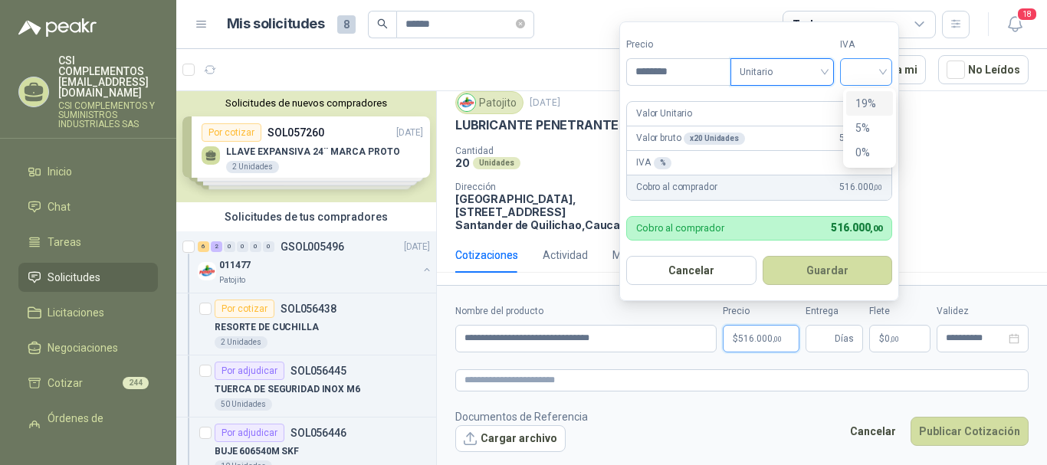
click at [892, 71] on div at bounding box center [866, 72] width 52 height 28
click at [874, 97] on div "19%" at bounding box center [869, 103] width 28 height 17
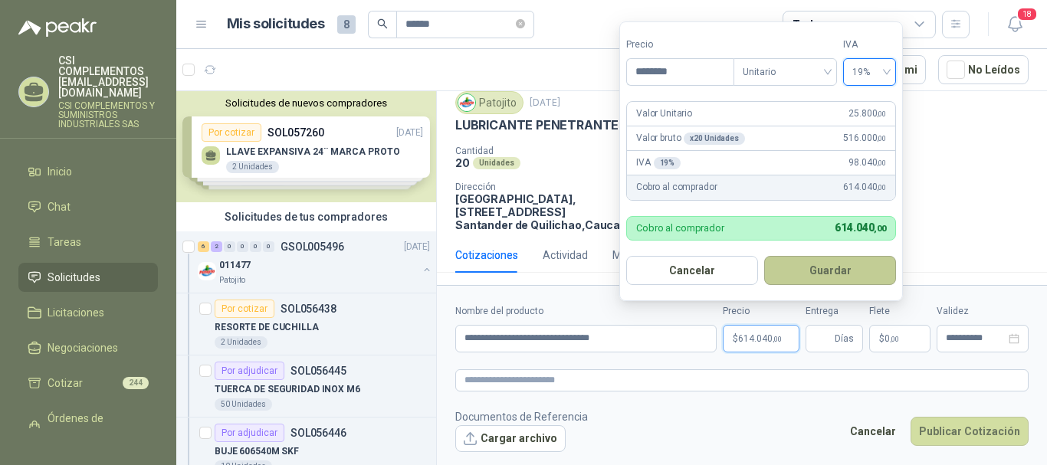
click at [832, 274] on button "Guardar" at bounding box center [830, 270] width 132 height 29
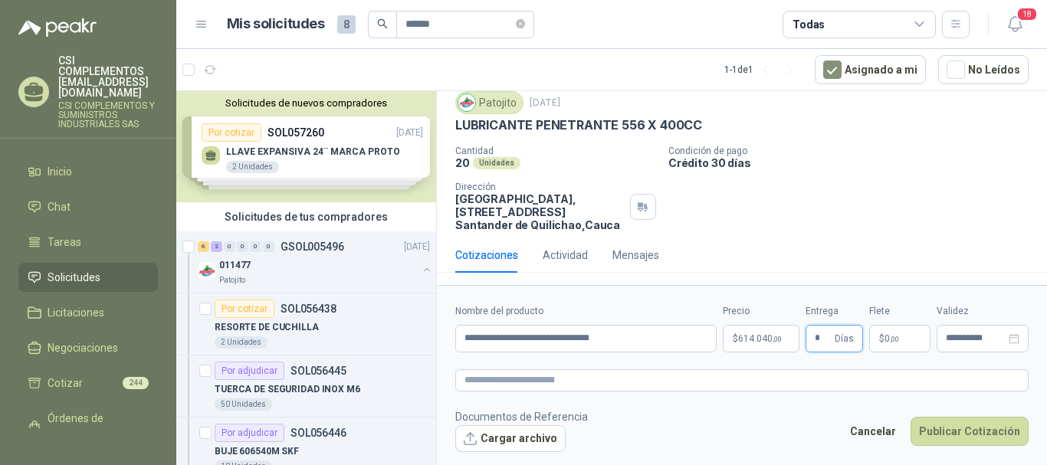
type input "*"
click at [893, 342] on span ",00" at bounding box center [894, 339] width 9 height 8
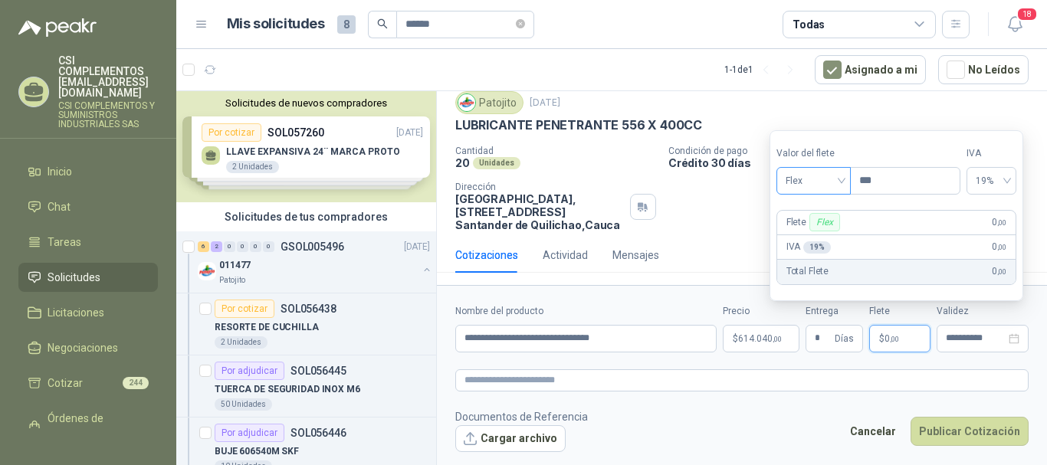
click at [838, 184] on span "Flex" at bounding box center [814, 180] width 56 height 23
click at [822, 234] on div "Incluido" at bounding box center [815, 237] width 53 height 17
click at [984, 344] on div "**********" at bounding box center [983, 339] width 92 height 28
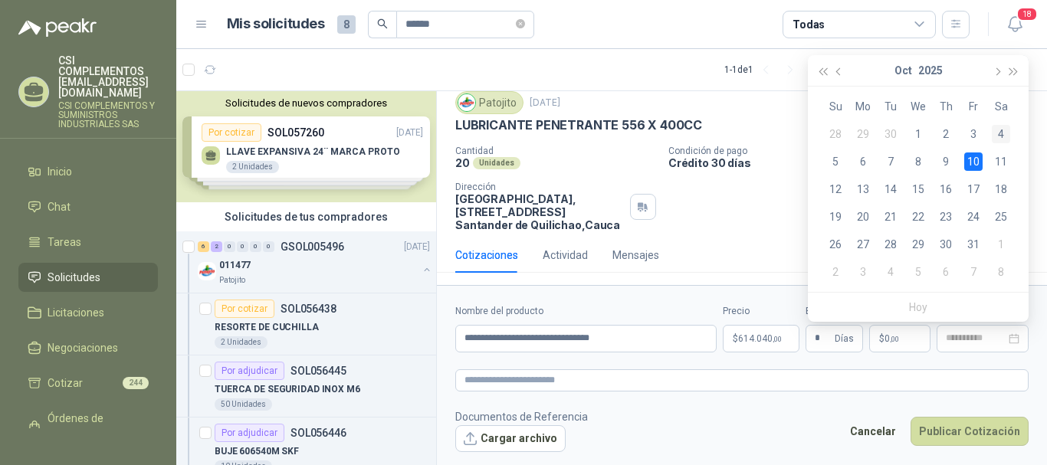
click at [1000, 123] on td "4" at bounding box center [1001, 134] width 28 height 28
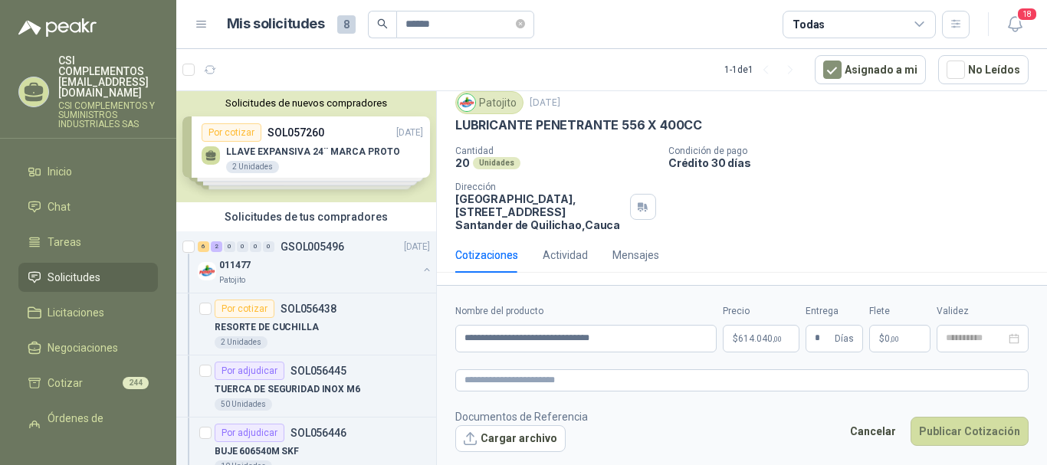
type input "**********"
click at [989, 426] on button "Publicar Cotización" at bounding box center [970, 431] width 118 height 29
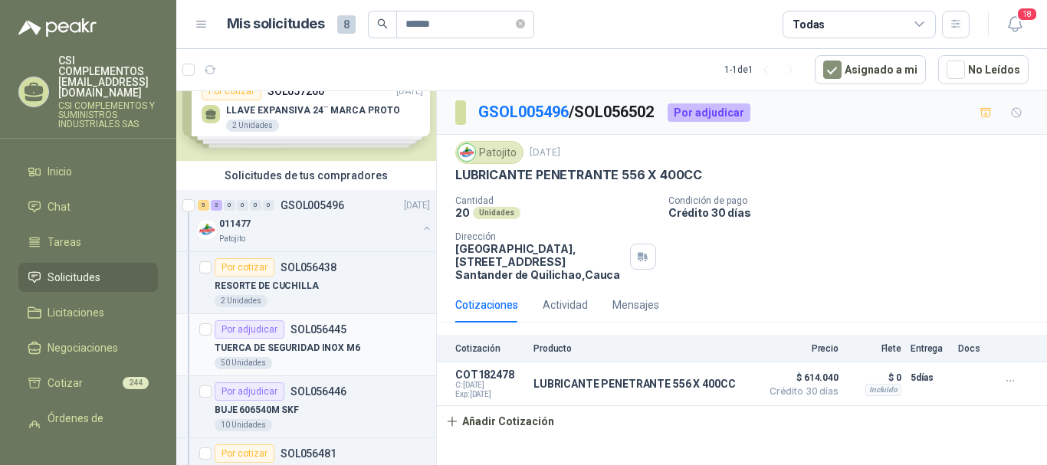
scroll to position [77, 0]
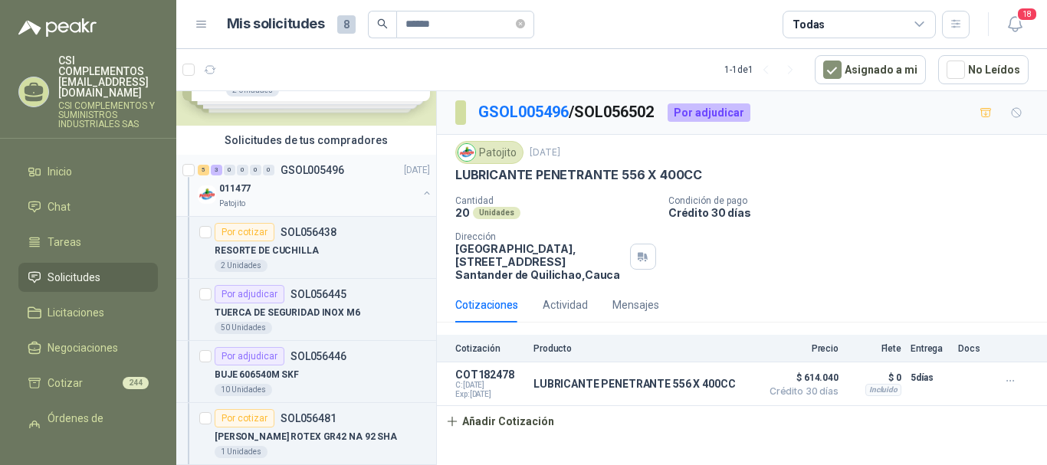
click at [303, 195] on div "011477" at bounding box center [318, 188] width 199 height 18
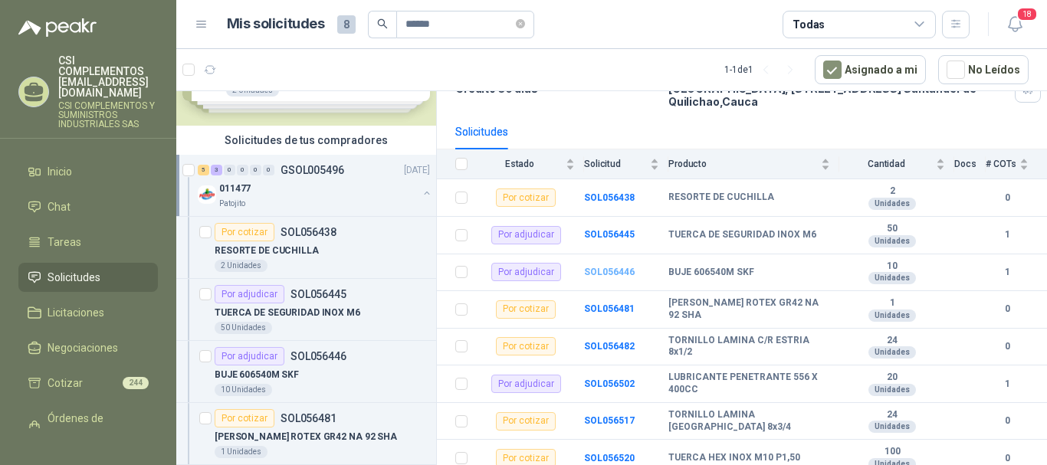
scroll to position [134, 0]
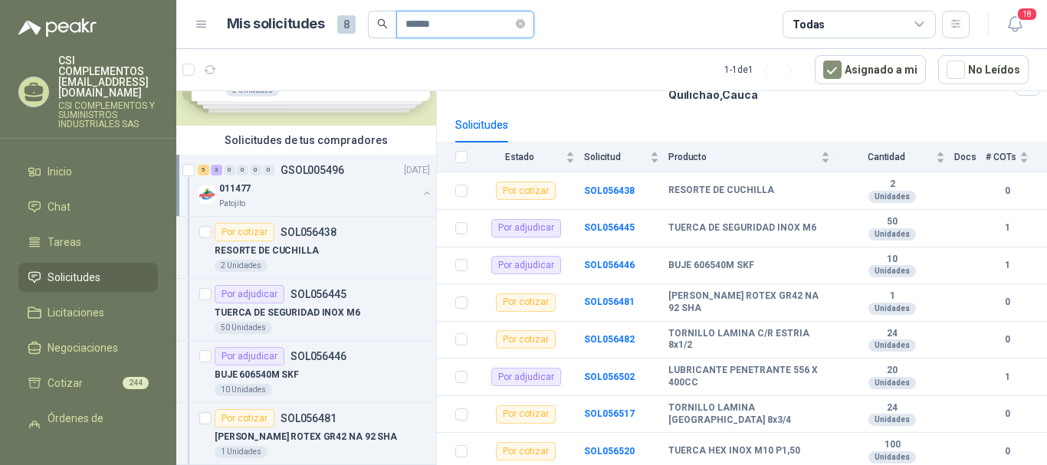
click at [464, 23] on input "******" at bounding box center [458, 24] width 107 height 26
type input "*"
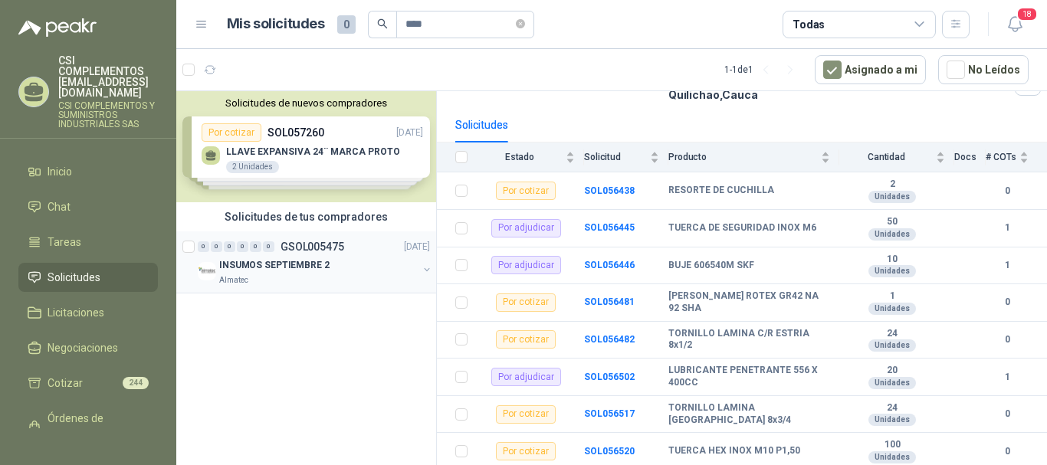
click at [292, 273] on div "INSUMOS SEPTIEMBRE 2" at bounding box center [318, 265] width 199 height 18
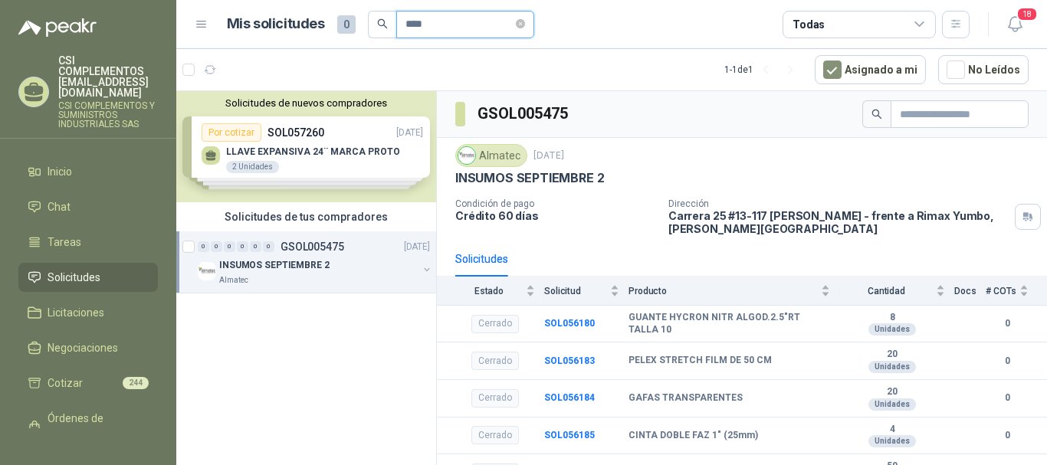
click at [461, 21] on input "****" at bounding box center [458, 24] width 107 height 26
type input "*"
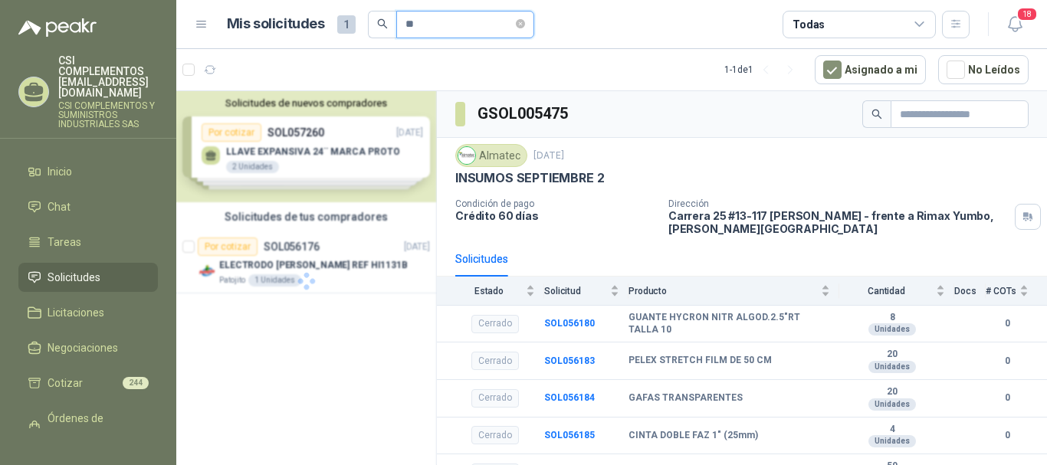
type input "*"
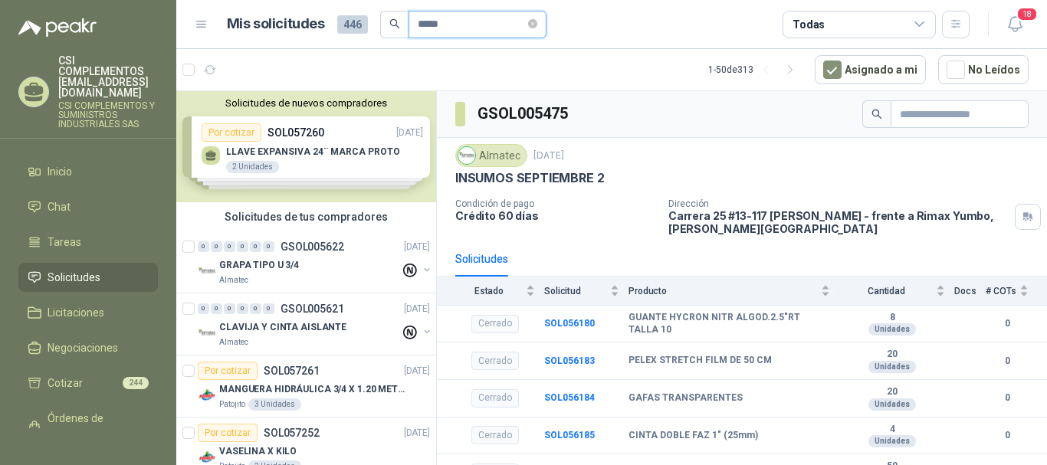
type input "*****"
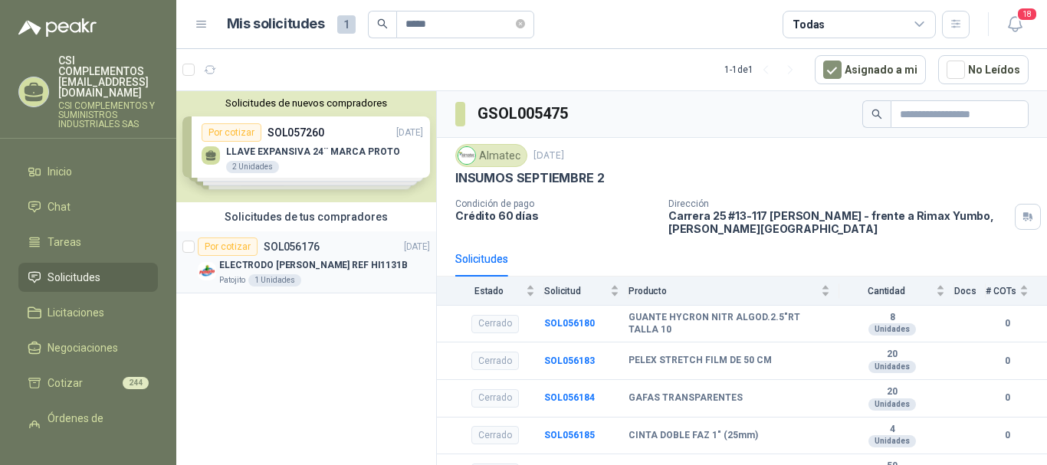
click at [302, 250] on p "SOL056176" at bounding box center [292, 246] width 56 height 11
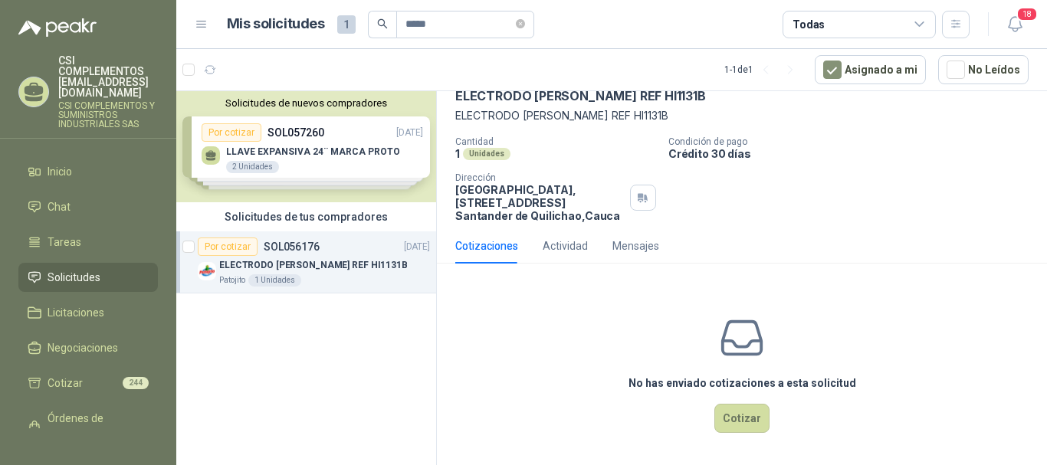
scroll to position [80, 0]
click at [724, 414] on button "Cotizar" at bounding box center [741, 417] width 55 height 29
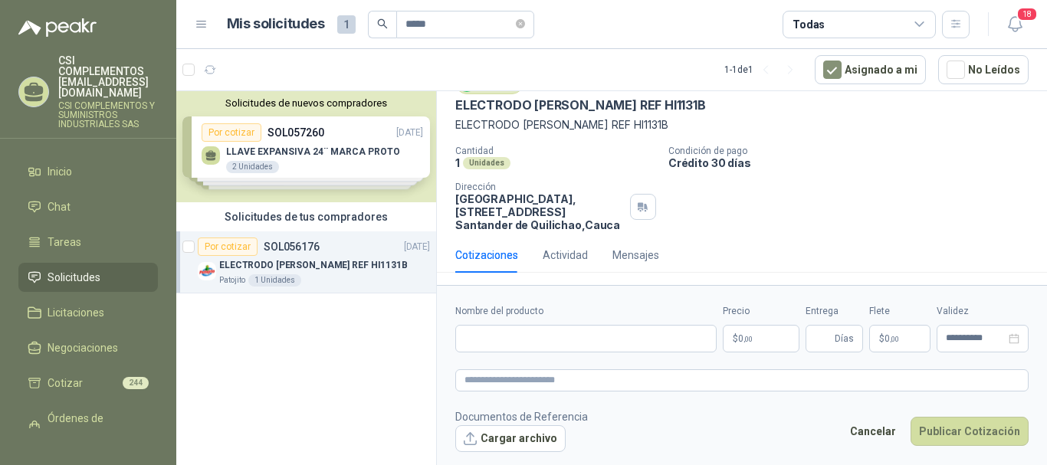
scroll to position [0, 0]
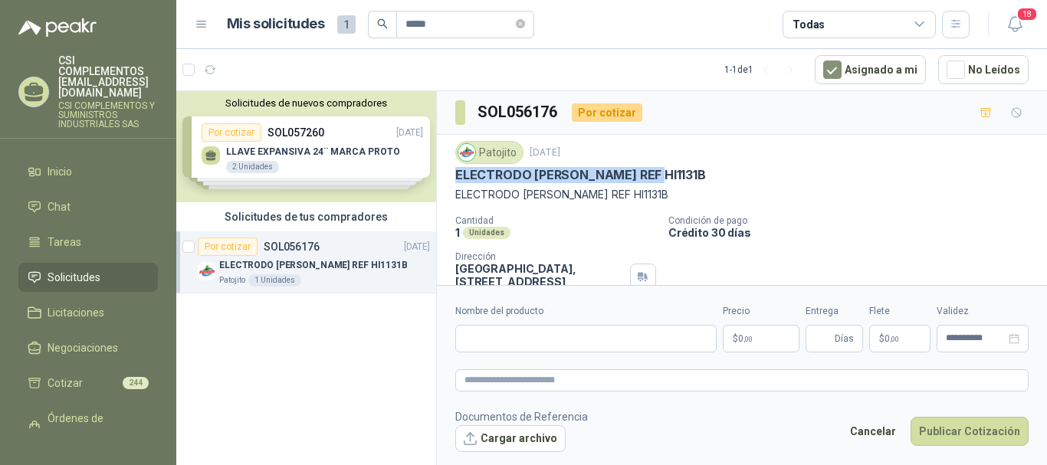
drag, startPoint x: 455, startPoint y: 176, endPoint x: 672, endPoint y: 181, distance: 216.9
click at [672, 181] on div "ELECTRODO [PERSON_NAME] REF HI1131B" at bounding box center [741, 175] width 573 height 16
copy p "ELECTRODO [PERSON_NAME] REF HI1131B"
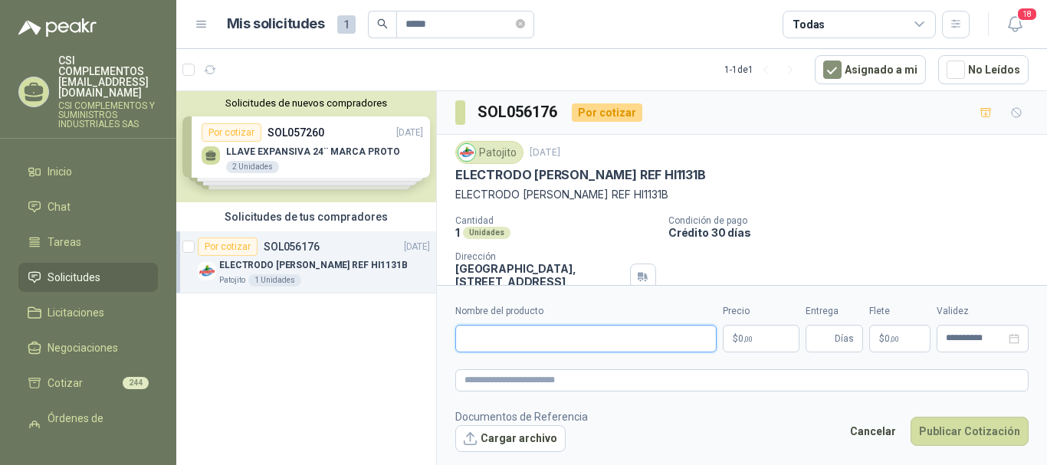
click at [493, 340] on input "Nombre del producto" at bounding box center [585, 339] width 261 height 28
paste input "**********"
type input "**********"
click at [733, 344] on p "$ 0 ,00" at bounding box center [761, 339] width 77 height 28
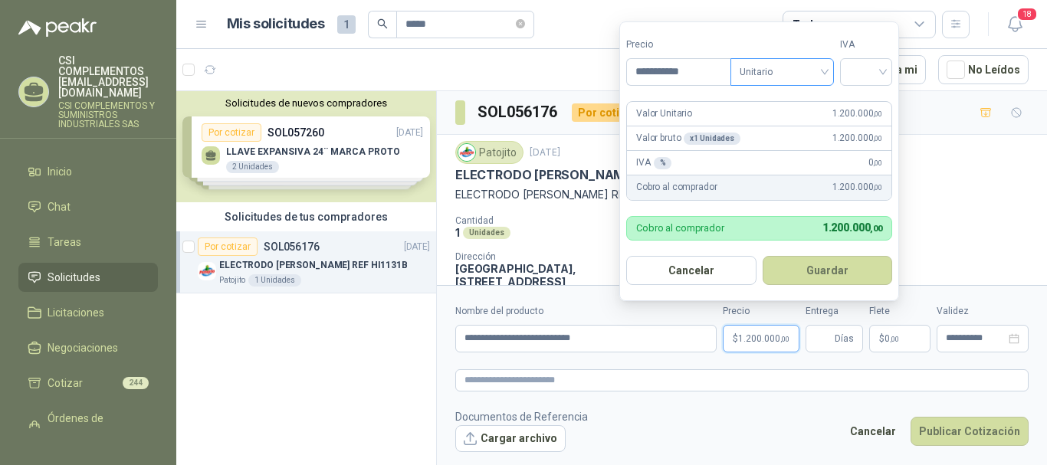
click at [833, 77] on div "Unitario" at bounding box center [781, 72] width 103 height 28
type input "**********"
drag, startPoint x: 796, startPoint y: 99, endPoint x: 855, endPoint y: 100, distance: 59.0
click at [798, 98] on div "Unitario" at bounding box center [785, 103] width 79 height 17
click at [887, 74] on div at bounding box center [866, 72] width 52 height 28
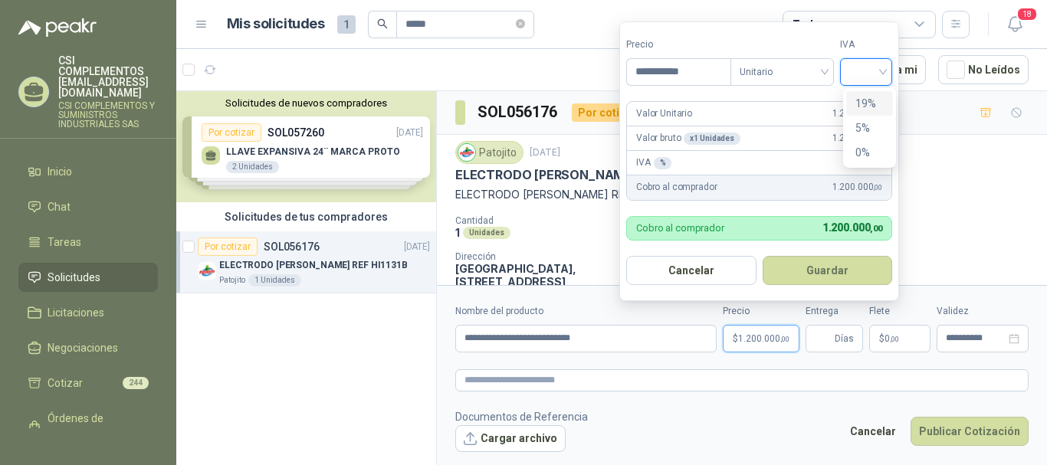
click at [877, 97] on div "19%" at bounding box center [869, 103] width 28 height 17
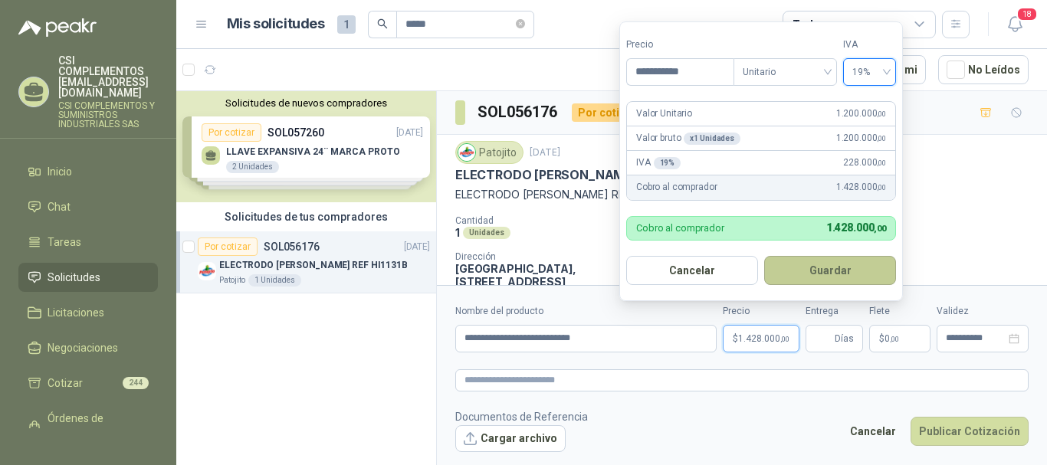
click at [829, 282] on button "Guardar" at bounding box center [830, 270] width 132 height 29
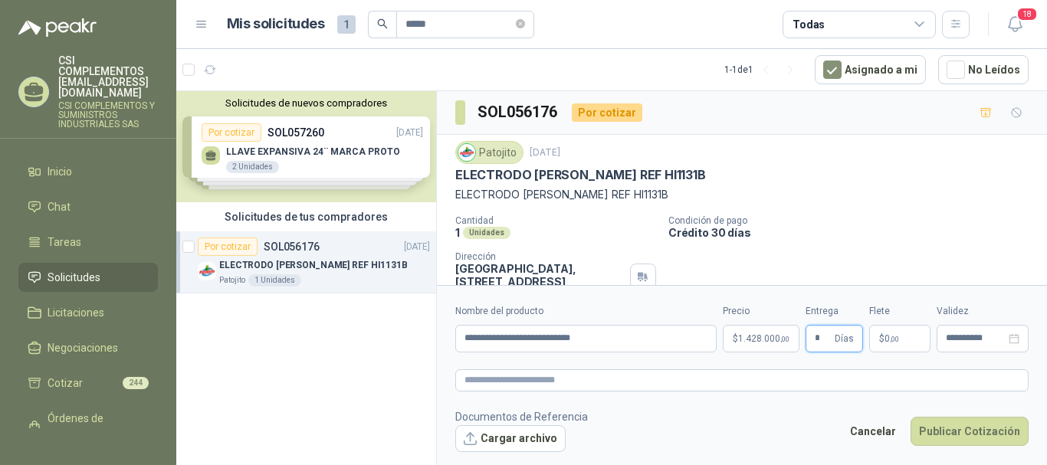
type input "*"
click at [911, 339] on p "$ 0 ,00" at bounding box center [899, 339] width 61 height 28
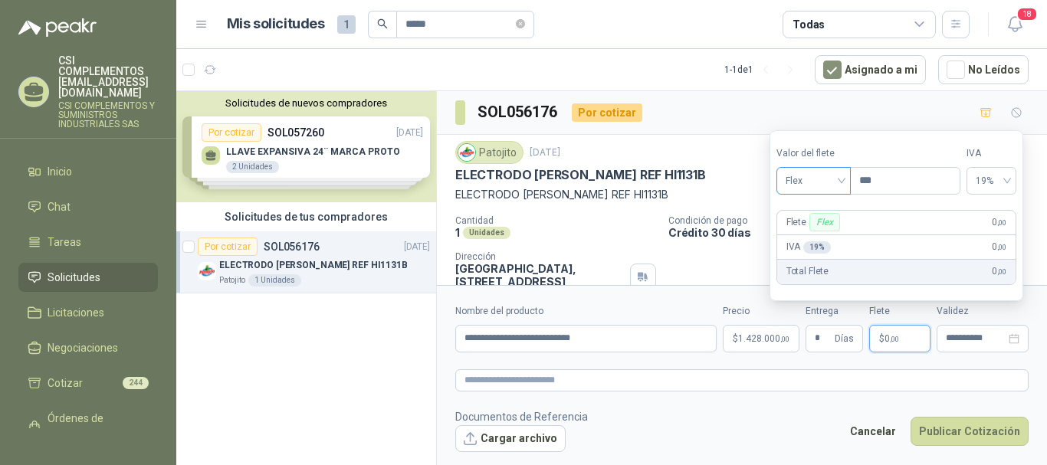
click at [849, 176] on div "Flex" at bounding box center [813, 181] width 74 height 28
click at [826, 231] on div "Incluido" at bounding box center [815, 237] width 53 height 17
click at [978, 341] on input "**********" at bounding box center [976, 338] width 60 height 10
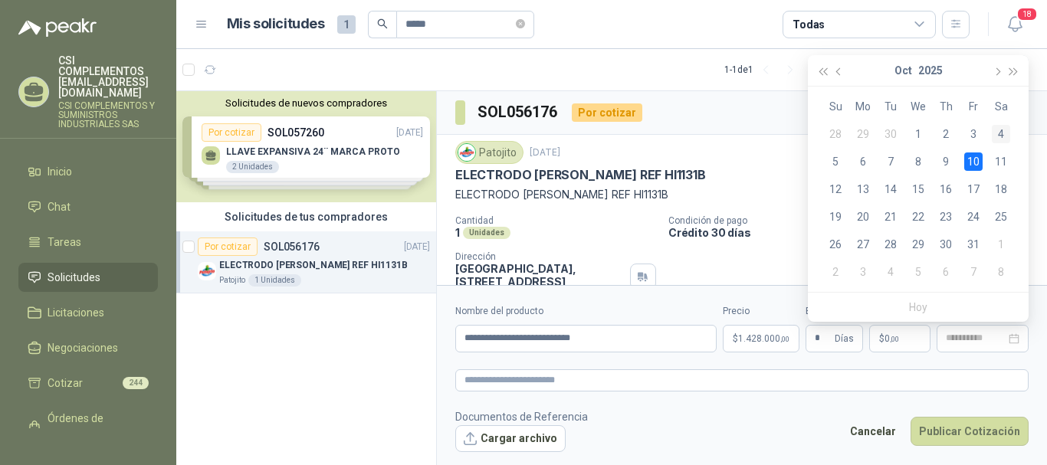
click at [996, 133] on div "4" at bounding box center [1001, 134] width 18 height 18
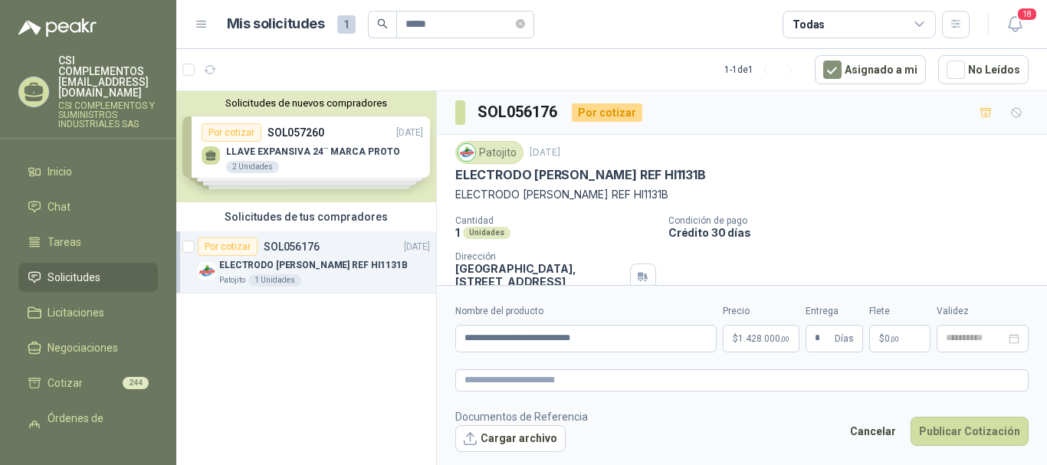
type input "**********"
click at [545, 386] on textarea at bounding box center [741, 380] width 573 height 22
click at [508, 440] on button "Cargar archivo" at bounding box center [510, 439] width 110 height 28
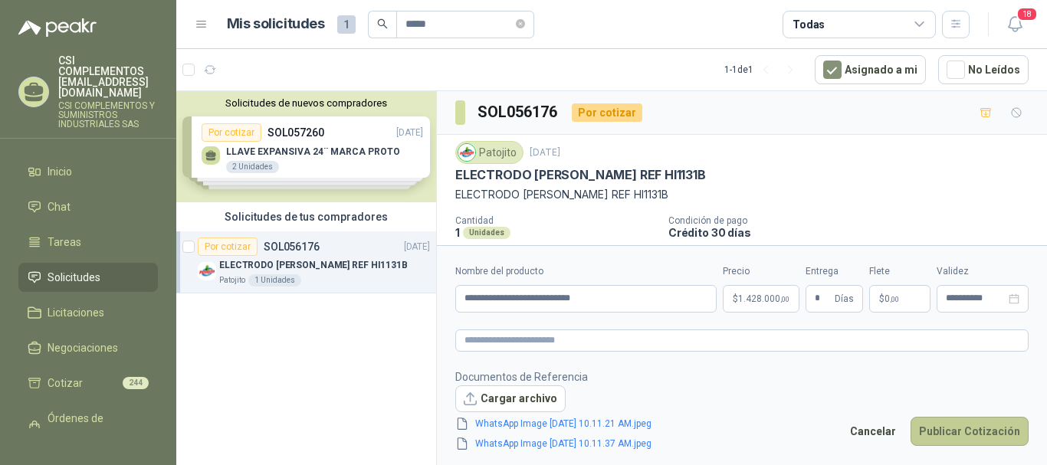
click at [986, 435] on button "Publicar Cotización" at bounding box center [970, 431] width 118 height 29
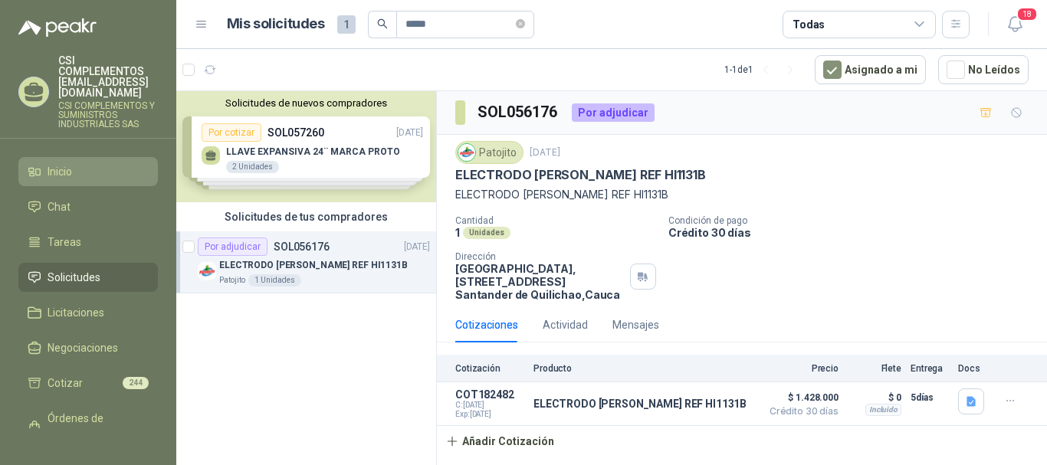
click at [63, 163] on span "Inicio" at bounding box center [60, 171] width 25 height 17
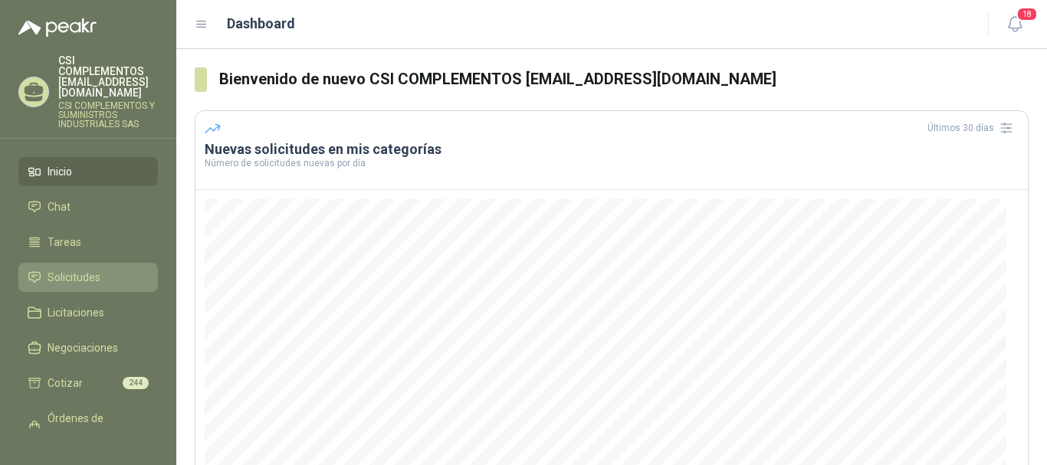
click at [84, 269] on span "Solicitudes" at bounding box center [74, 277] width 53 height 17
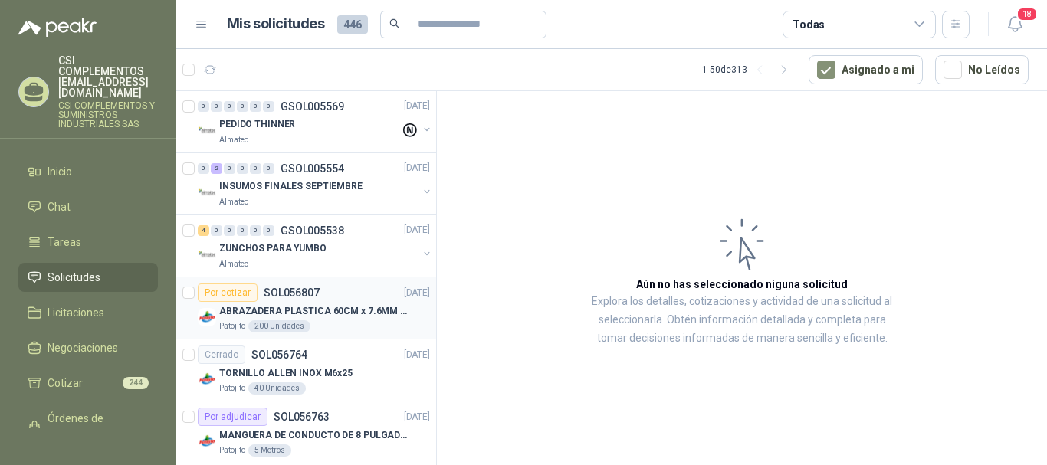
scroll to position [766, 0]
